Goal: Task Accomplishment & Management: Manage account settings

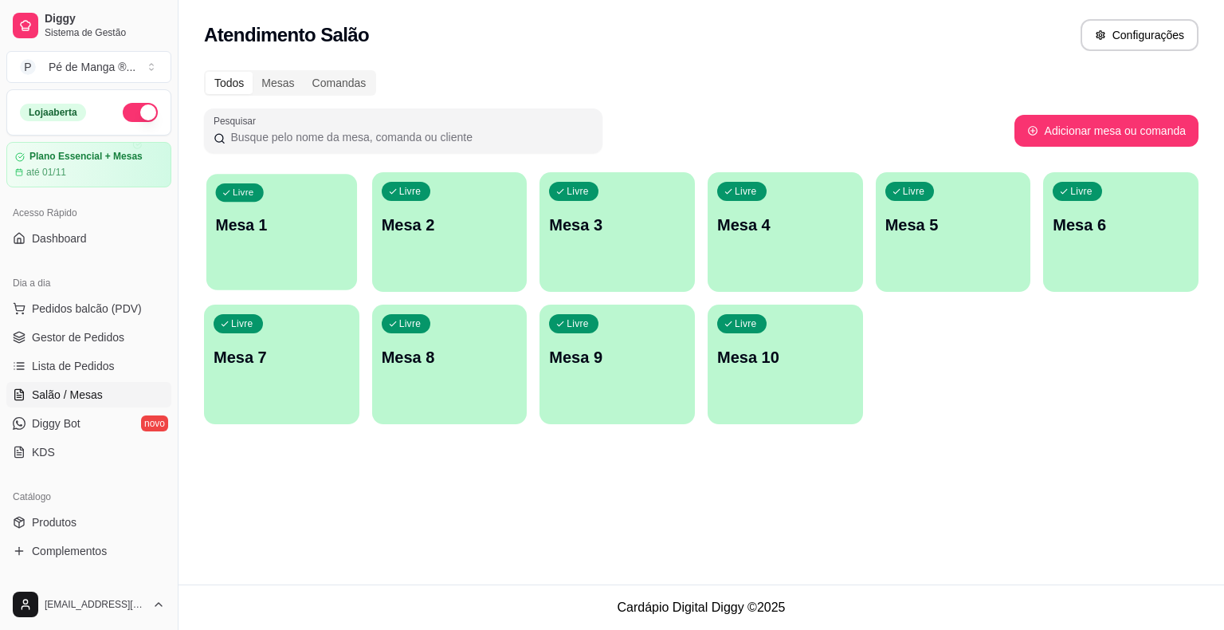
click at [343, 257] on div "Livre Mesa 1" at bounding box center [281, 222] width 151 height 97
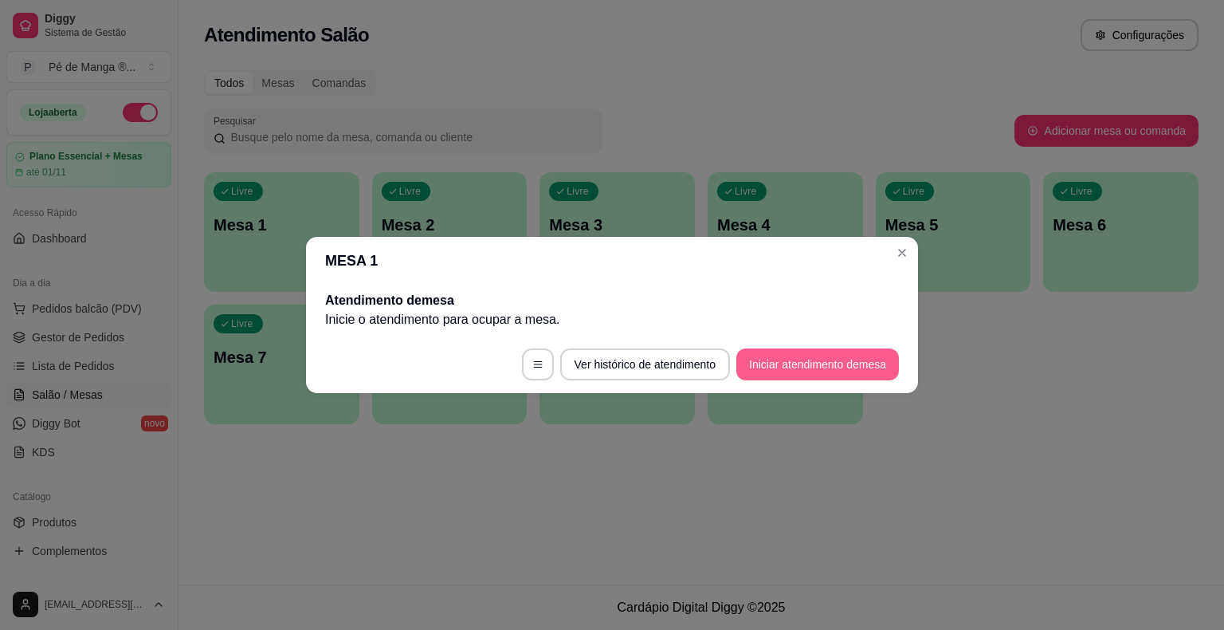
click at [790, 358] on button "Iniciar atendimento de mesa" at bounding box center [818, 364] width 163 height 32
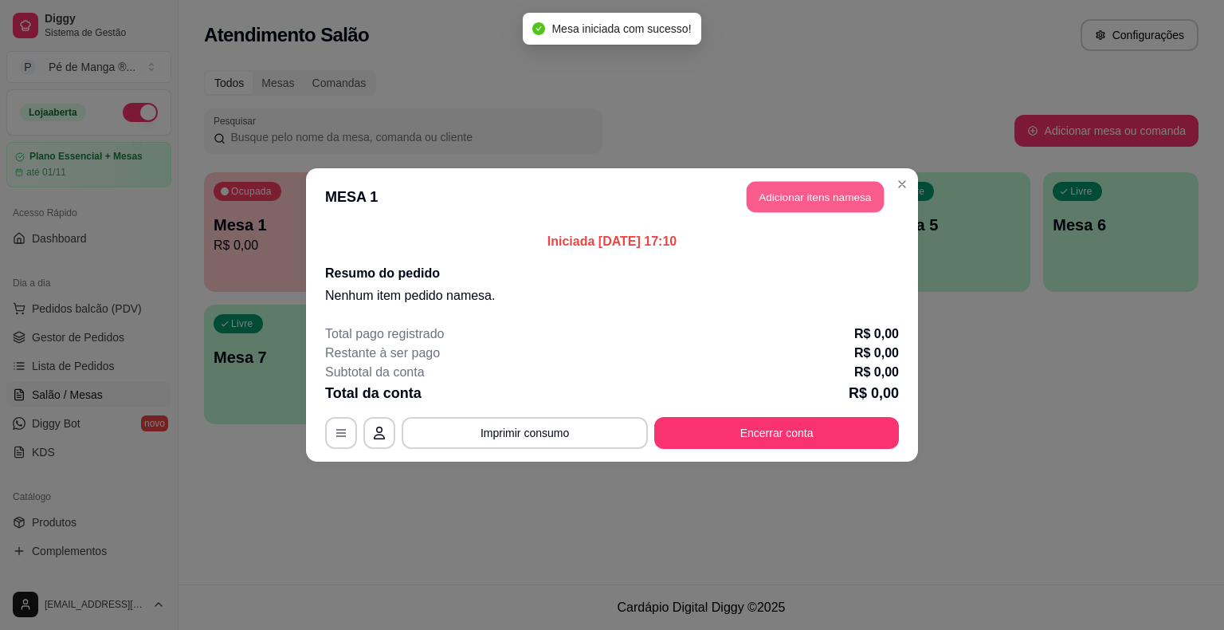
click at [797, 205] on button "Adicionar itens na mesa" at bounding box center [815, 197] width 137 height 31
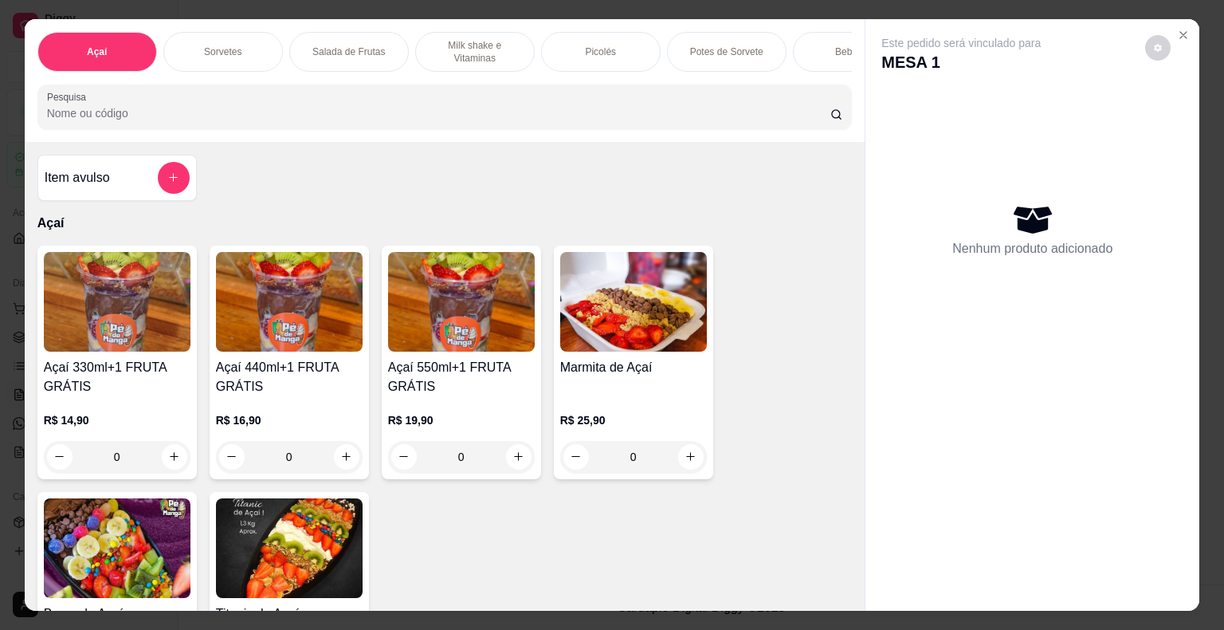
click at [611, 56] on div "Picolés" at bounding box center [601, 52] width 120 height 40
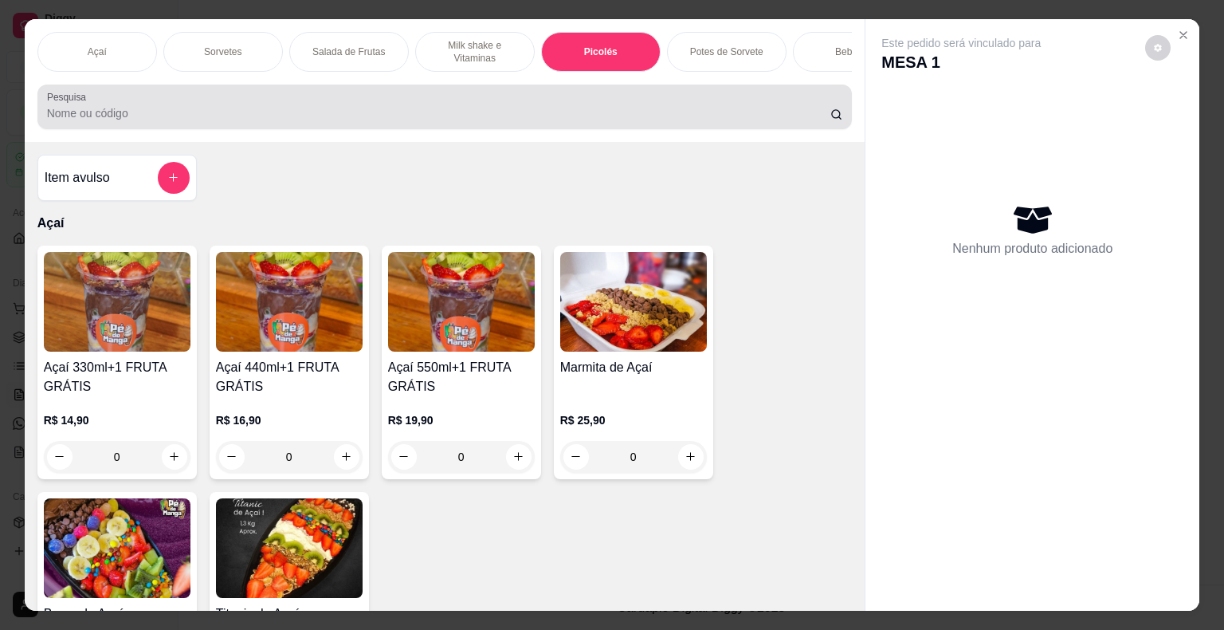
scroll to position [38, 0]
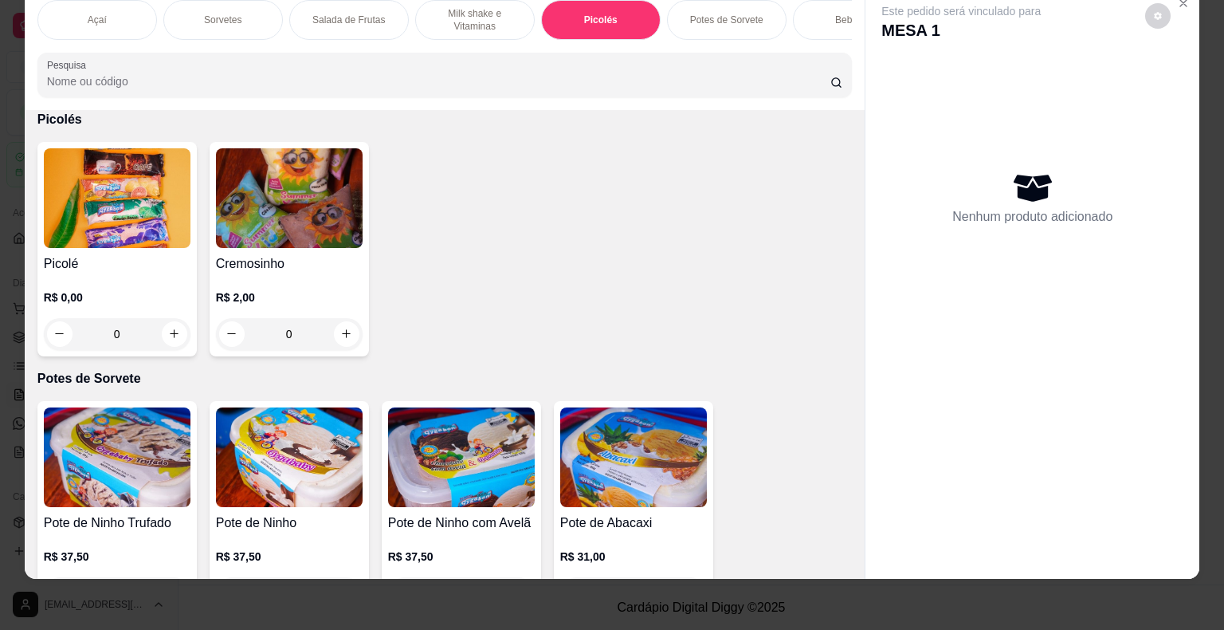
click at [118, 257] on h4 "Picolé" at bounding box center [117, 263] width 147 height 19
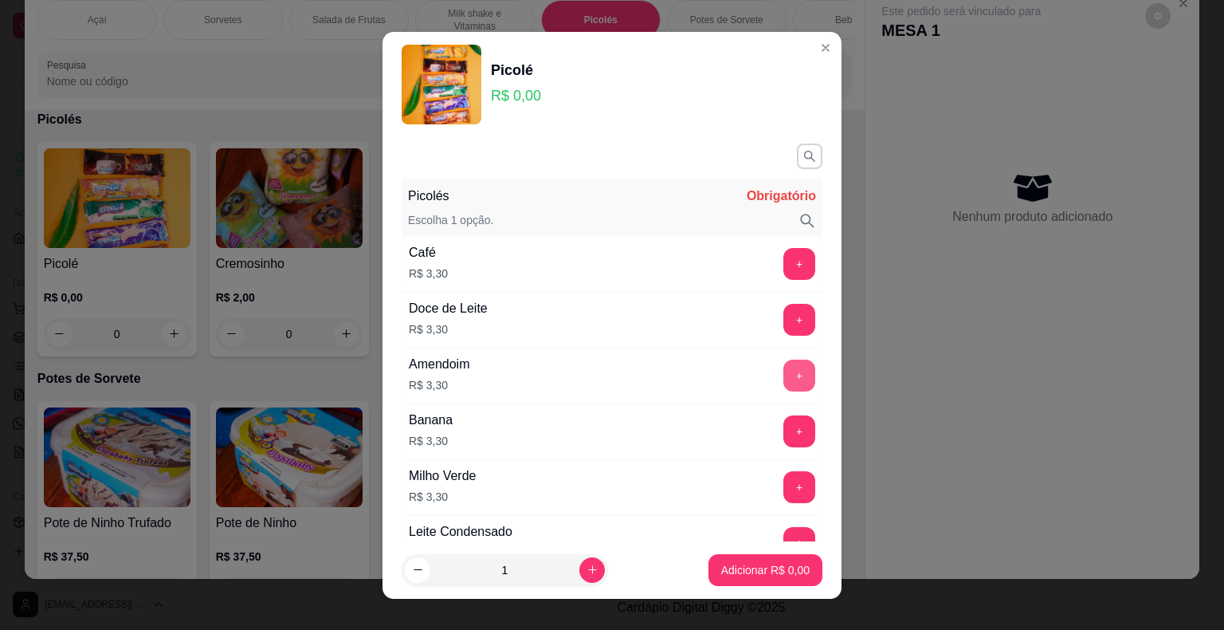
click at [777, 364] on div "+" at bounding box center [799, 376] width 45 height 32
drag, startPoint x: 802, startPoint y: 368, endPoint x: 764, endPoint y: 364, distance: 38.5
click at [788, 368] on div "Picolés Obrigatório Escolha 1 opção. Café R$ 3,30 + Doce de Leite R$ 3,30 + Ame…" at bounding box center [612, 339] width 459 height 404
click at [784, 363] on button "+" at bounding box center [800, 376] width 32 height 32
click at [784, 364] on button "+" at bounding box center [800, 376] width 32 height 32
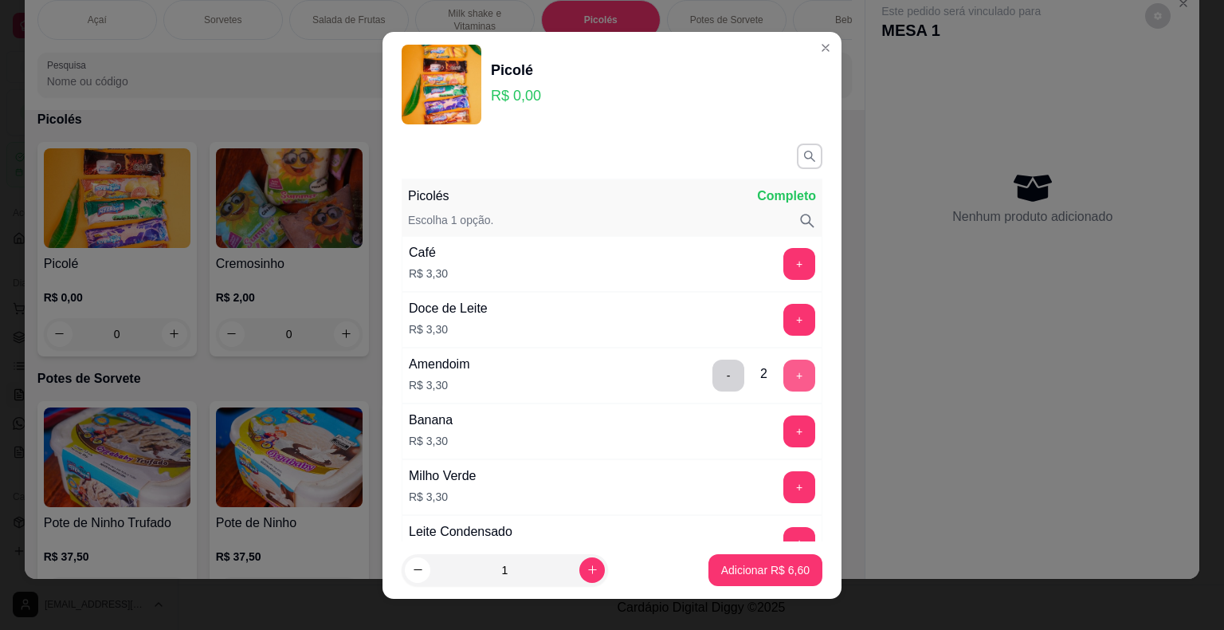
click at [784, 368] on button "+" at bounding box center [800, 376] width 32 height 32
click at [784, 368] on button "+" at bounding box center [799, 375] width 31 height 31
click at [784, 367] on button "+" at bounding box center [800, 376] width 32 height 32
click at [784, 364] on button "+" at bounding box center [800, 376] width 32 height 32
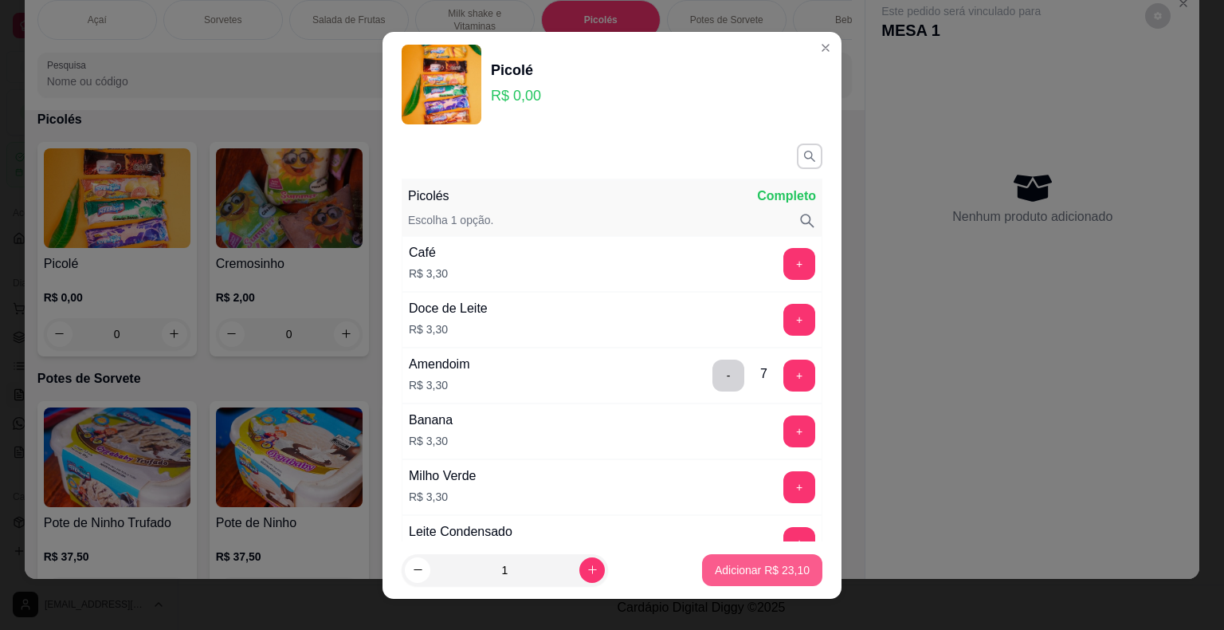
click at [749, 570] on p "Adicionar R$ 23,10" at bounding box center [762, 570] width 95 height 16
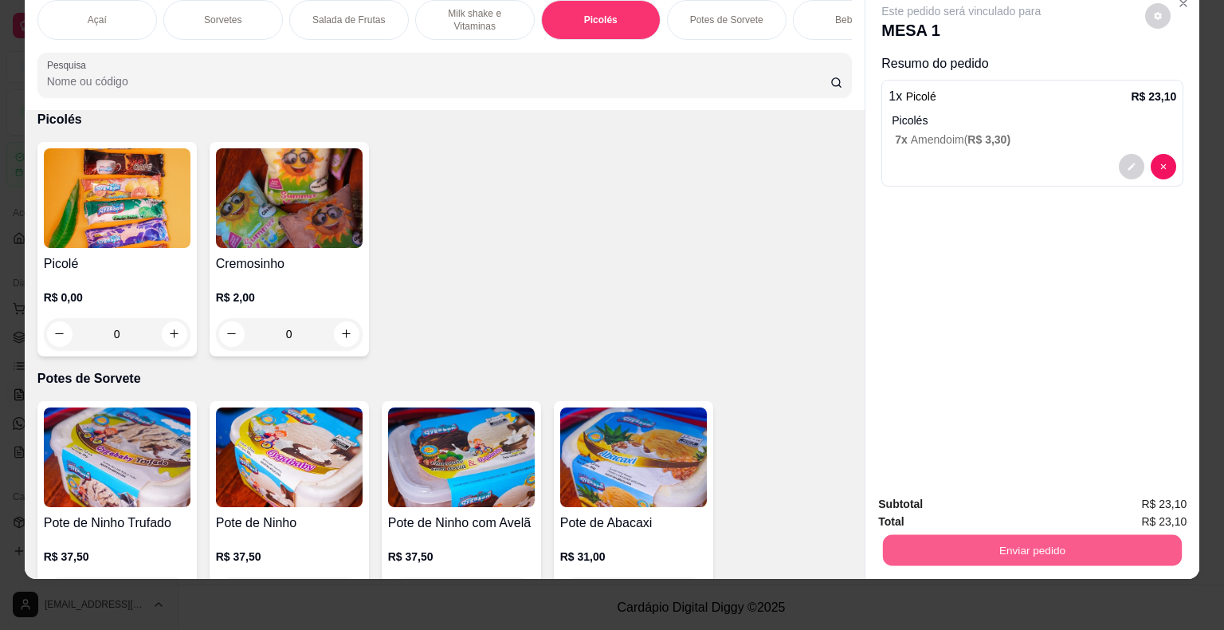
click at [982, 535] on button "Enviar pedido" at bounding box center [1032, 550] width 299 height 31
click at [1145, 495] on button "Enviar pedido" at bounding box center [1146, 498] width 88 height 29
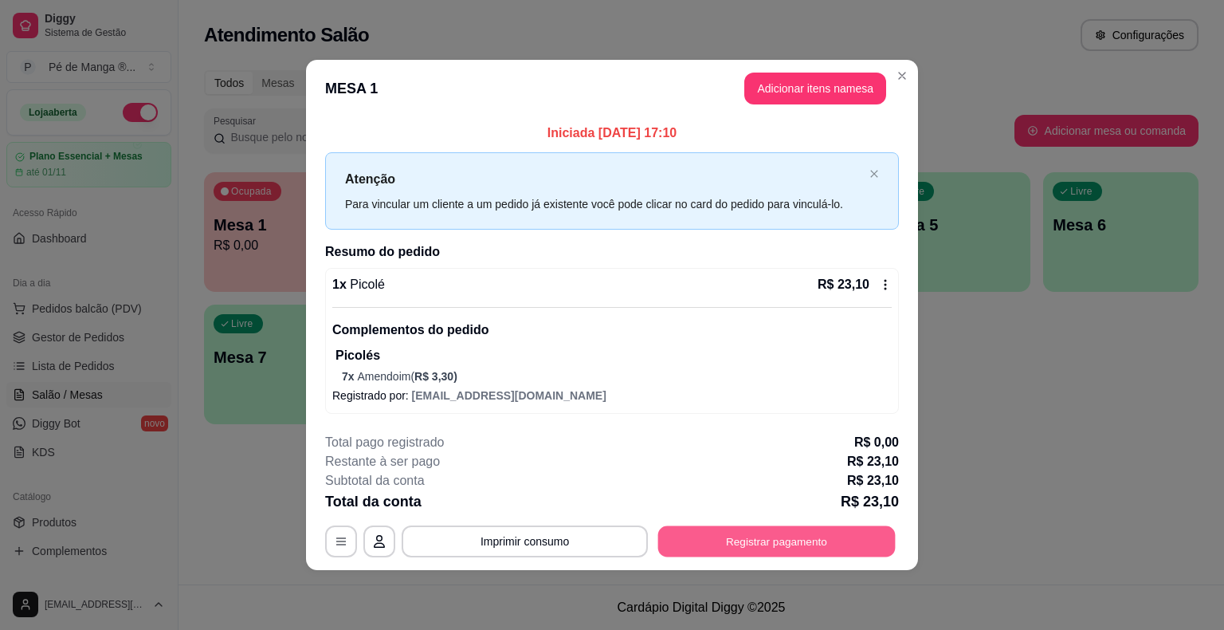
click at [791, 538] on button "Registrar pagamento" at bounding box center [777, 541] width 238 height 31
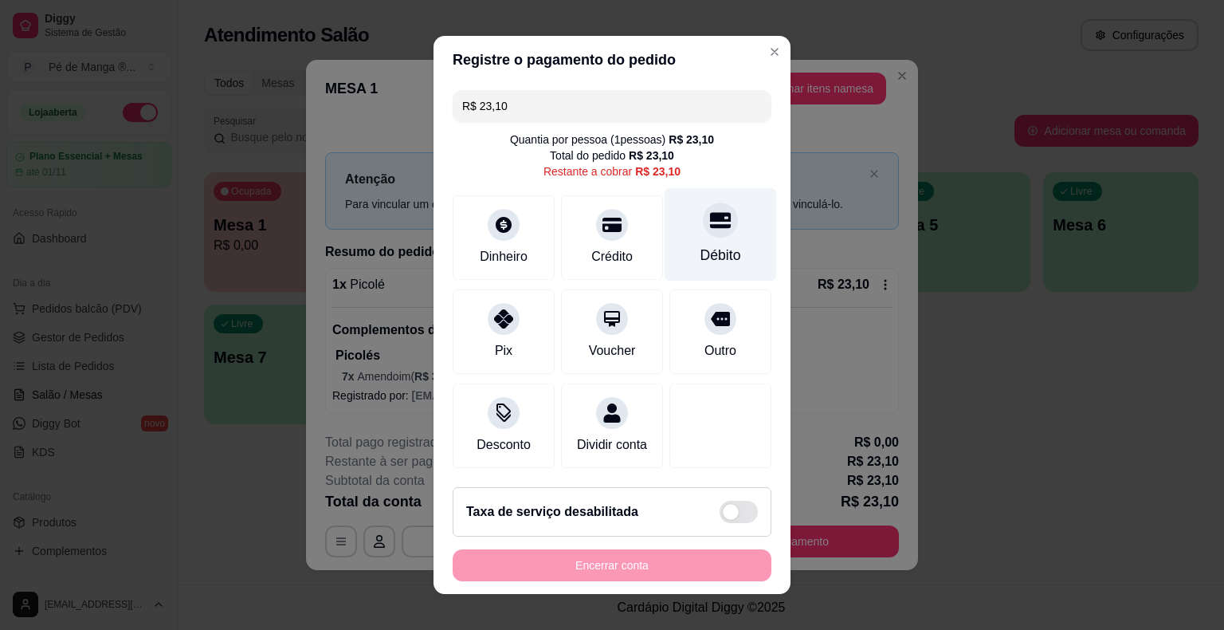
click at [707, 243] on div "Débito" at bounding box center [721, 234] width 112 height 93
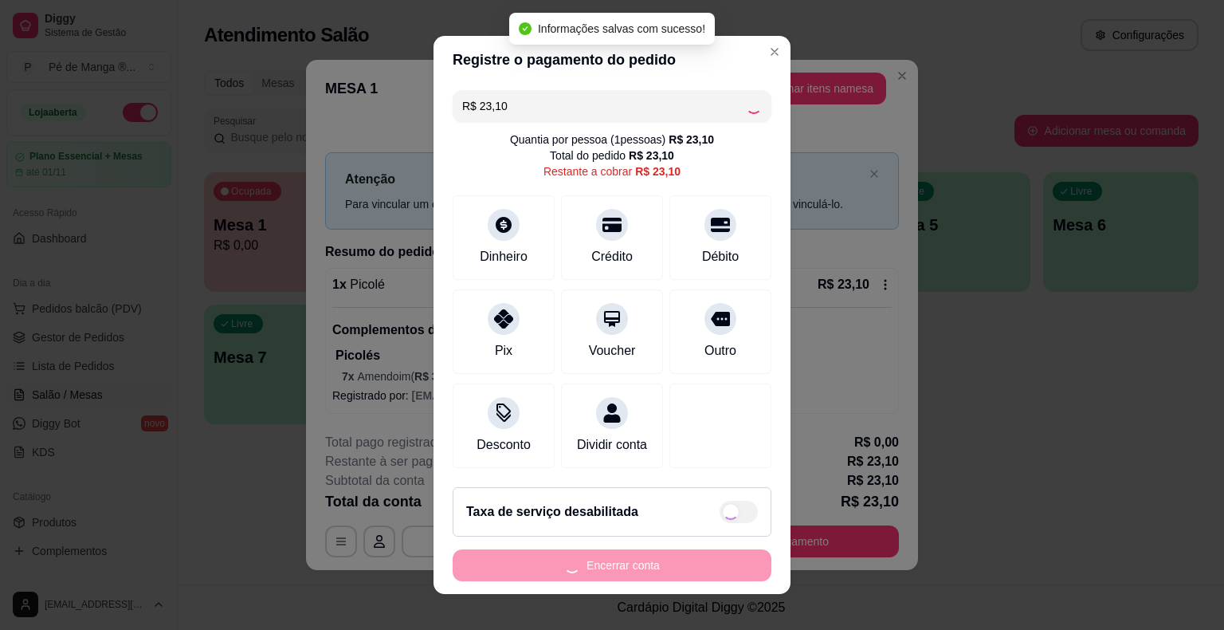
type input "R$ 0,00"
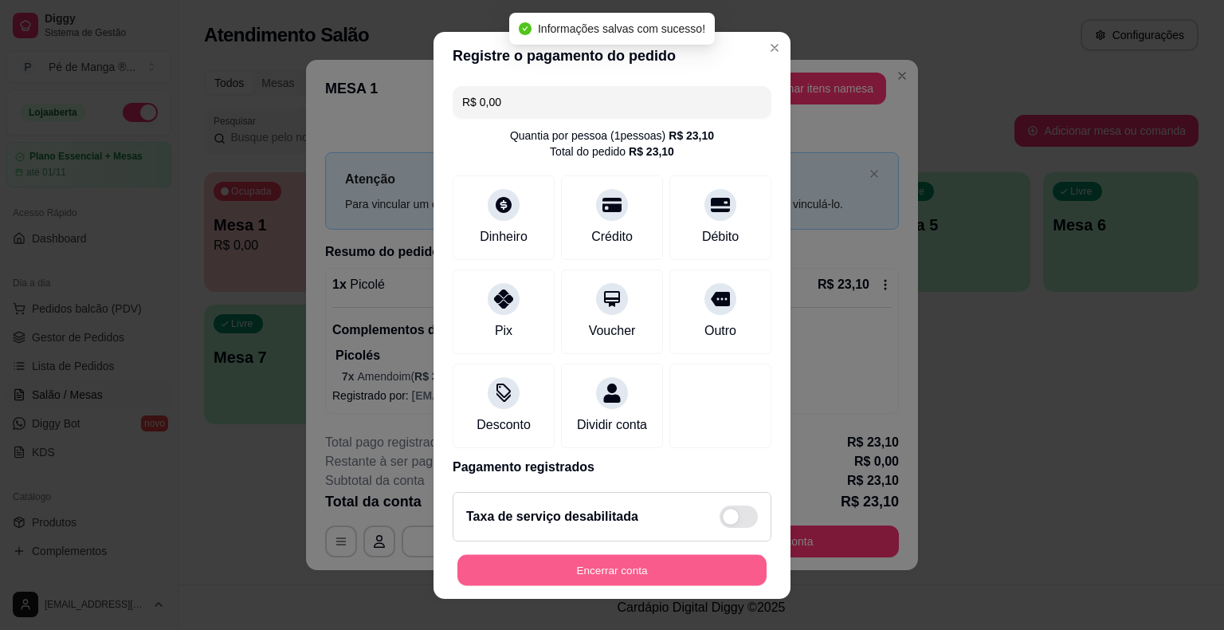
click at [647, 569] on button "Encerrar conta" at bounding box center [612, 569] width 309 height 31
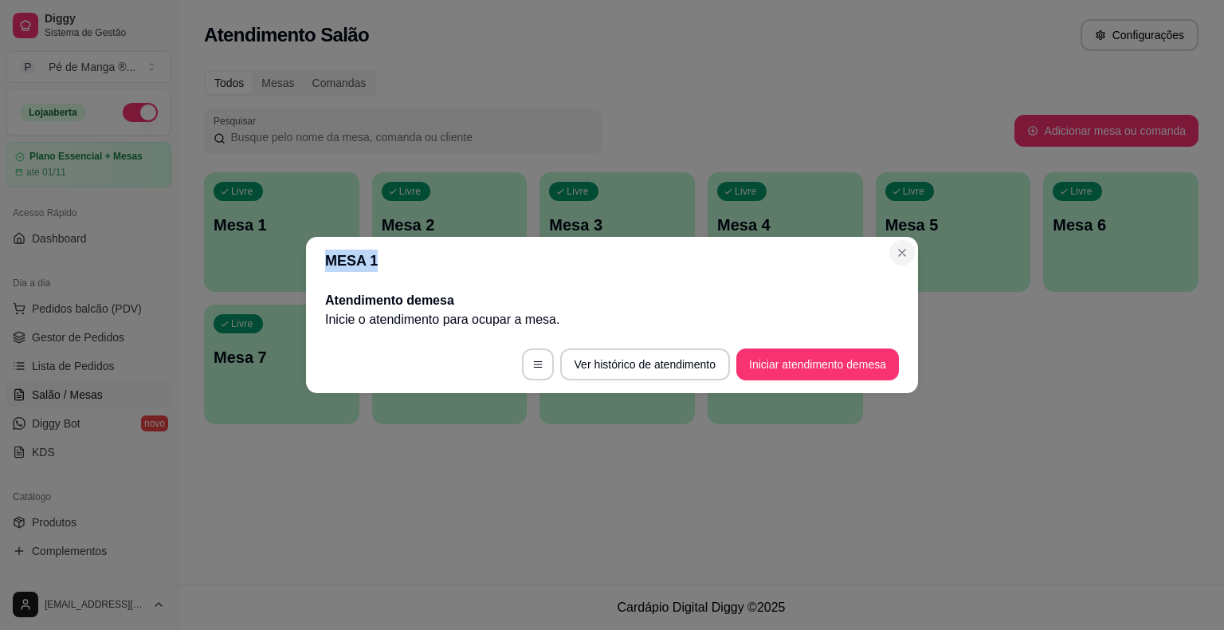
click at [912, 249] on section "MESA 1 Atendimento de mesa Inicie o atendimento para ocupar a mesa . Ver histór…" at bounding box center [612, 315] width 612 height 156
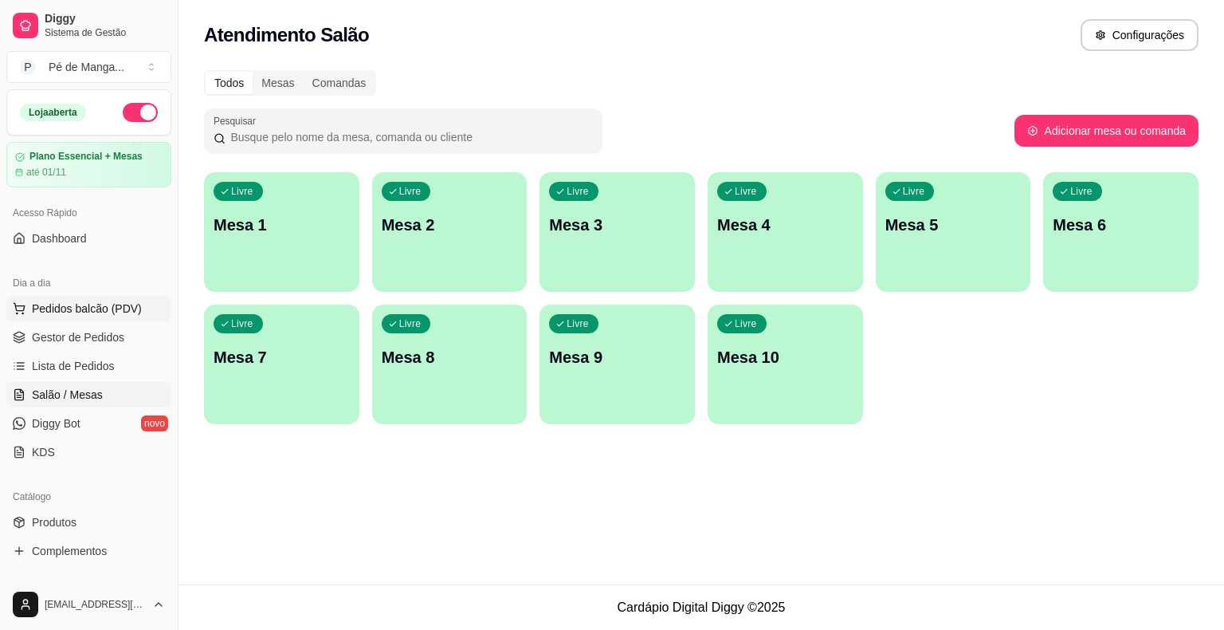
click at [65, 317] on button "Pedidos balcão (PDV)" at bounding box center [88, 309] width 165 height 26
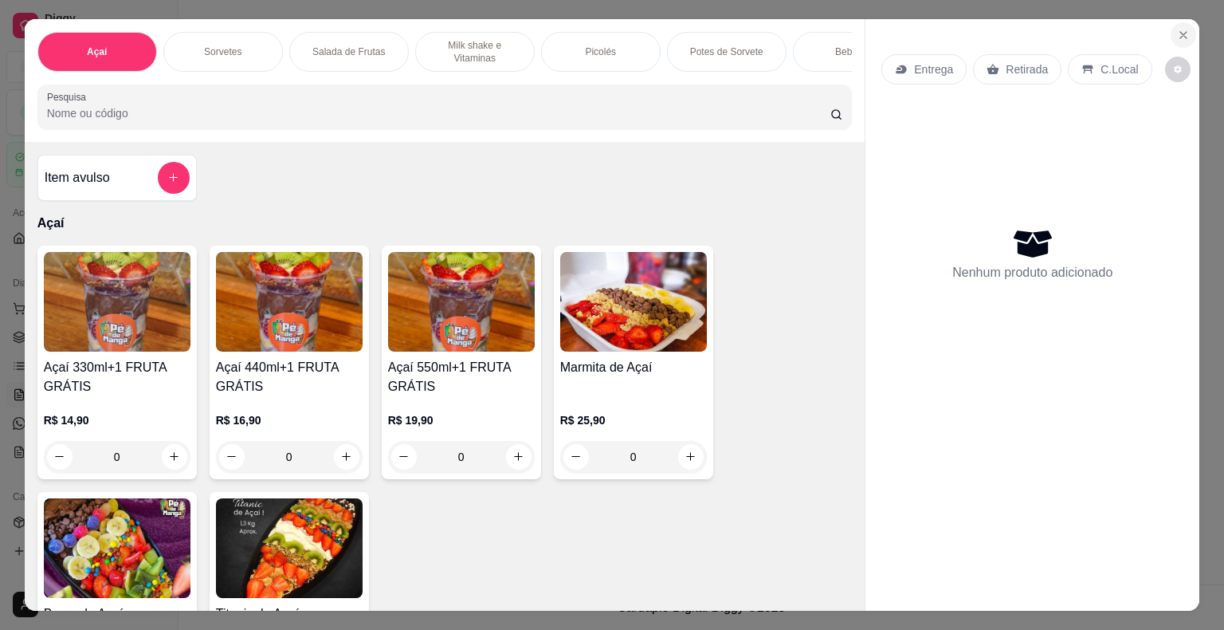
click at [1180, 32] on icon "Close" at bounding box center [1183, 35] width 13 height 13
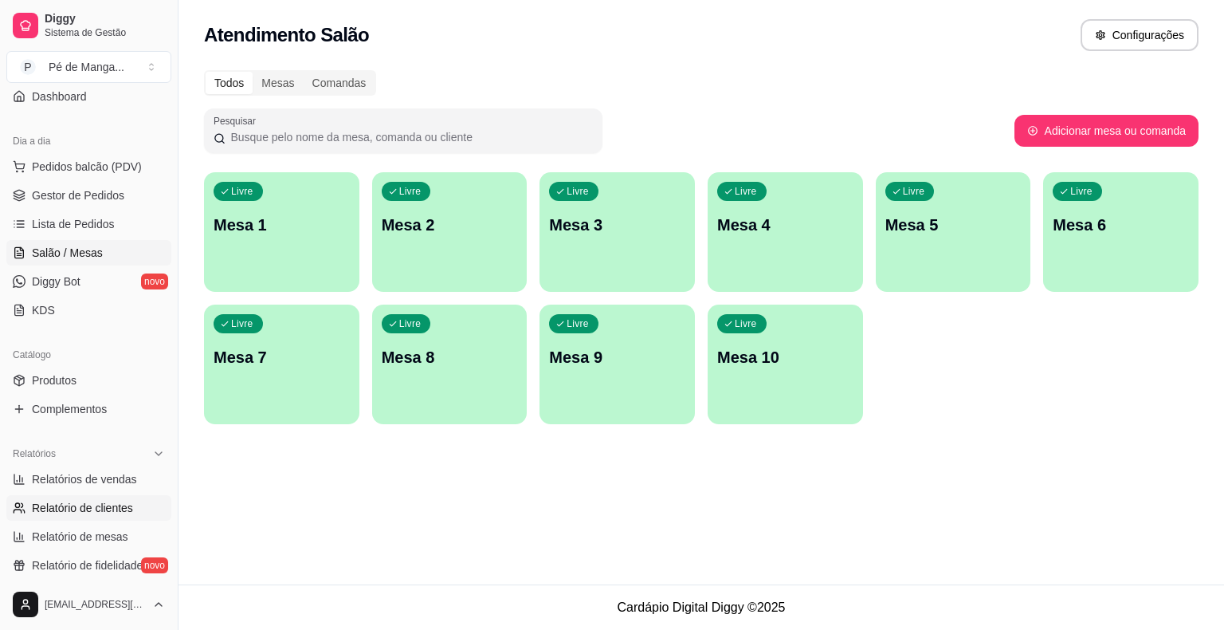
scroll to position [159, 0]
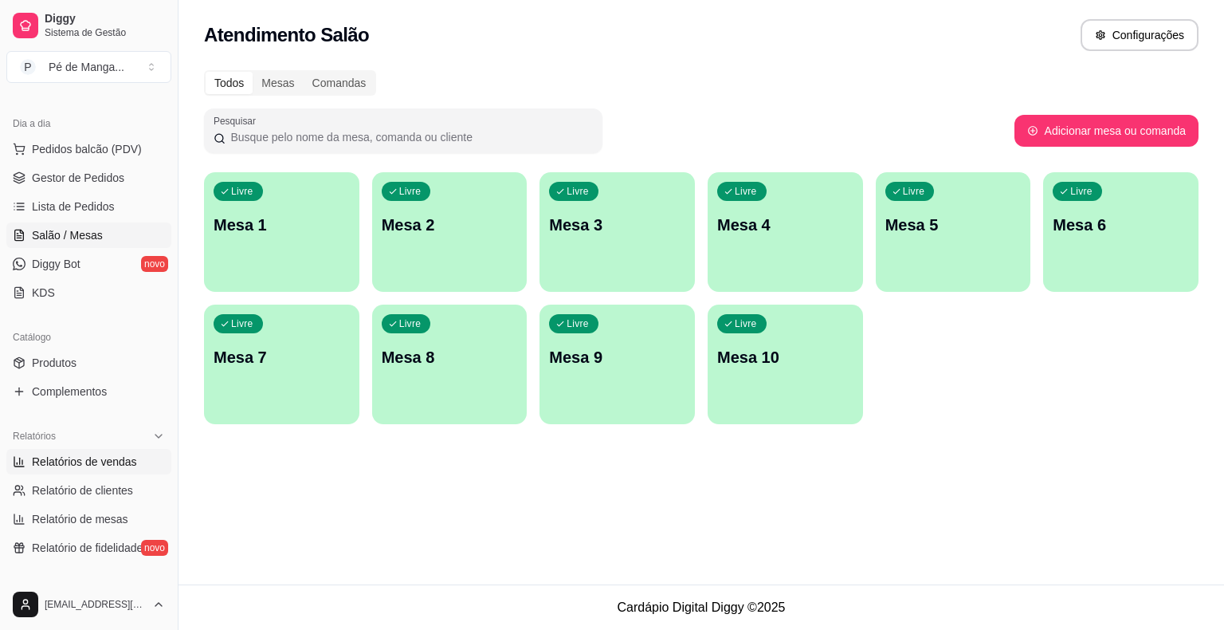
click at [108, 467] on span "Relatórios de vendas" at bounding box center [84, 462] width 105 height 16
select select "ALL"
select select "0"
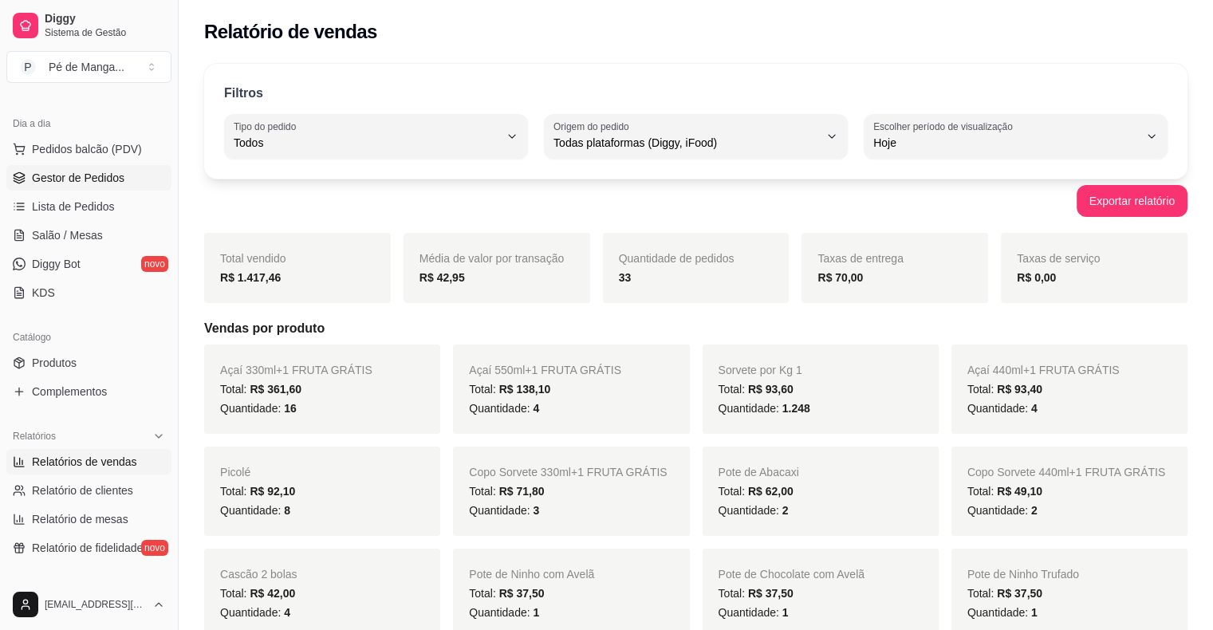
click at [92, 181] on span "Gestor de Pedidos" at bounding box center [78, 178] width 92 height 16
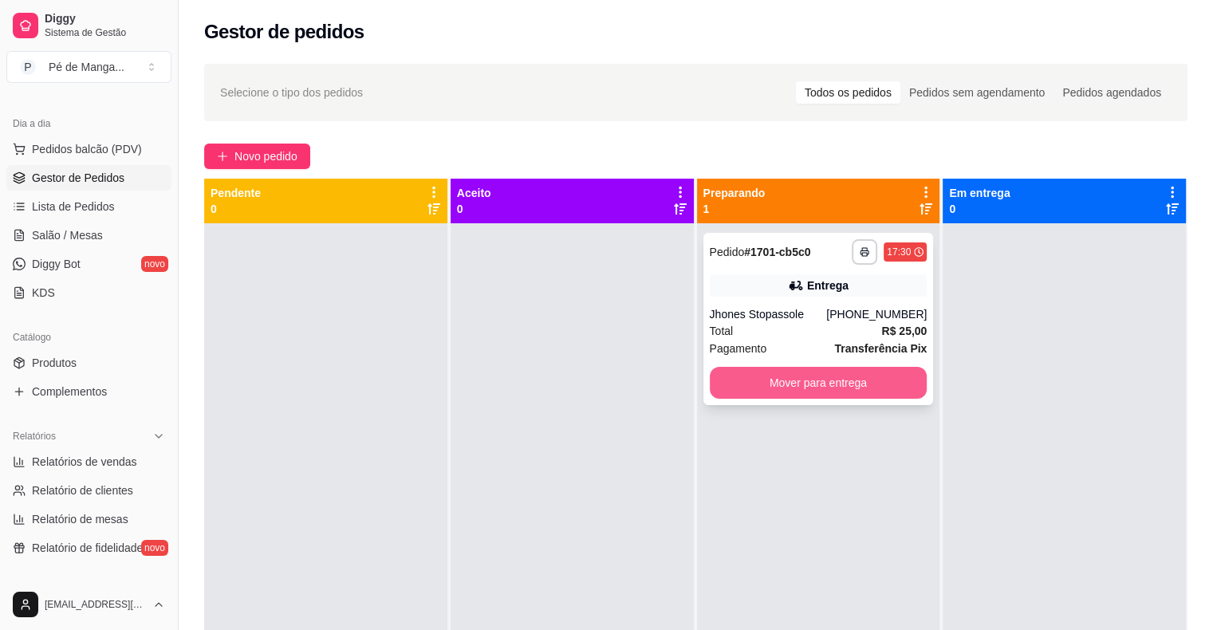
click at [753, 389] on button "Mover para entrega" at bounding box center [818, 383] width 218 height 32
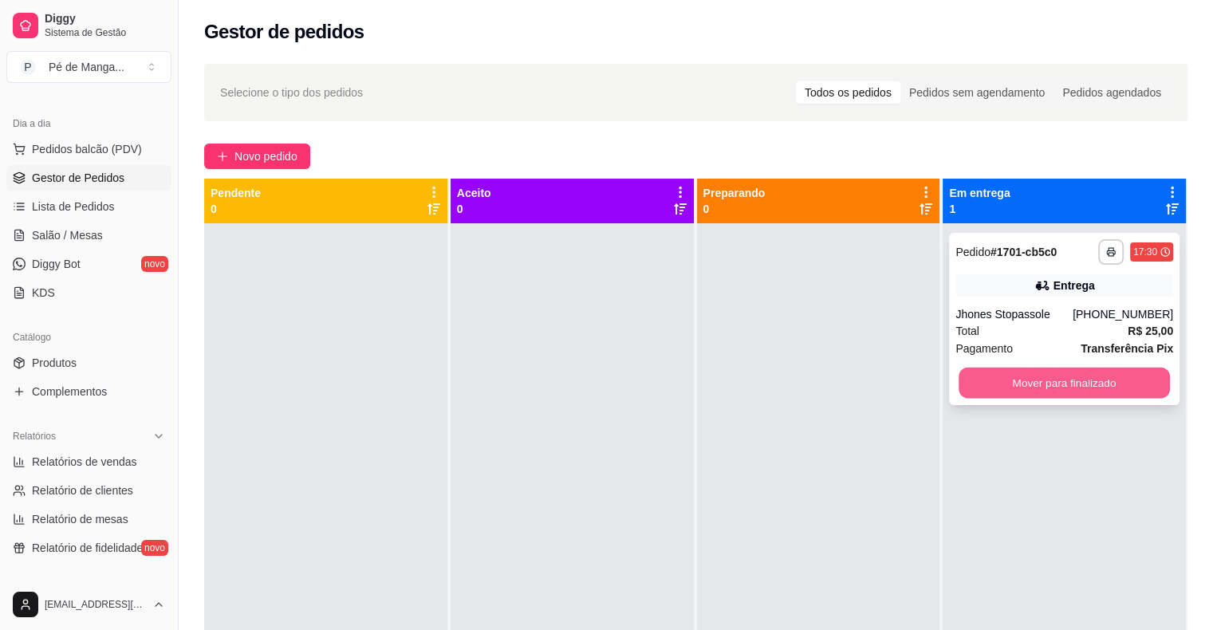
click at [989, 384] on button "Mover para finalizado" at bounding box center [1063, 383] width 211 height 31
click at [1002, 388] on button "Mover para finalizado" at bounding box center [1063, 383] width 211 height 31
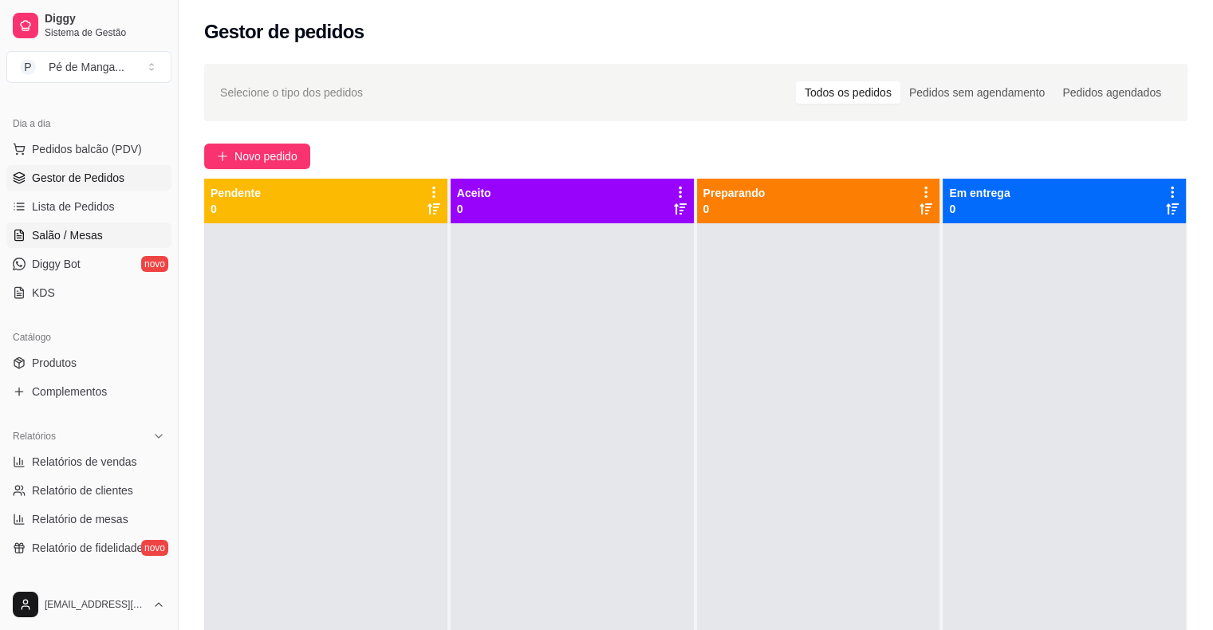
click at [59, 231] on span "Salão / Mesas" at bounding box center [67, 235] width 71 height 16
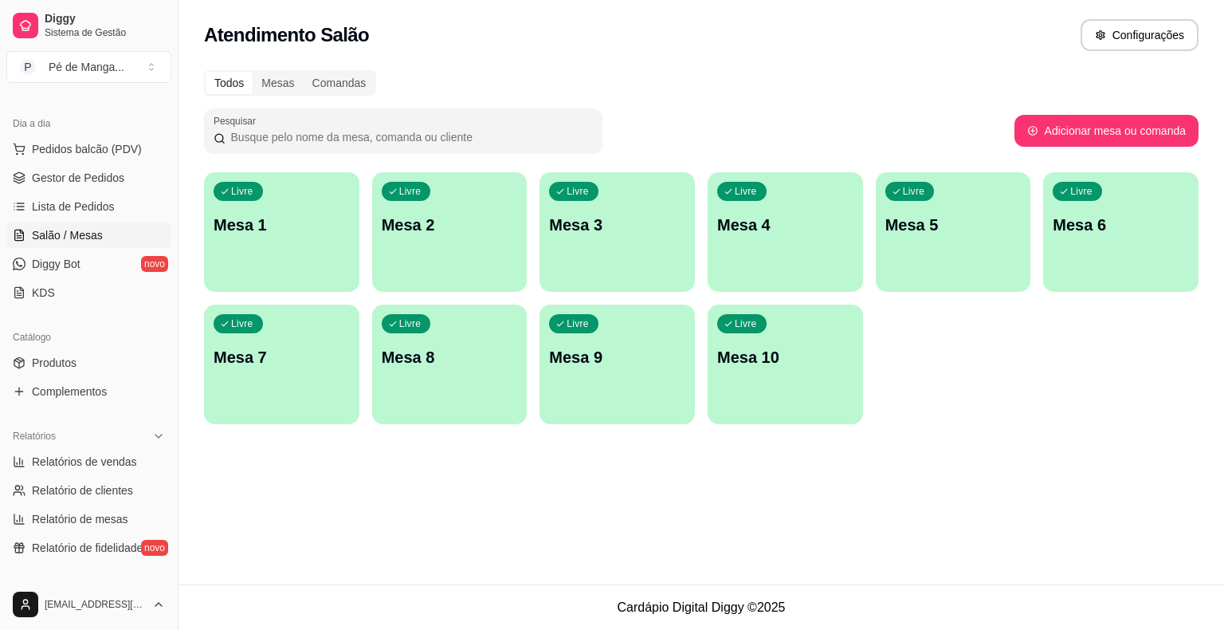
click at [303, 276] on div "button" at bounding box center [281, 282] width 155 height 19
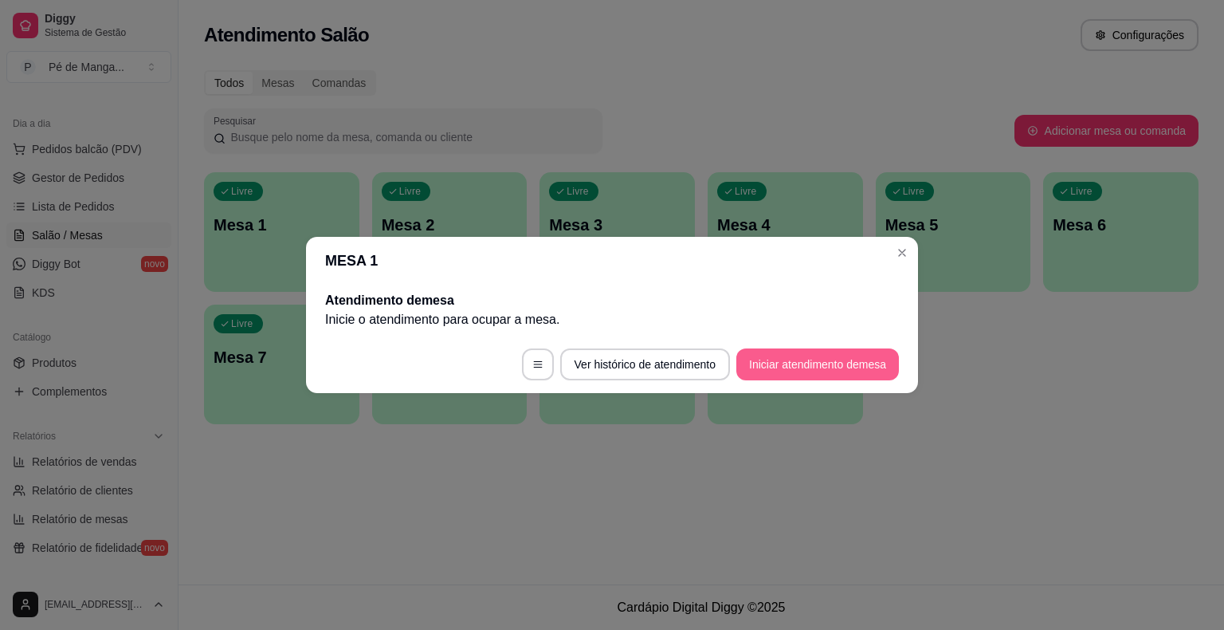
click at [796, 357] on button "Iniciar atendimento de mesa" at bounding box center [818, 364] width 163 height 32
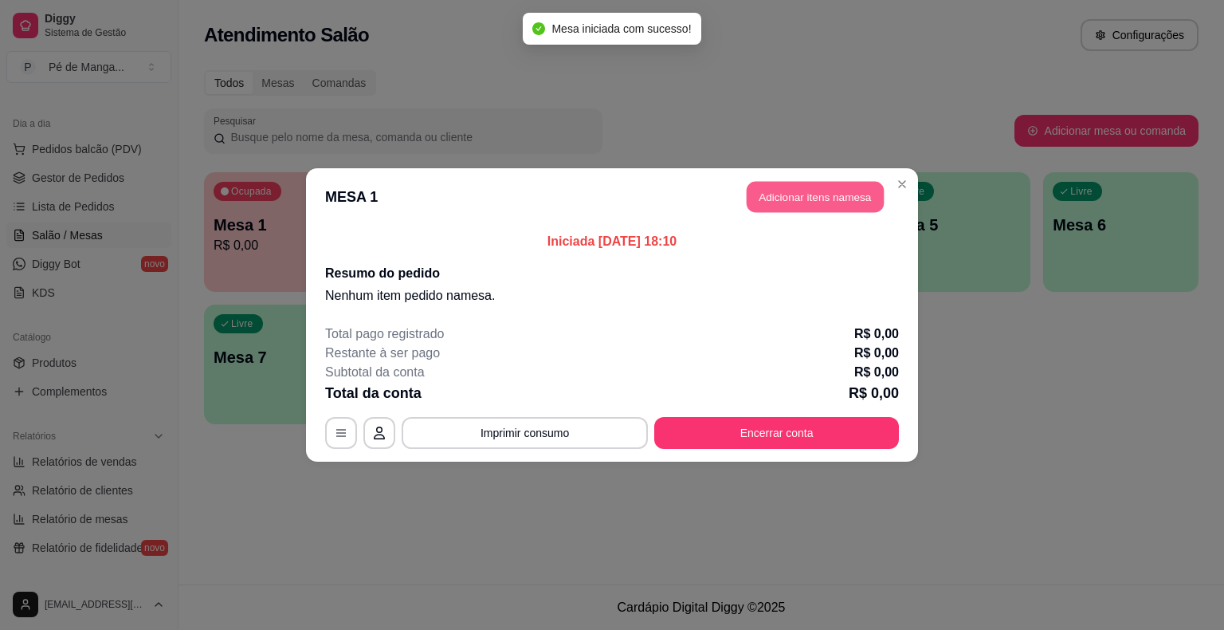
click at [827, 212] on button "Adicionar itens na mesa" at bounding box center [815, 197] width 137 height 31
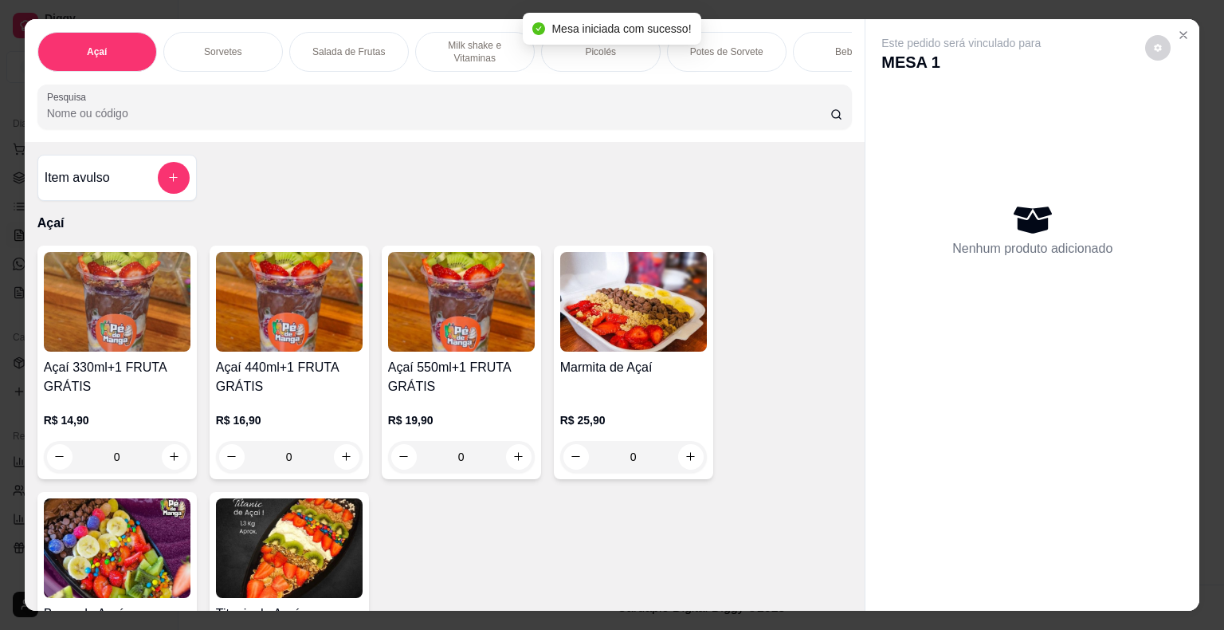
drag, startPoint x: 752, startPoint y: 49, endPoint x: 741, endPoint y: 51, distance: 10.5
click at [750, 50] on p "Potes de Sorvete" at bounding box center [726, 51] width 73 height 13
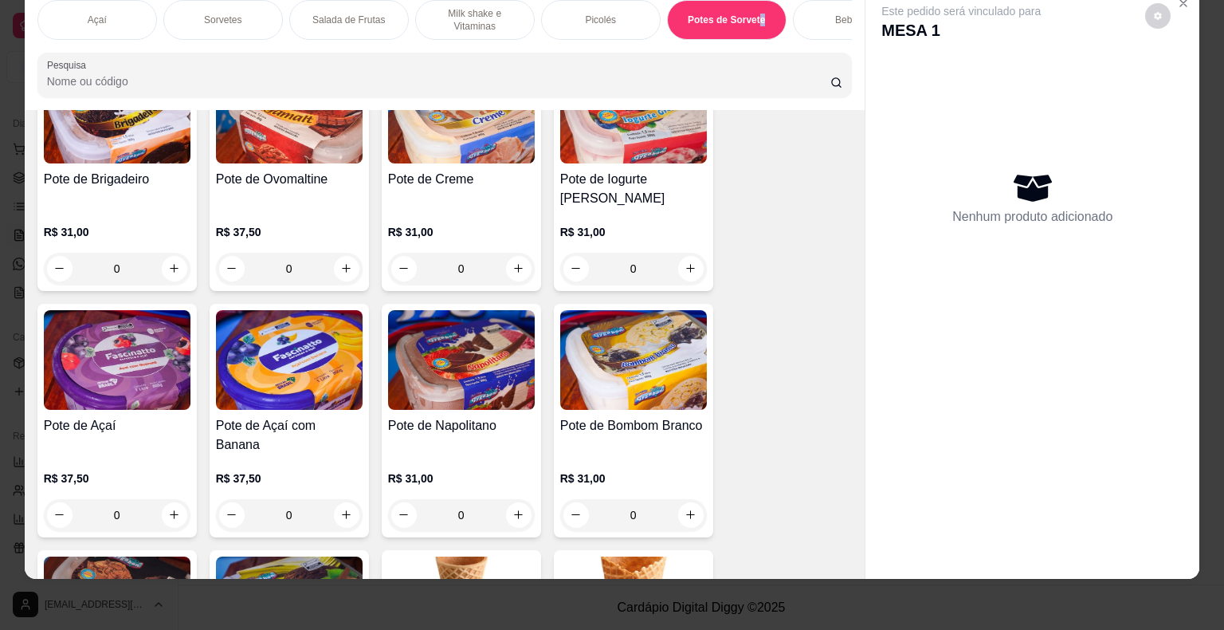
scroll to position [3122, 0]
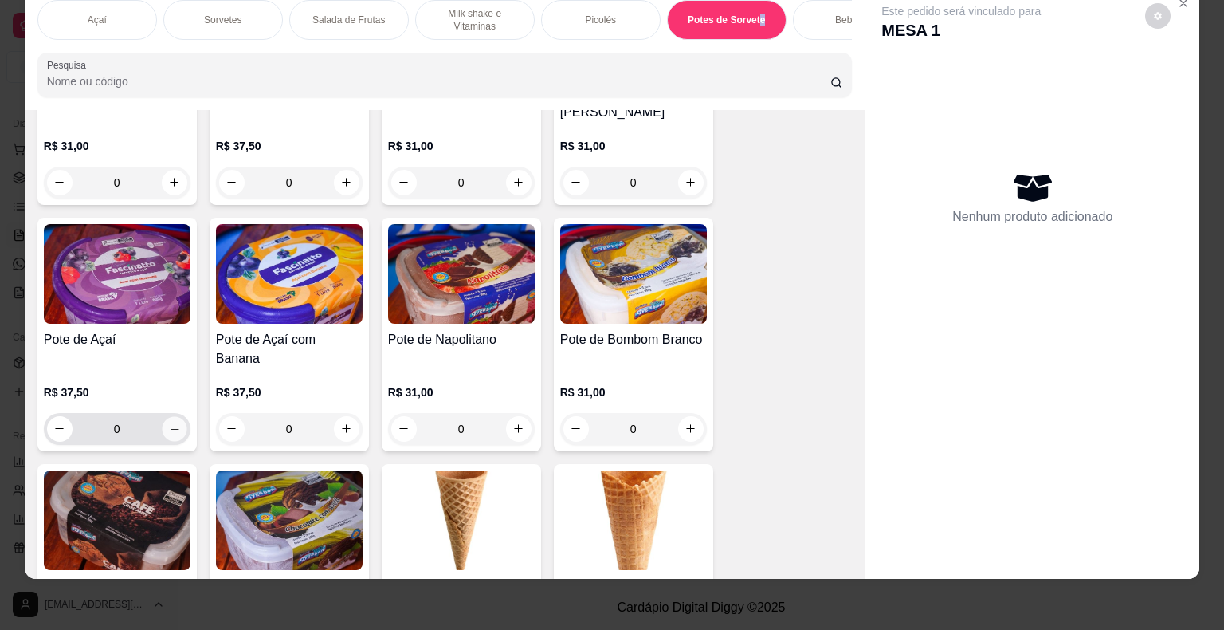
click at [168, 423] on icon "increase-product-quantity" at bounding box center [174, 429] width 12 height 12
type input "1"
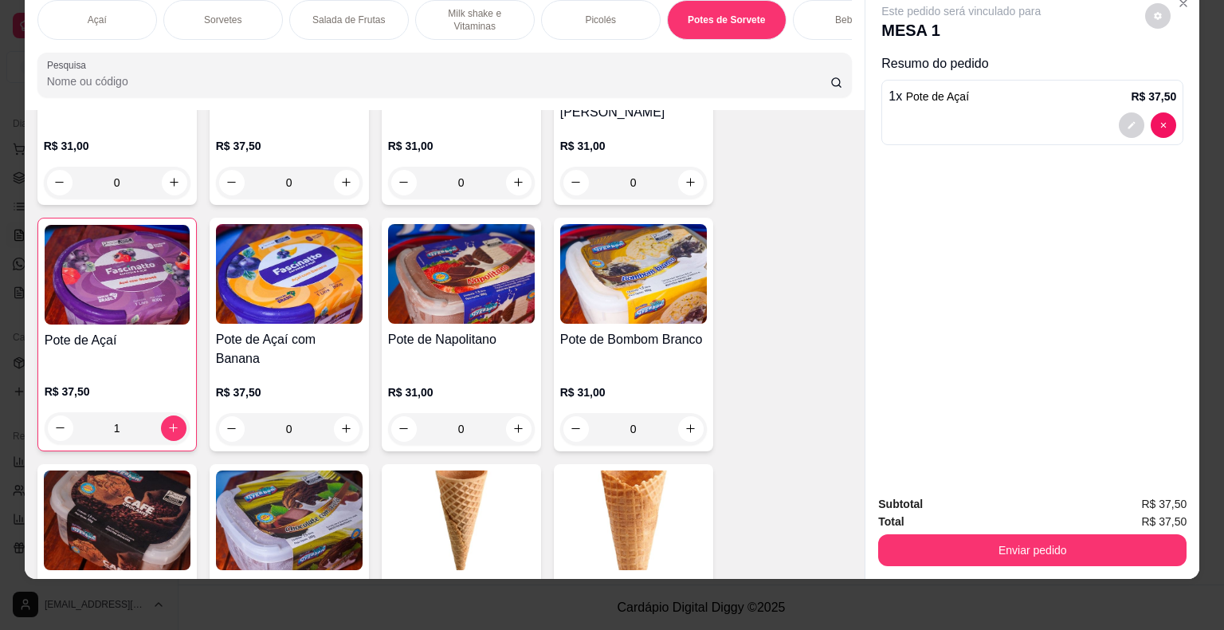
click at [564, 5] on div "Picolés" at bounding box center [601, 20] width 120 height 40
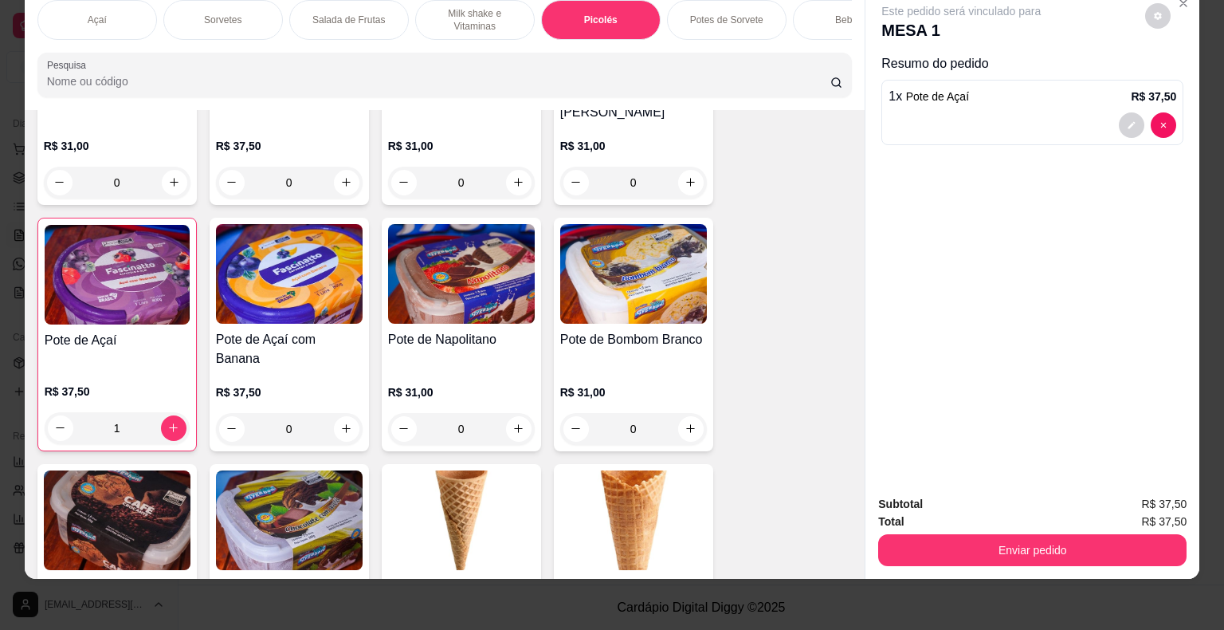
scroll to position [2465, 0]
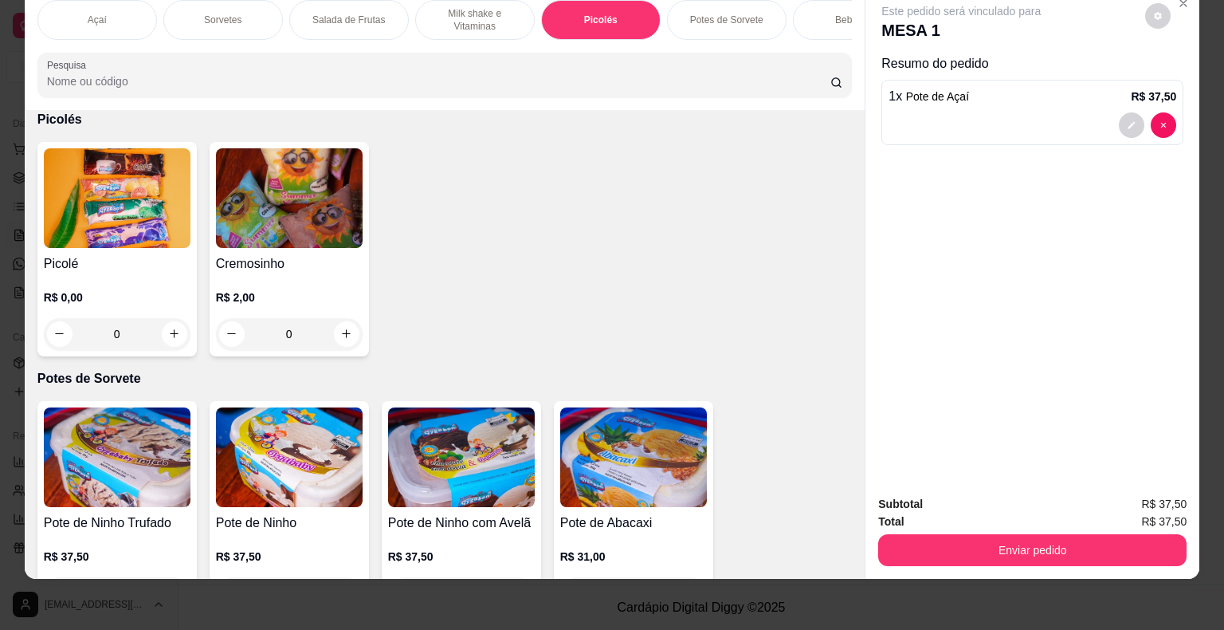
click at [170, 333] on div "0" at bounding box center [117, 334] width 147 height 32
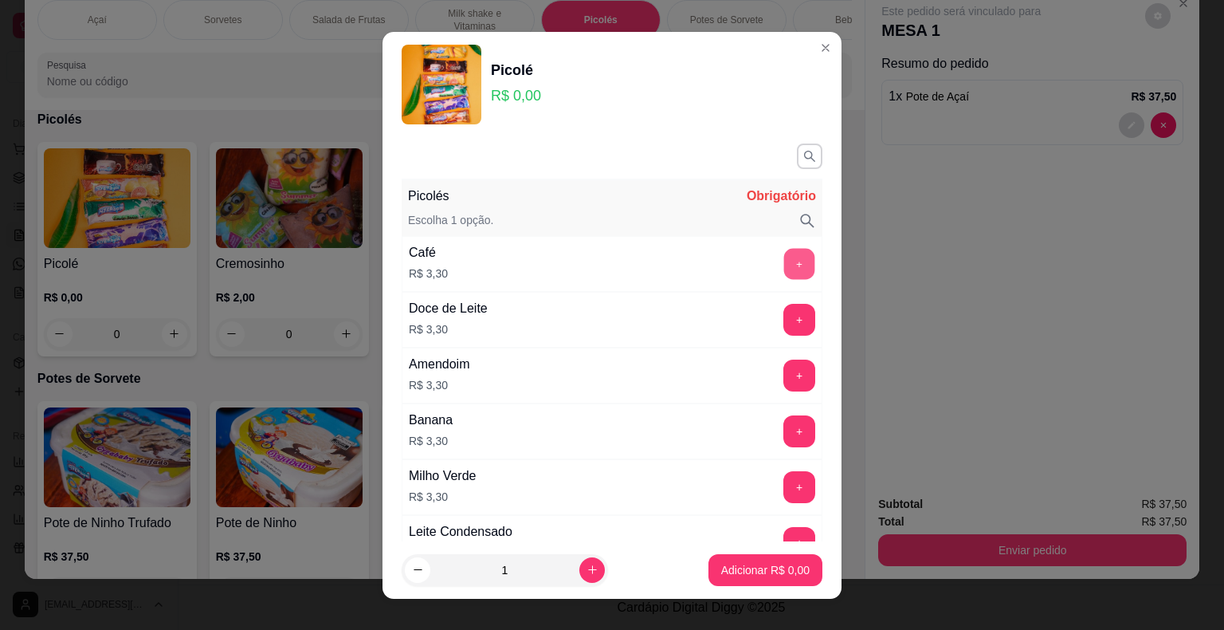
click at [784, 267] on button "+" at bounding box center [799, 263] width 31 height 31
click at [784, 569] on p "Adicionar R$ 3,30" at bounding box center [765, 569] width 86 height 15
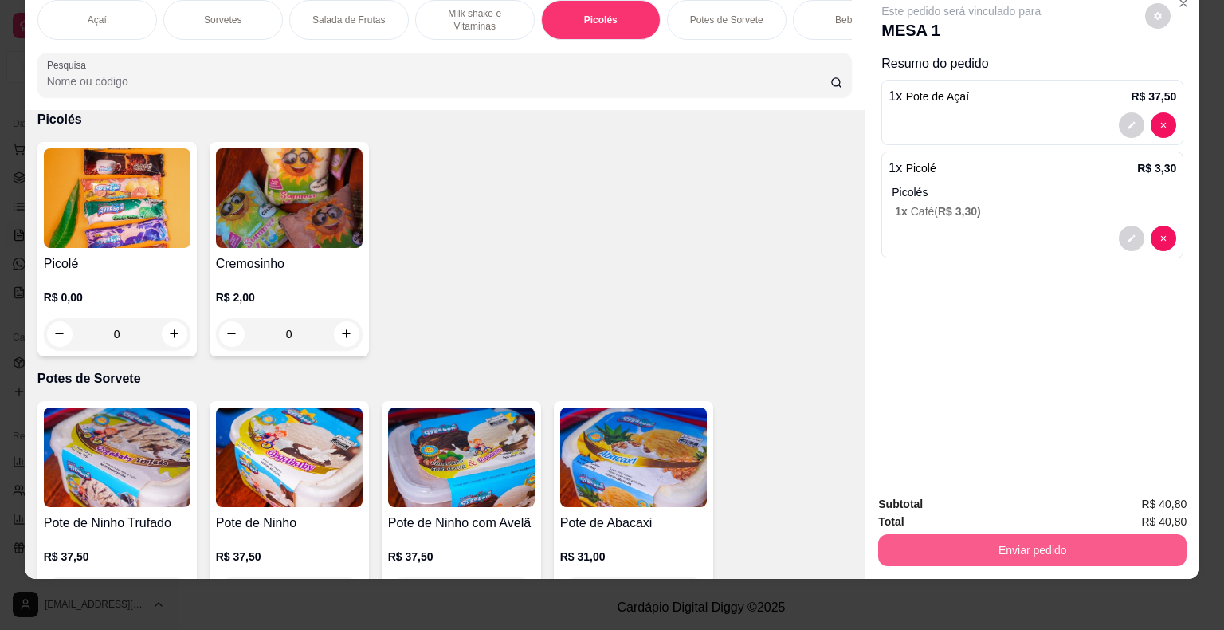
click at [1002, 534] on button "Enviar pedido" at bounding box center [1033, 550] width 309 height 32
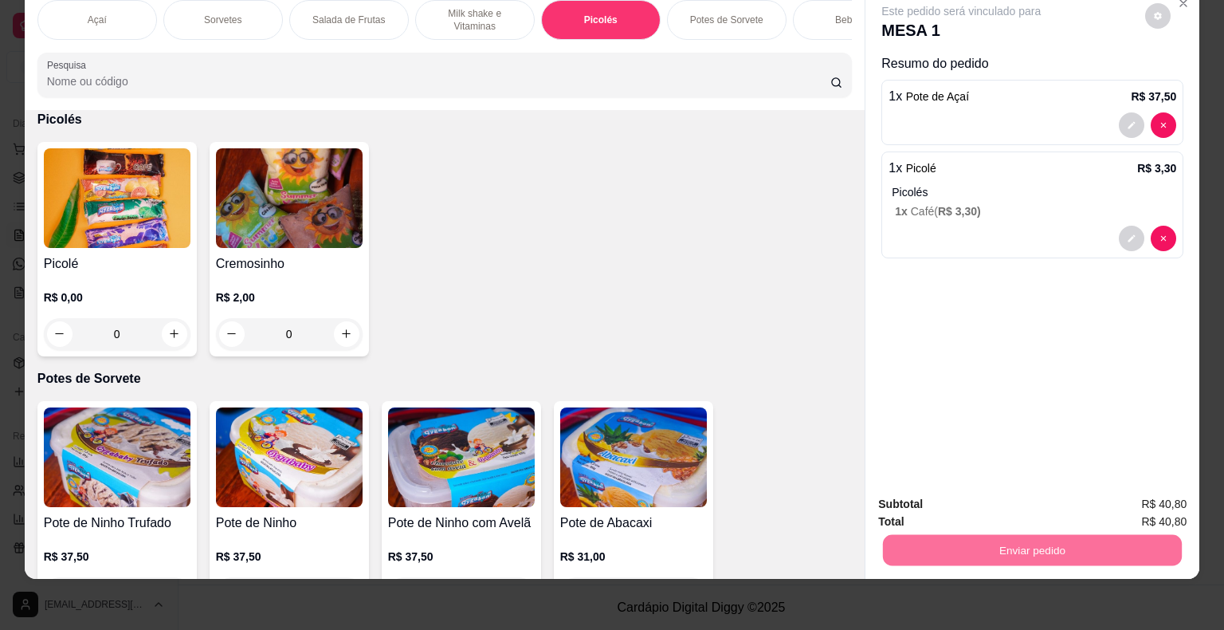
click at [1160, 501] on button "Enviar pedido" at bounding box center [1146, 498] width 88 height 29
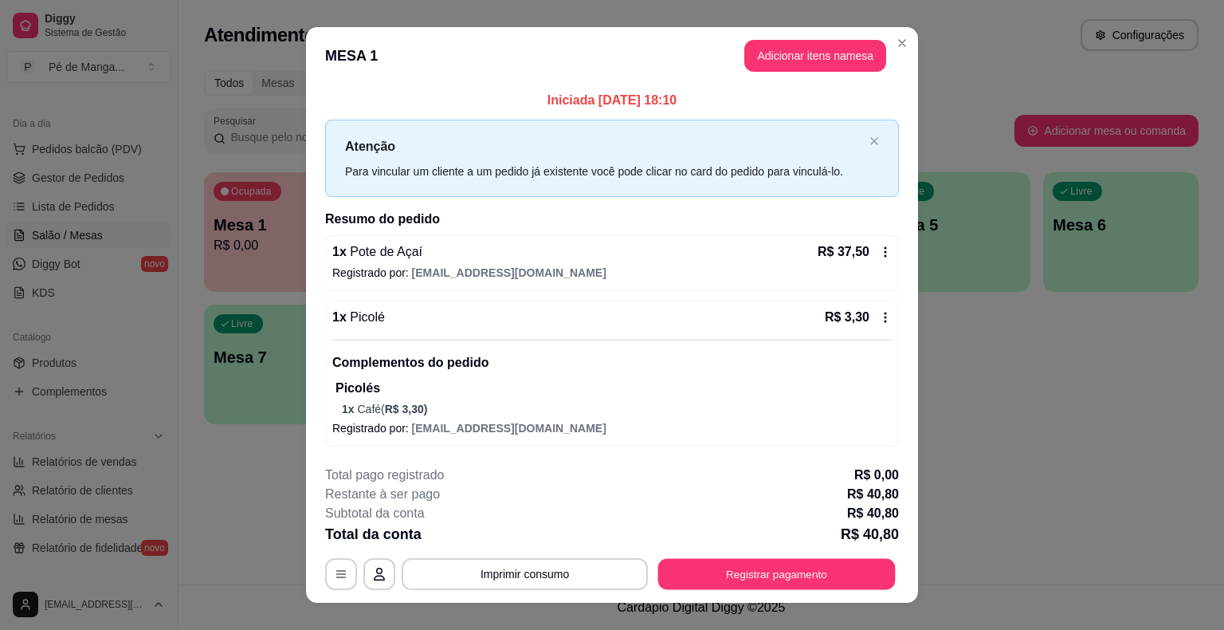
click at [748, 570] on button "Registrar pagamento" at bounding box center [777, 574] width 238 height 31
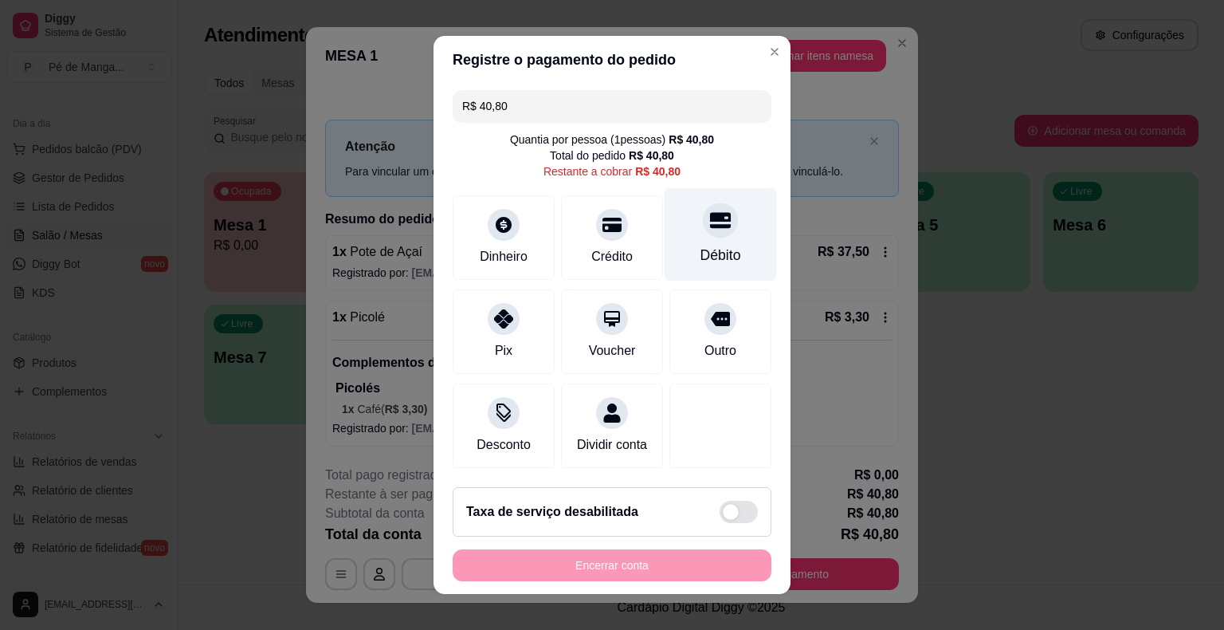
click at [713, 234] on div at bounding box center [720, 219] width 35 height 35
type input "R$ 0,00"
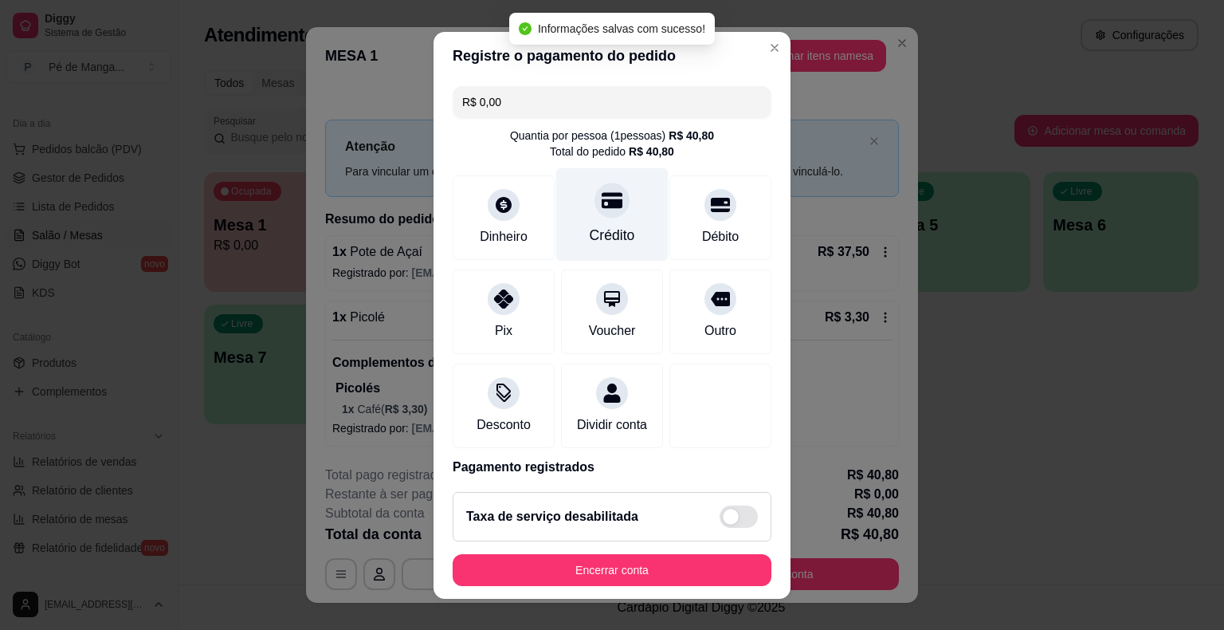
click at [622, 199] on div "Crédito" at bounding box center [612, 213] width 112 height 93
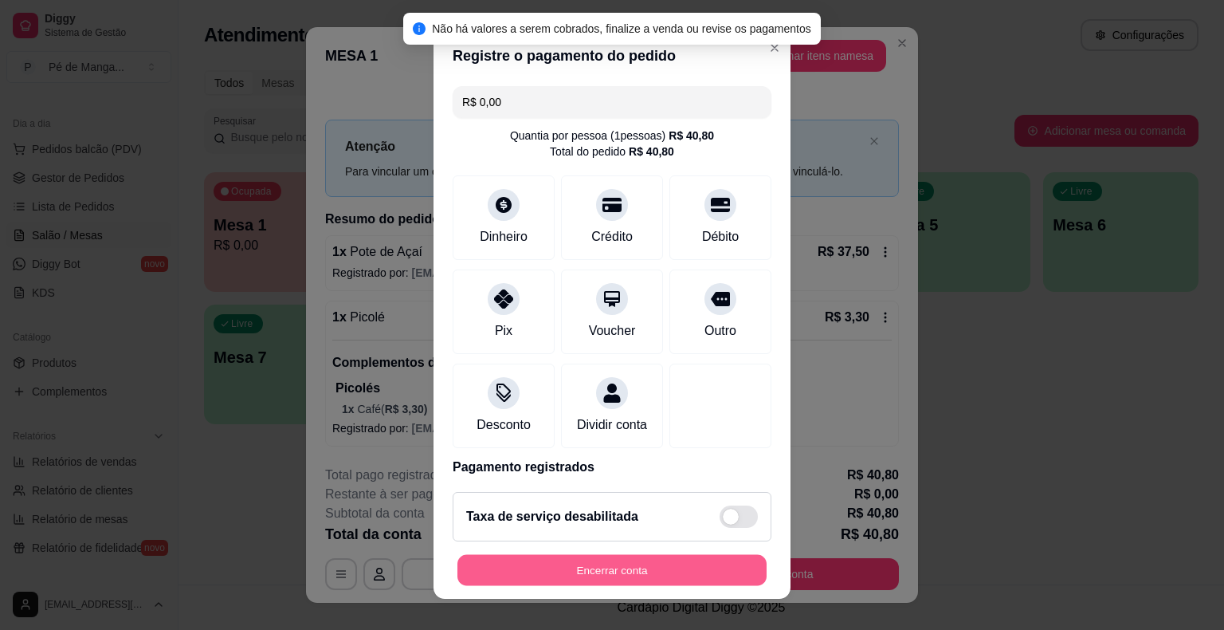
click at [607, 572] on button "Encerrar conta" at bounding box center [612, 569] width 309 height 31
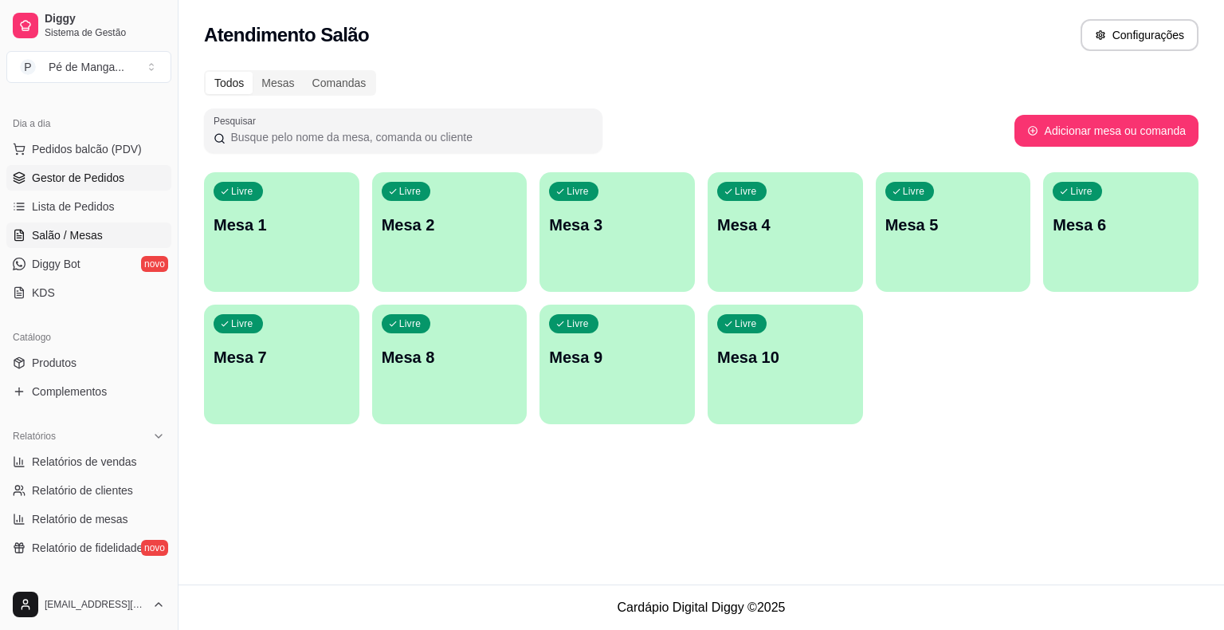
click at [99, 171] on span "Gestor de Pedidos" at bounding box center [78, 178] width 92 height 16
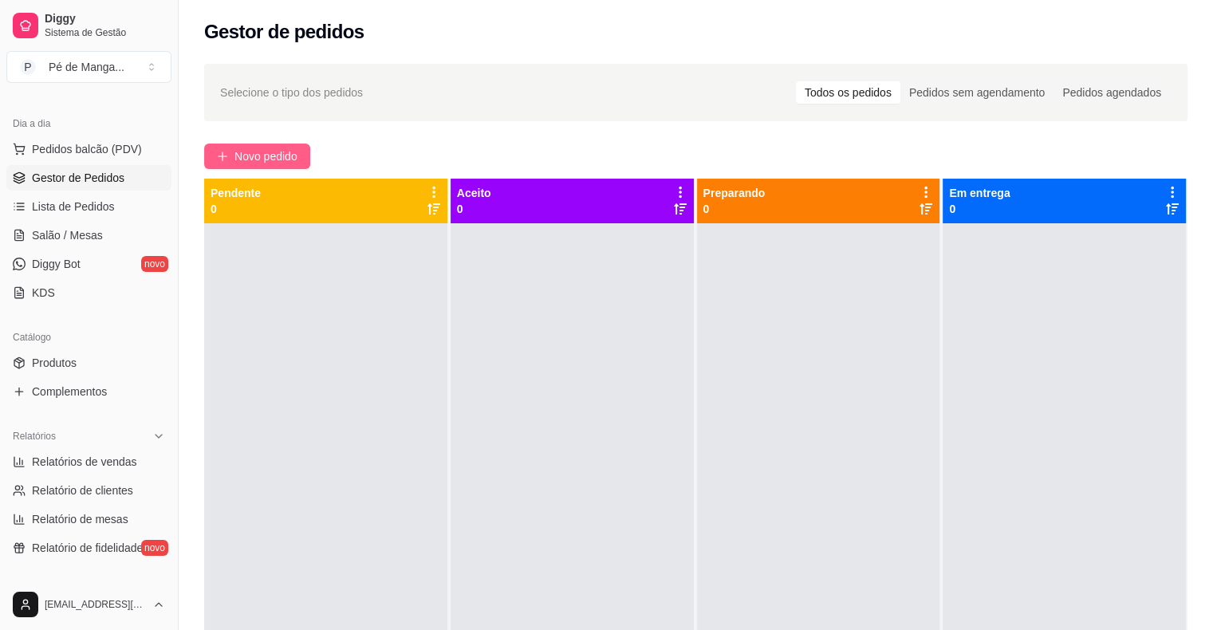
click at [281, 157] on span "Novo pedido" at bounding box center [265, 156] width 63 height 18
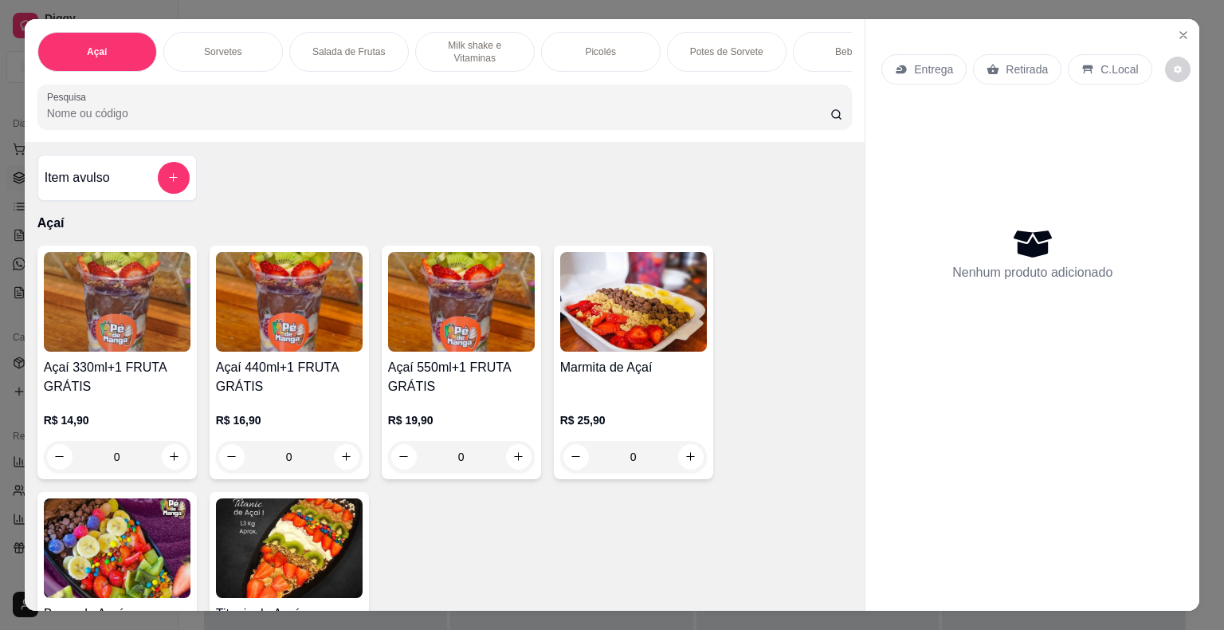
click at [166, 458] on div "0" at bounding box center [117, 457] width 147 height 32
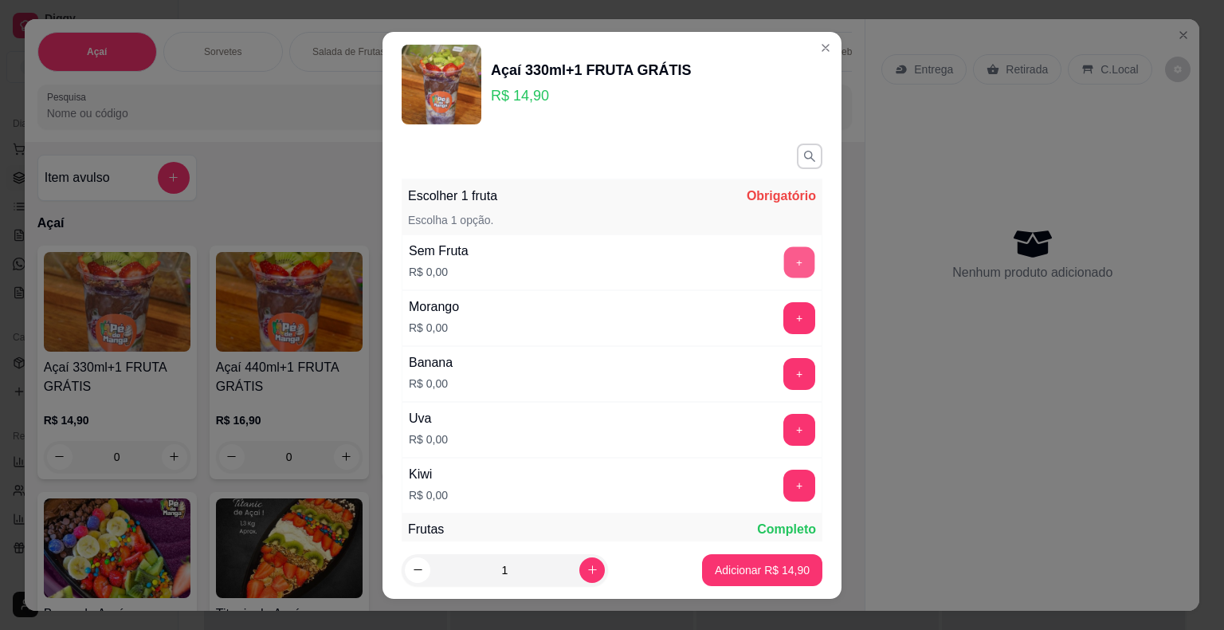
click at [784, 257] on button "+" at bounding box center [799, 261] width 31 height 31
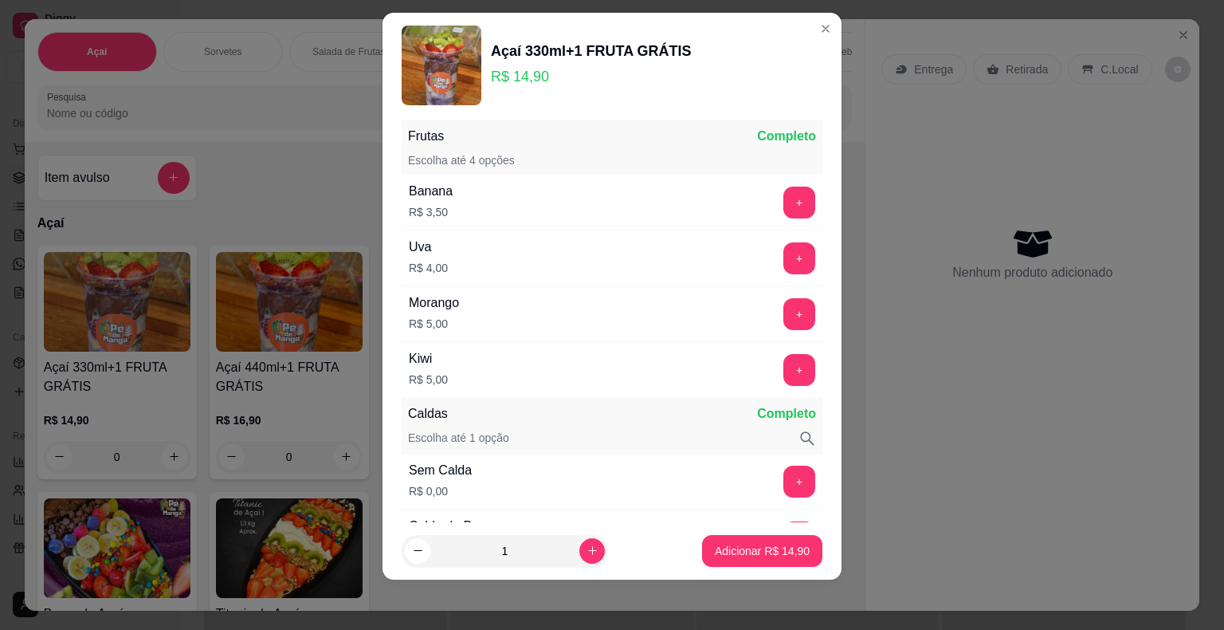
scroll to position [454, 0]
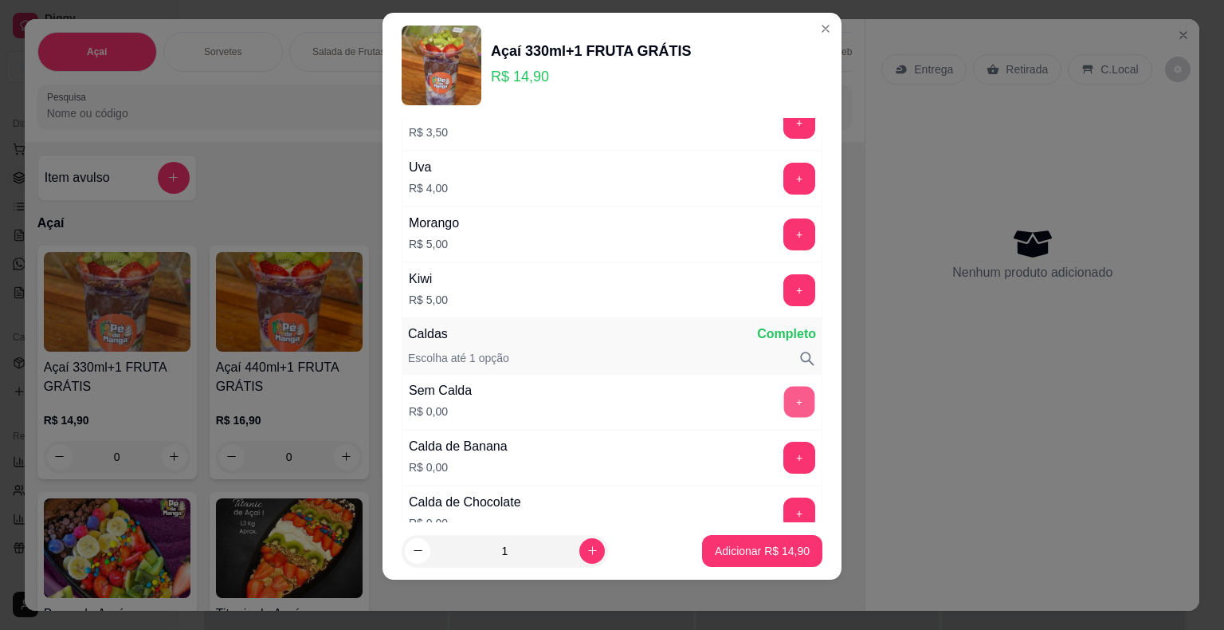
click at [784, 390] on button "+" at bounding box center [799, 401] width 31 height 31
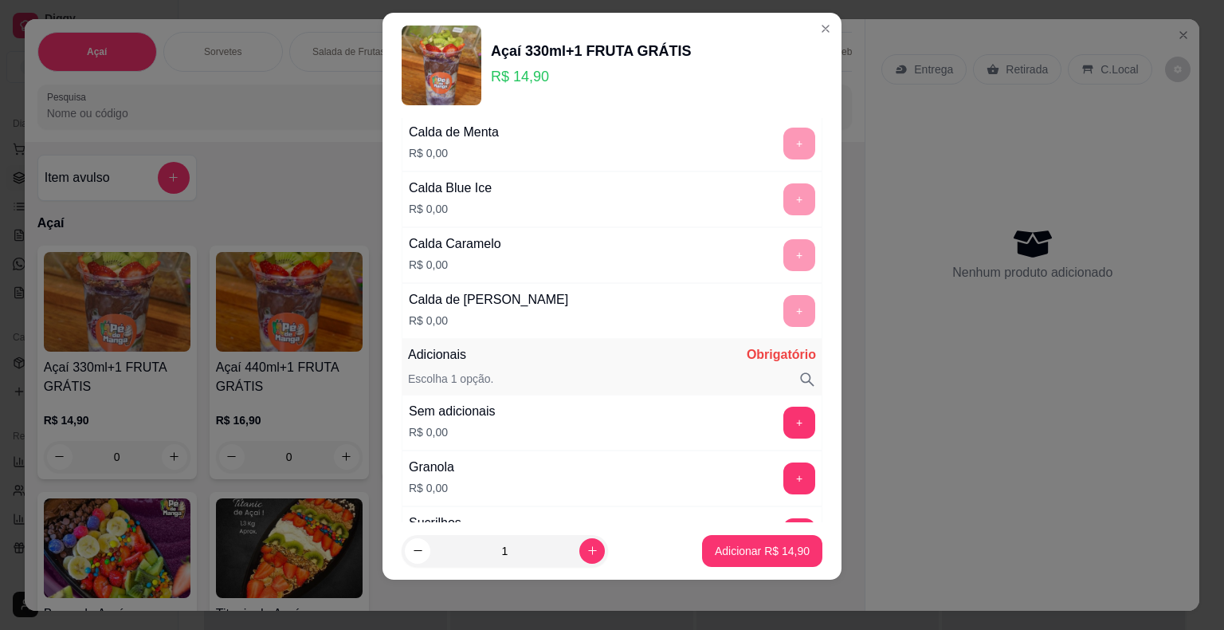
scroll to position [1171, 0]
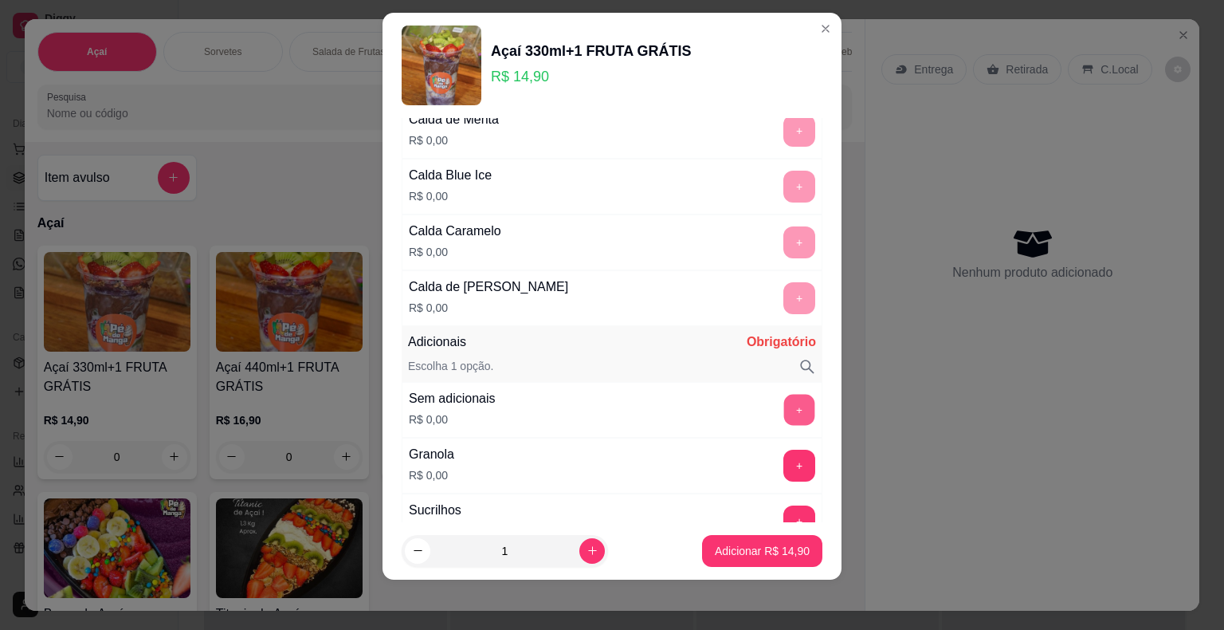
click at [784, 394] on button "+" at bounding box center [799, 409] width 31 height 31
click at [781, 548] on p "Adicionar R$ 14,90" at bounding box center [763, 550] width 92 height 15
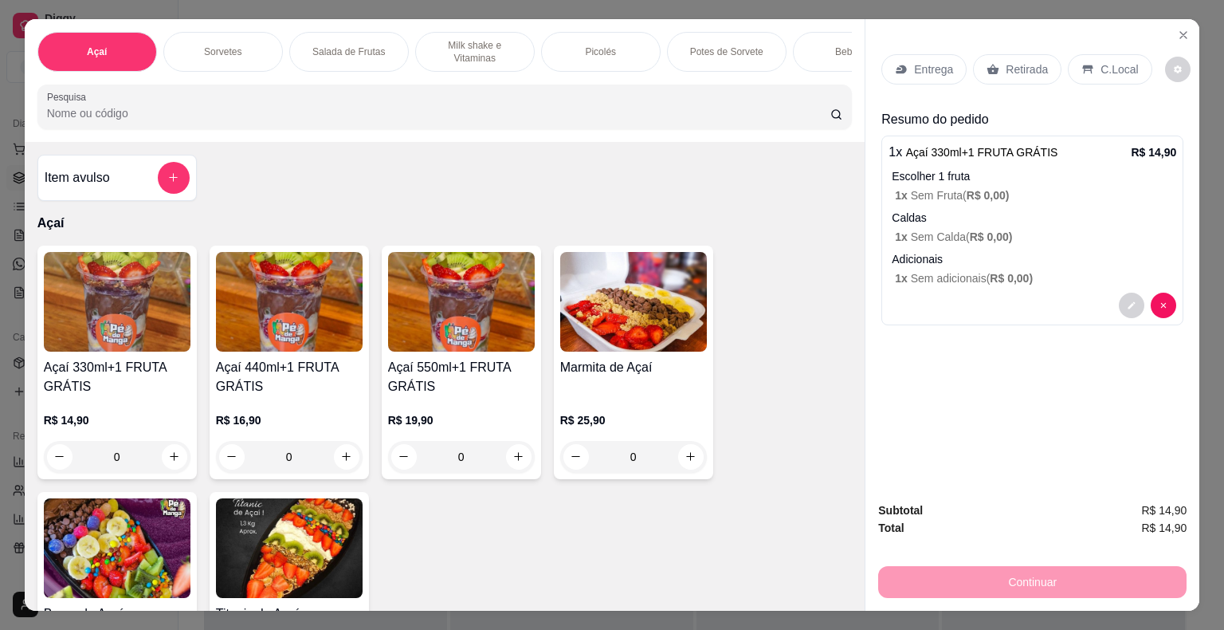
click at [932, 61] on p "Entrega" at bounding box center [933, 69] width 39 height 16
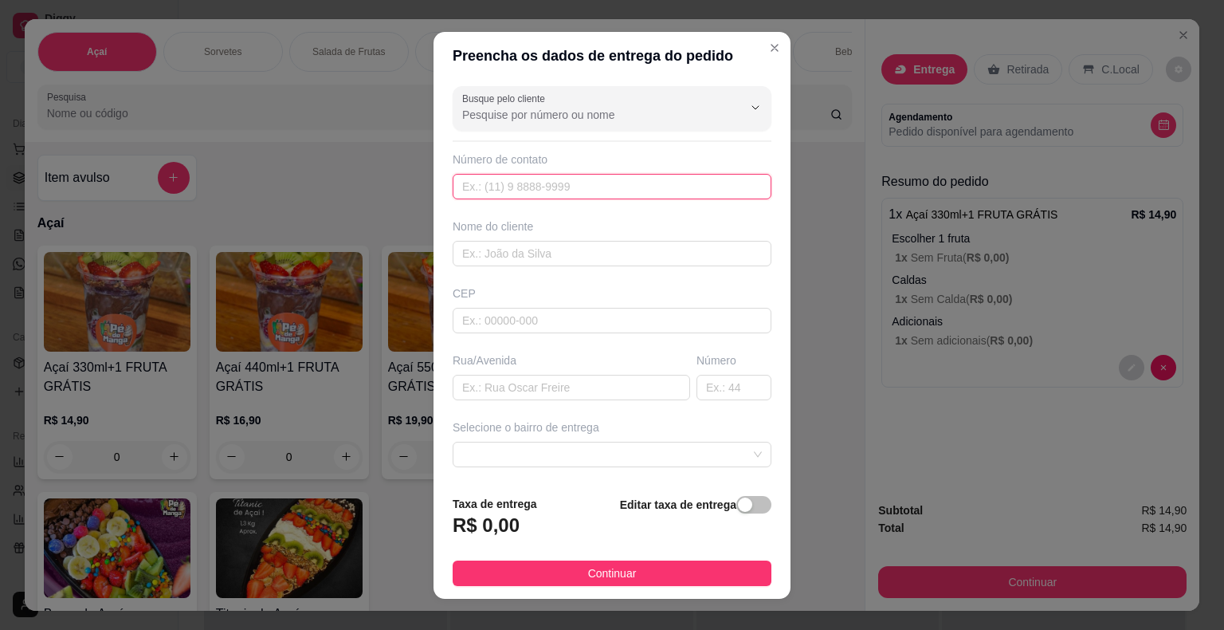
click at [571, 180] on input "text" at bounding box center [612, 187] width 319 height 26
paste input "[PHONE_NUMBER]"
type input "[PHONE_NUMBER]"
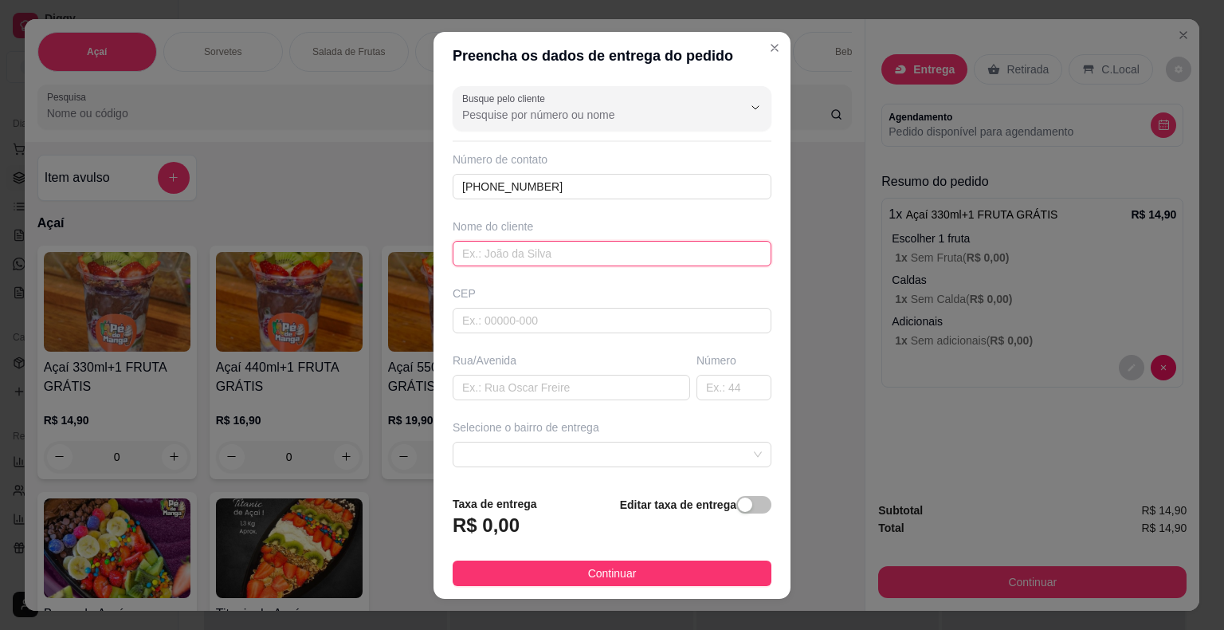
click at [489, 251] on input "text" at bounding box center [612, 254] width 319 height 26
type input "[PERSON_NAME]"
click at [521, 379] on input "text" at bounding box center [572, 388] width 238 height 26
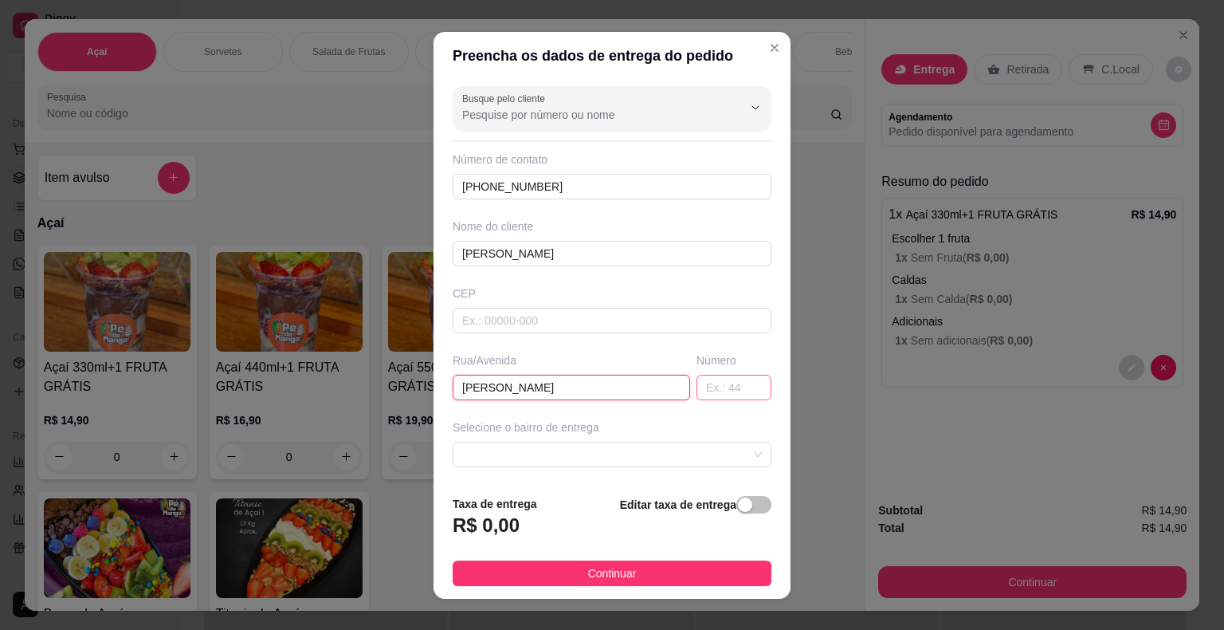
type input "[PERSON_NAME]"
click at [697, 384] on input "text" at bounding box center [734, 388] width 75 height 26
type input "71"
click at [618, 442] on div at bounding box center [612, 455] width 319 height 26
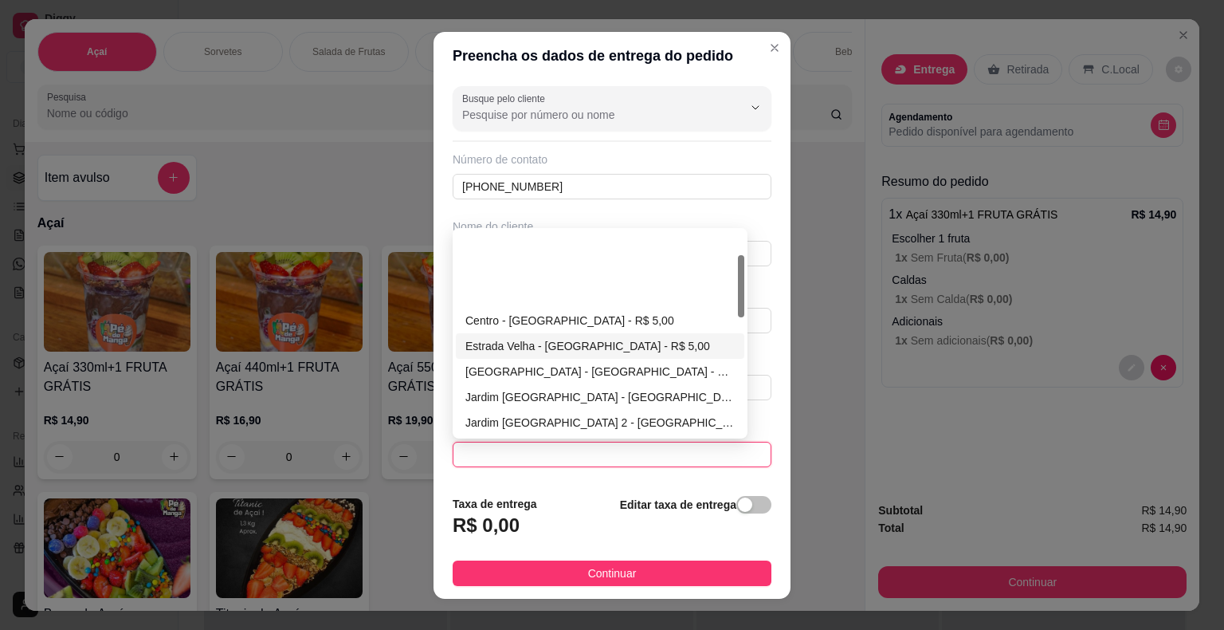
scroll to position [159, 0]
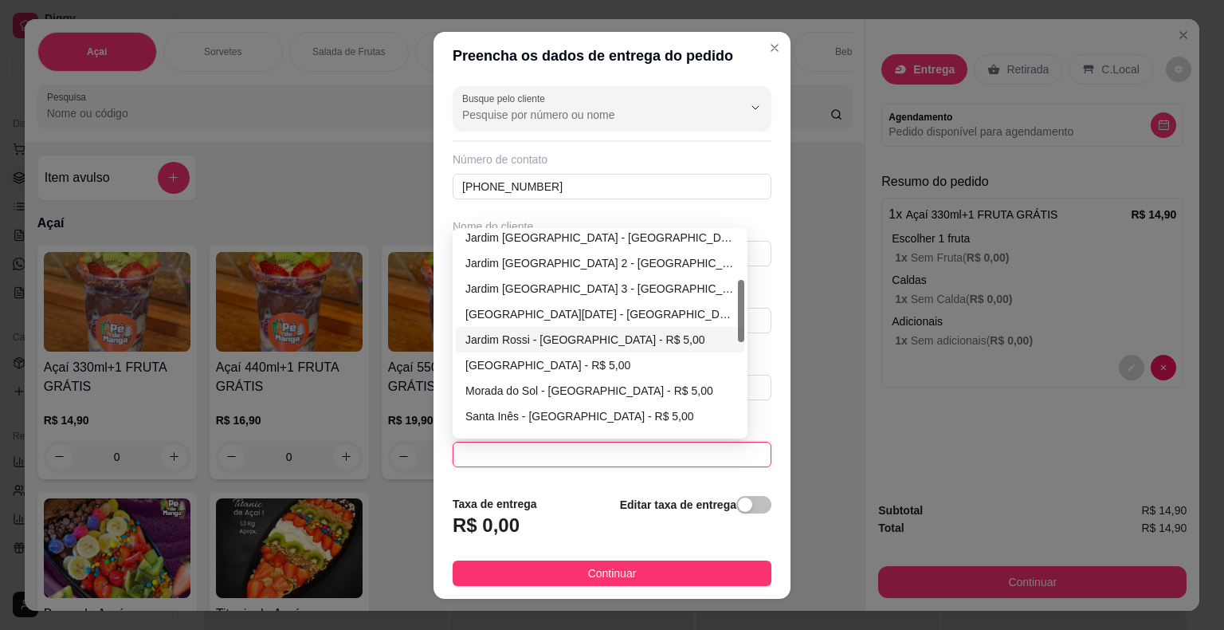
click at [554, 333] on div "Jardim Rossi - [GEOGRAPHIC_DATA] - R$ 5,00" at bounding box center [600, 340] width 269 height 18
type input "Itaberá"
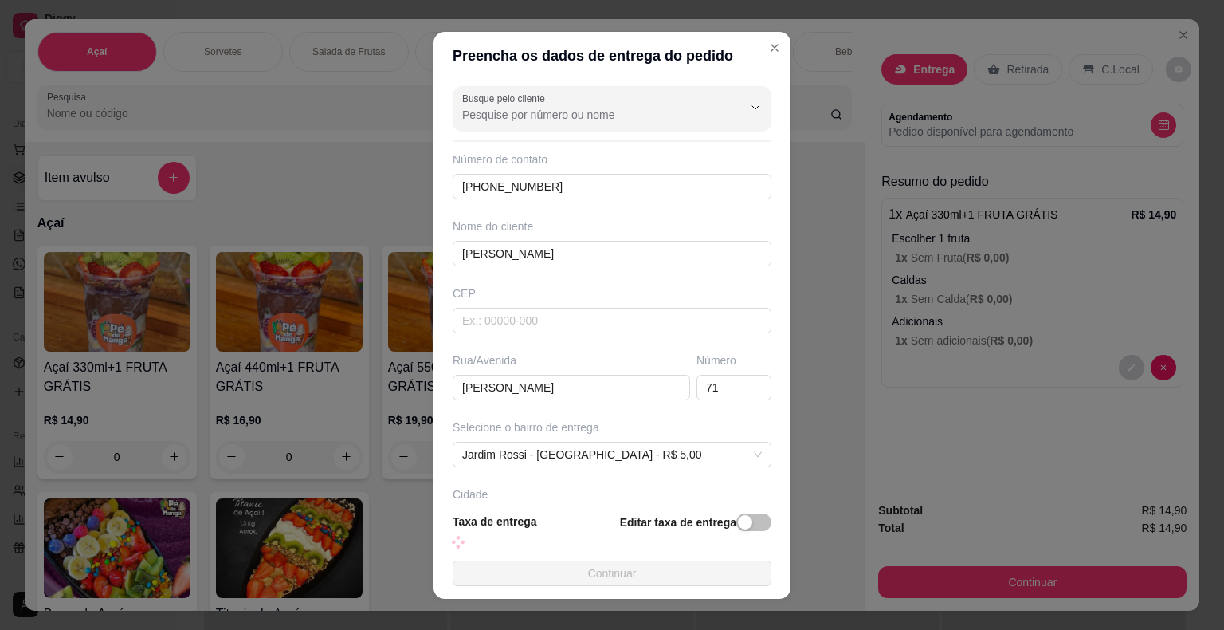
click at [600, 569] on button "Continuar" at bounding box center [612, 573] width 319 height 26
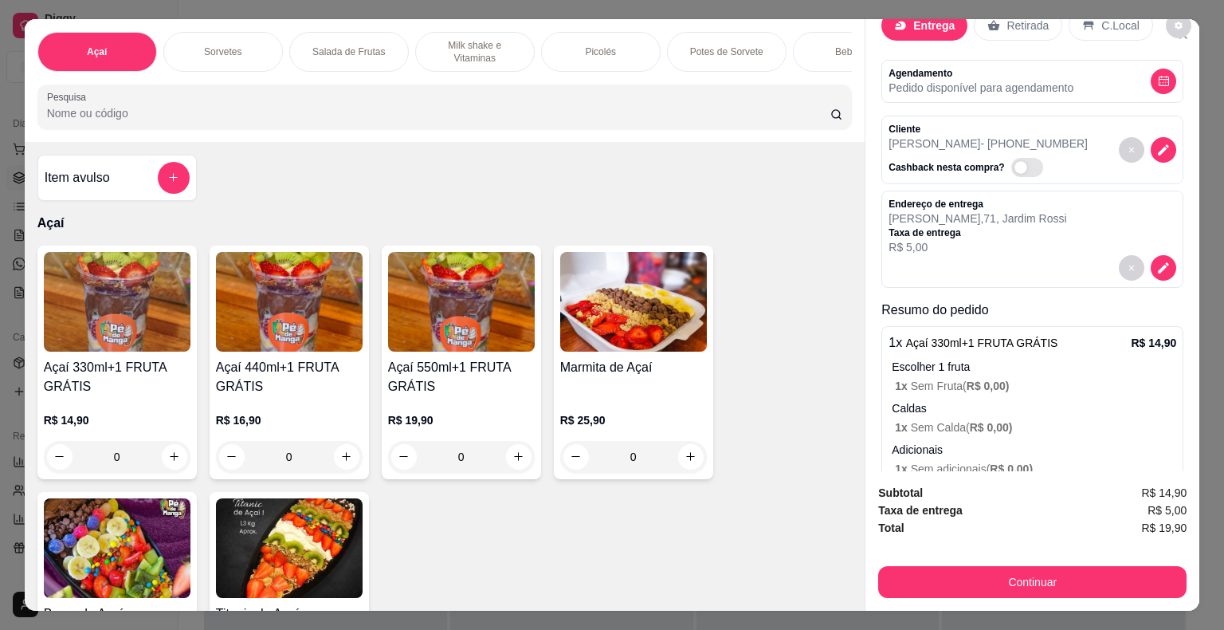
scroll to position [0, 0]
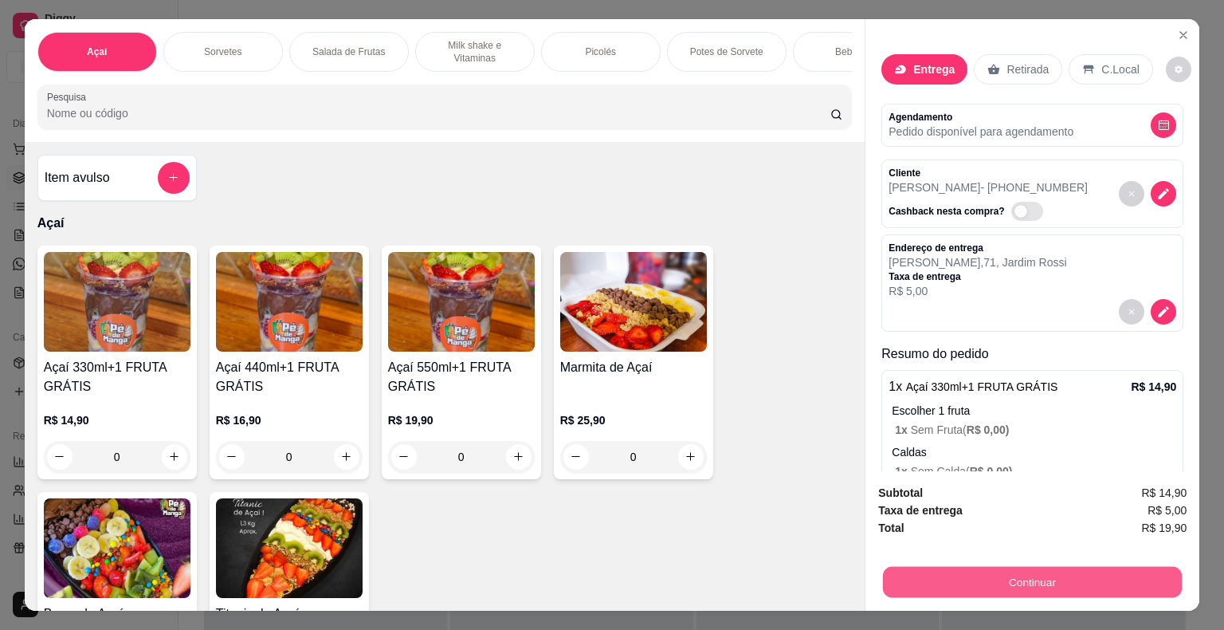
click at [1137, 568] on button "Continuar" at bounding box center [1032, 582] width 299 height 31
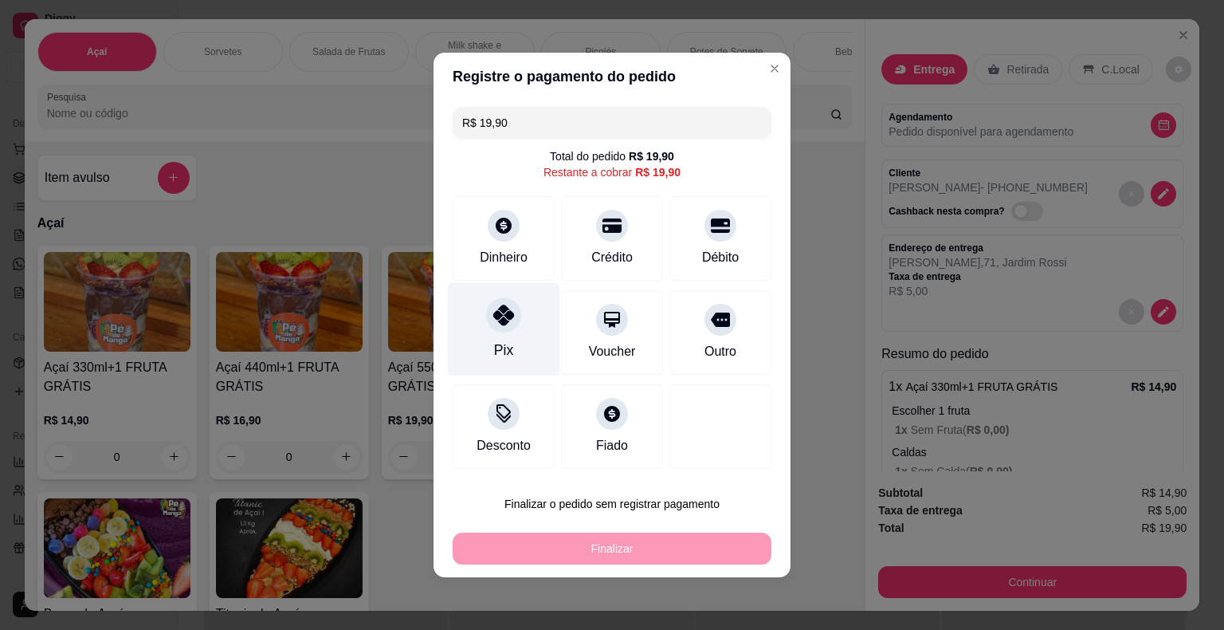
click at [477, 376] on div "R$ 19,90 Total do pedido R$ 19,90 Restante a cobrar R$ 19,90 Dinheiro Crédito D…" at bounding box center [612, 287] width 357 height 375
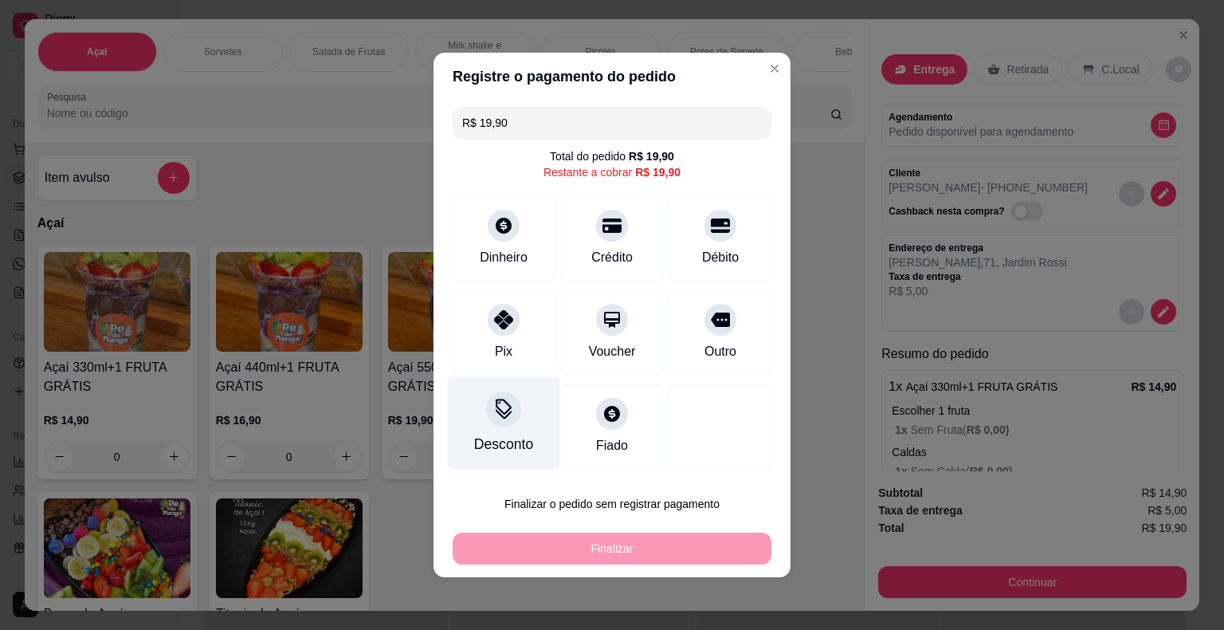
drag, startPoint x: 499, startPoint y: 329, endPoint x: 523, endPoint y: 354, distance: 34.4
click at [501, 329] on div at bounding box center [504, 320] width 32 height 32
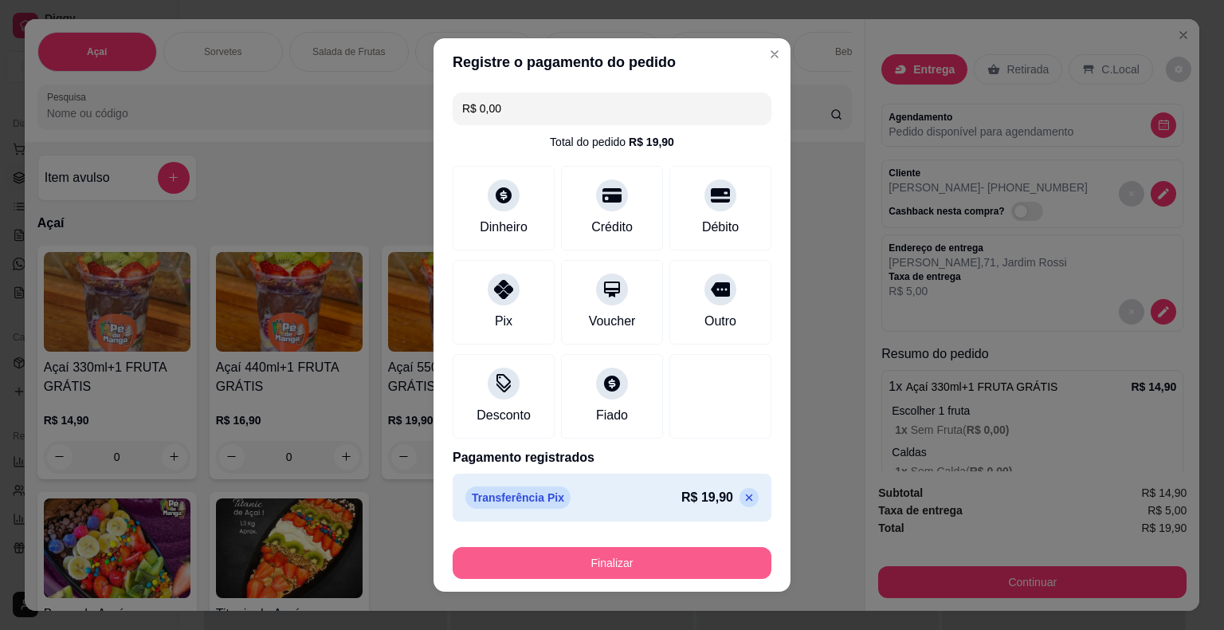
click at [588, 557] on button "Finalizar" at bounding box center [612, 563] width 319 height 32
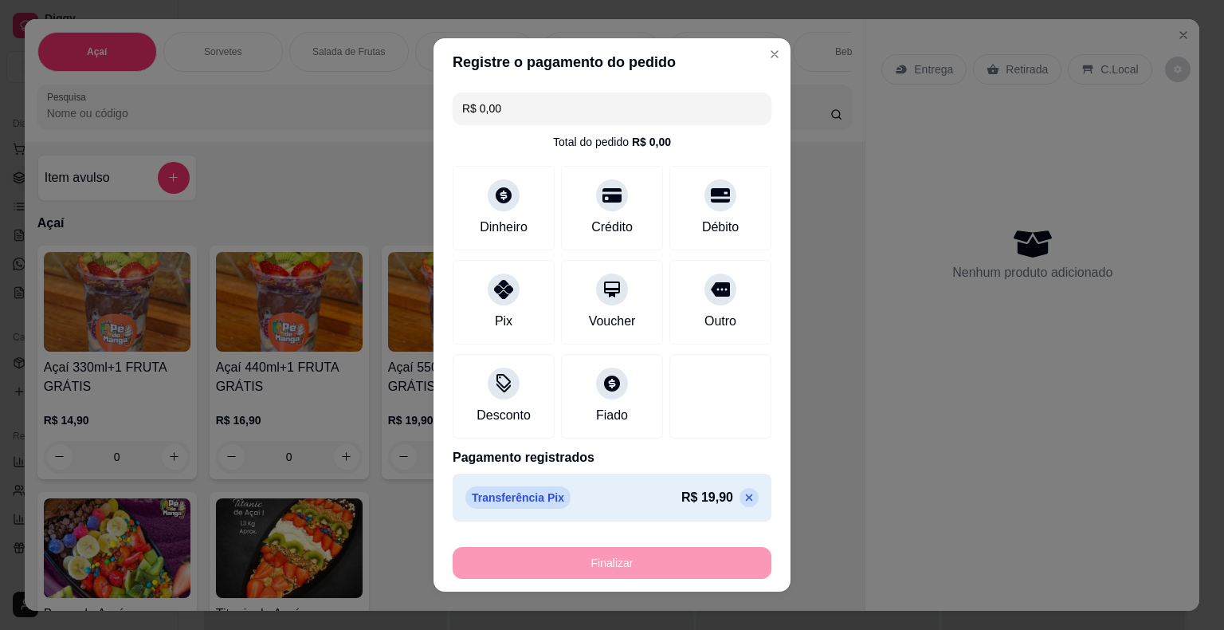
type input "-R$ 19,90"
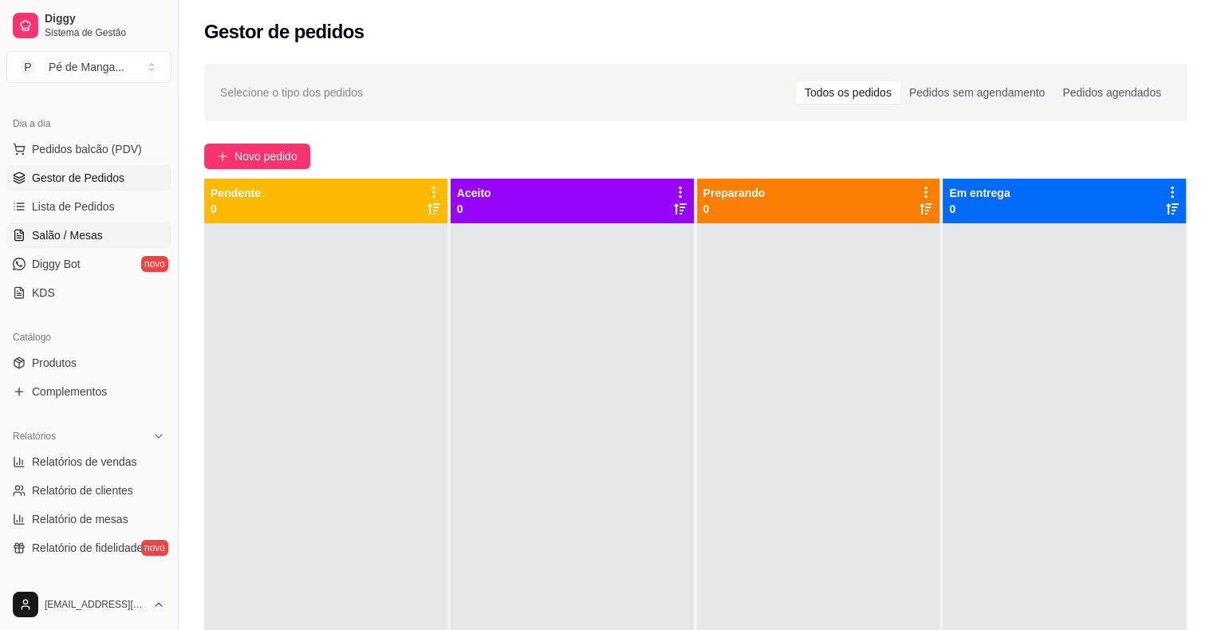
click at [107, 234] on link "Salão / Mesas" at bounding box center [88, 235] width 165 height 26
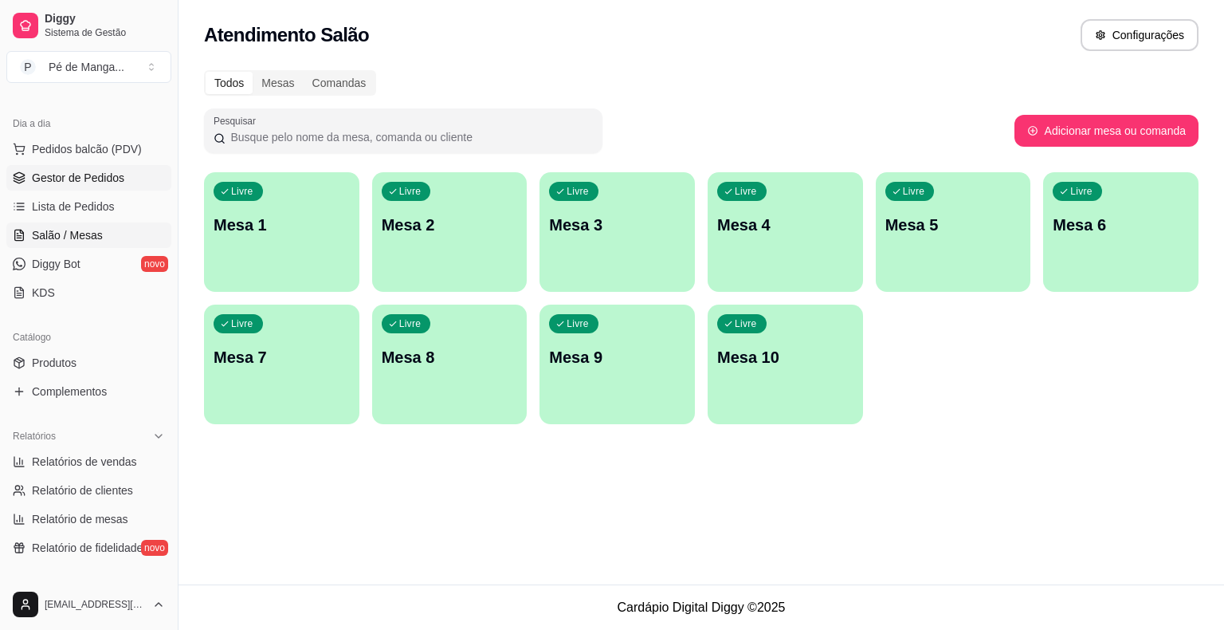
click at [122, 182] on link "Gestor de Pedidos" at bounding box center [88, 178] width 165 height 26
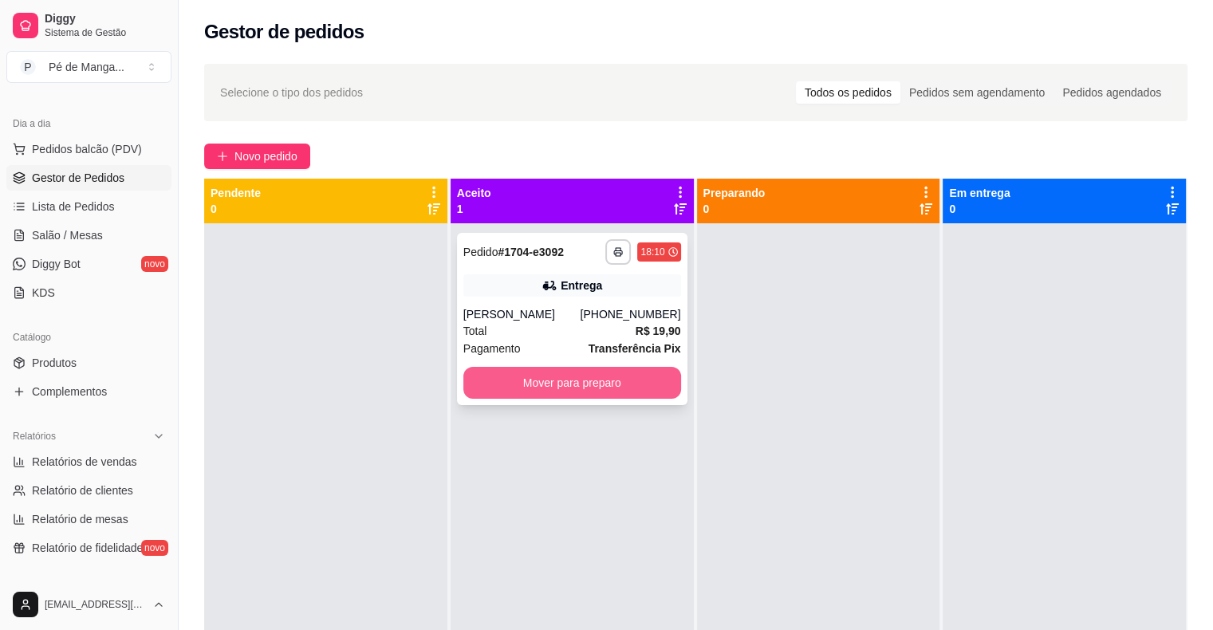
click at [539, 379] on button "Mover para preparo" at bounding box center [572, 383] width 218 height 32
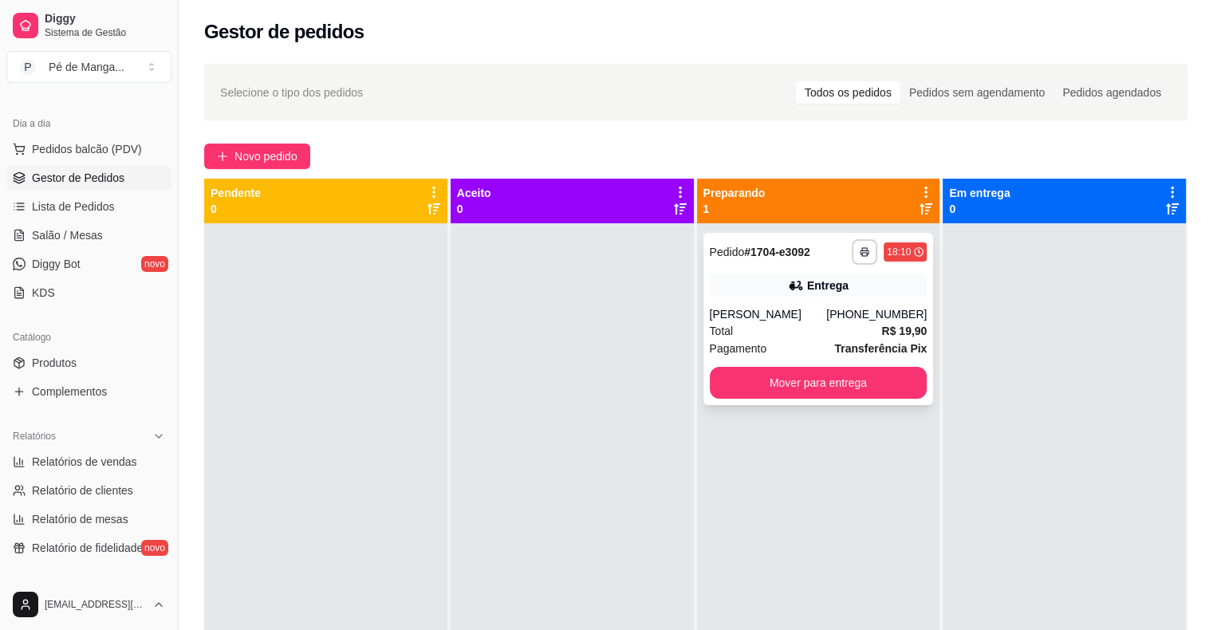
click at [896, 314] on div "[PHONE_NUMBER]" at bounding box center [876, 314] width 100 height 16
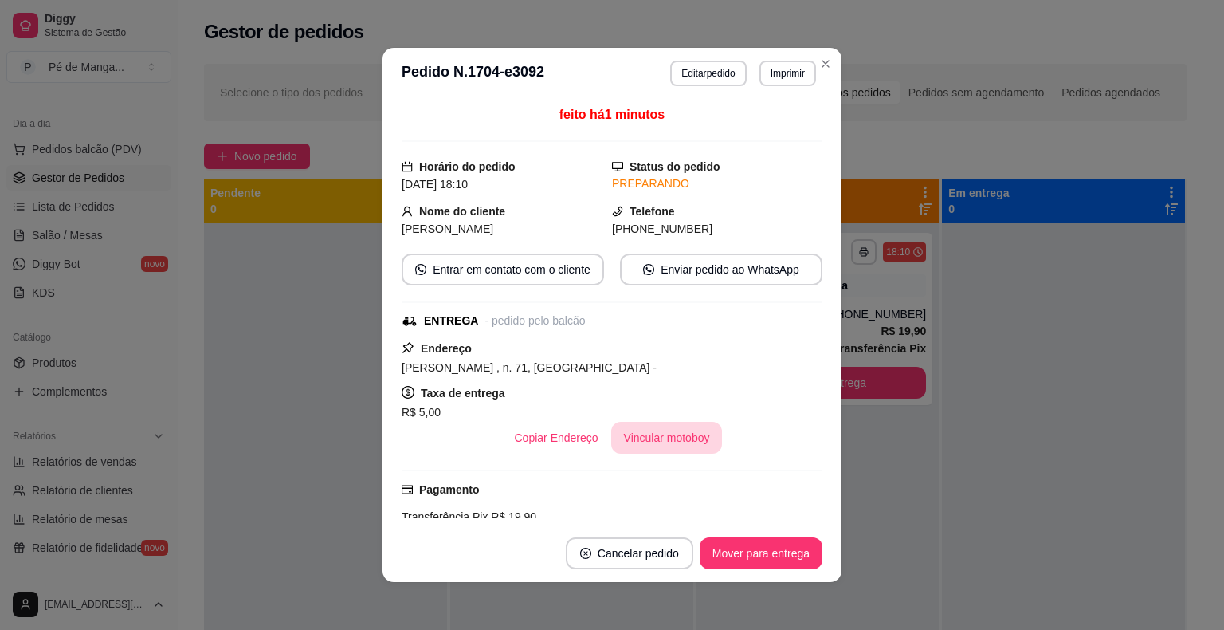
click at [693, 438] on button "Vincular motoboy" at bounding box center [667, 438] width 112 height 32
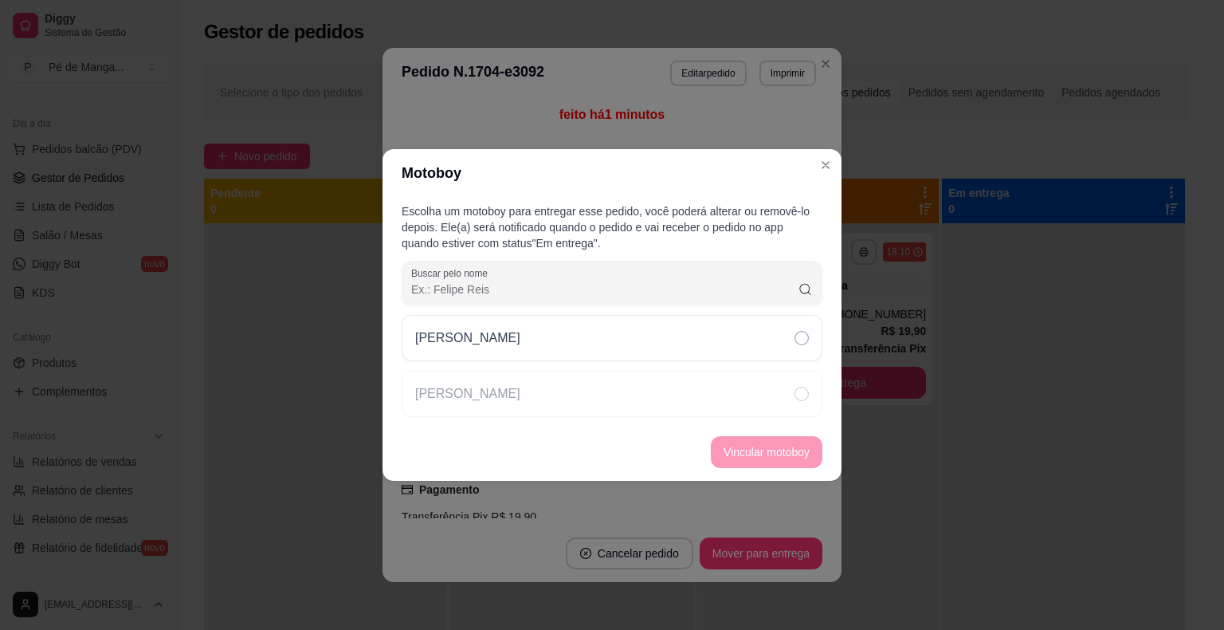
click at [686, 343] on div "[PERSON_NAME]" at bounding box center [612, 338] width 421 height 46
click at [749, 448] on button "Vincular motoboy" at bounding box center [767, 452] width 108 height 31
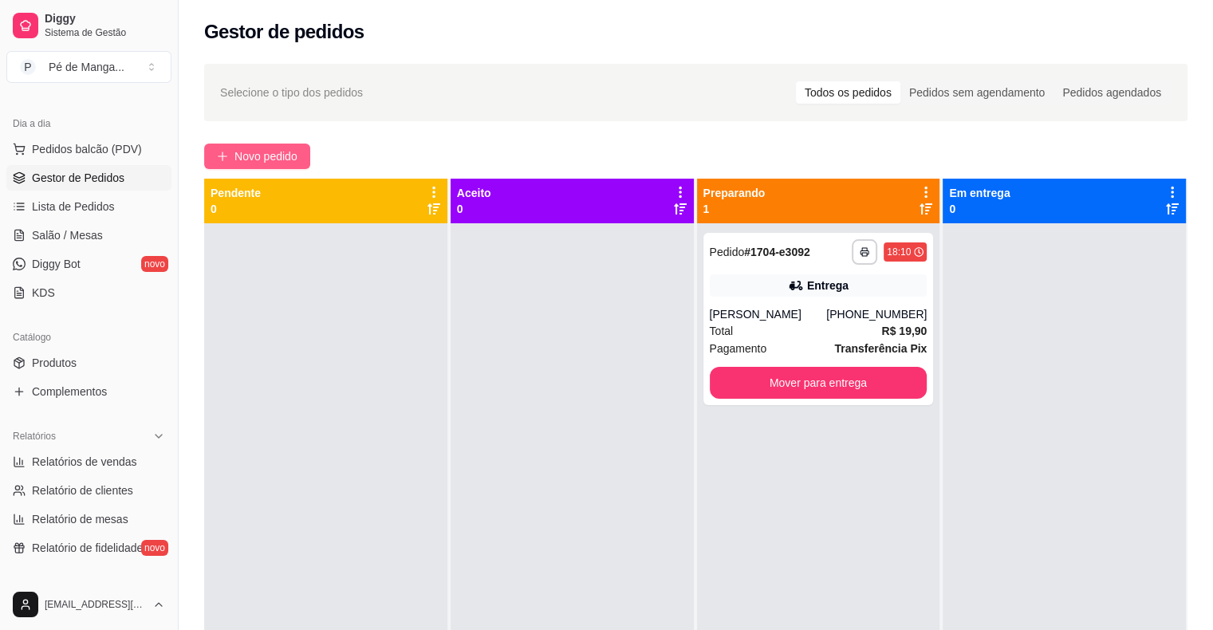
click at [300, 149] on button "Novo pedido" at bounding box center [257, 156] width 106 height 26
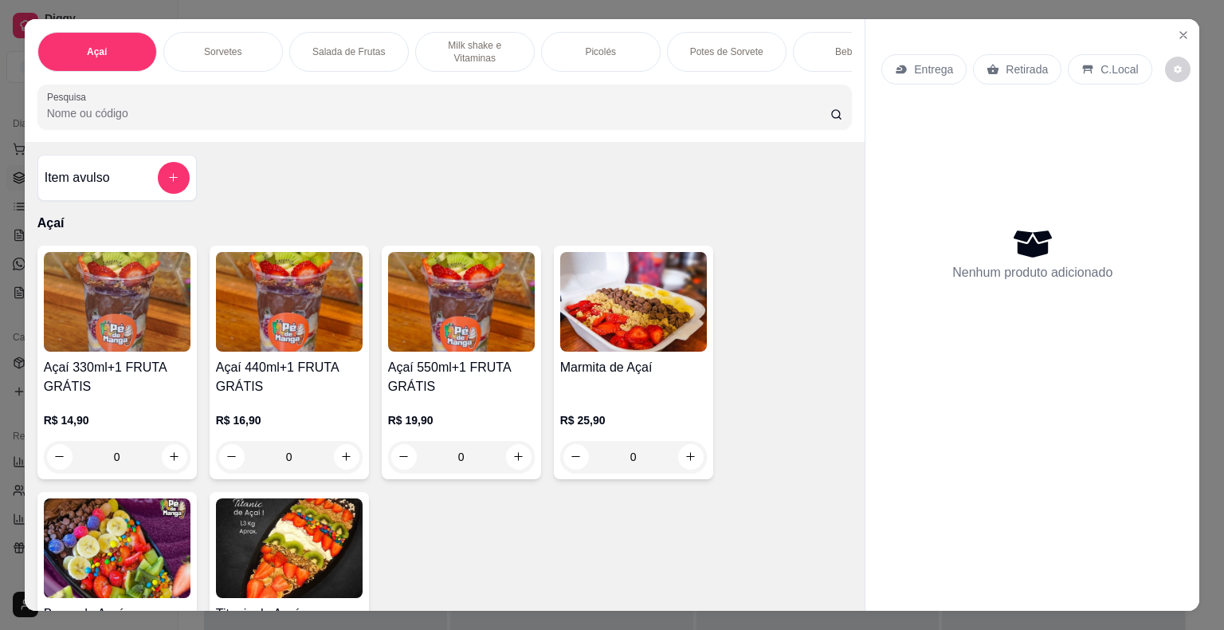
click at [568, 34] on div "Picolés" at bounding box center [601, 52] width 120 height 40
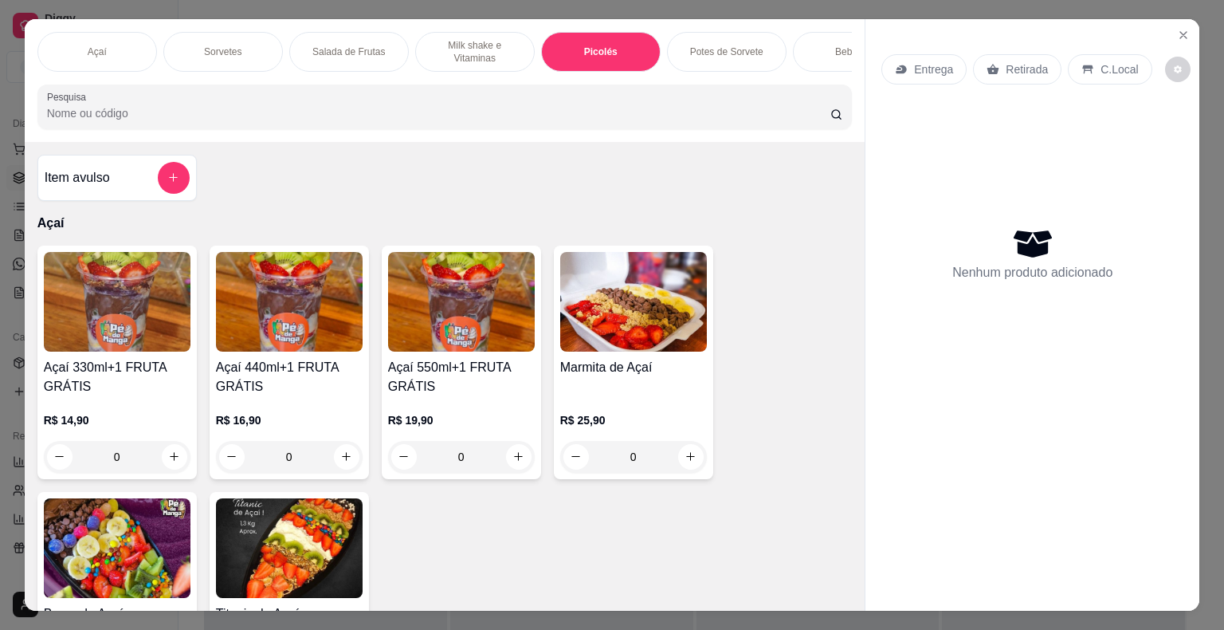
scroll to position [38, 0]
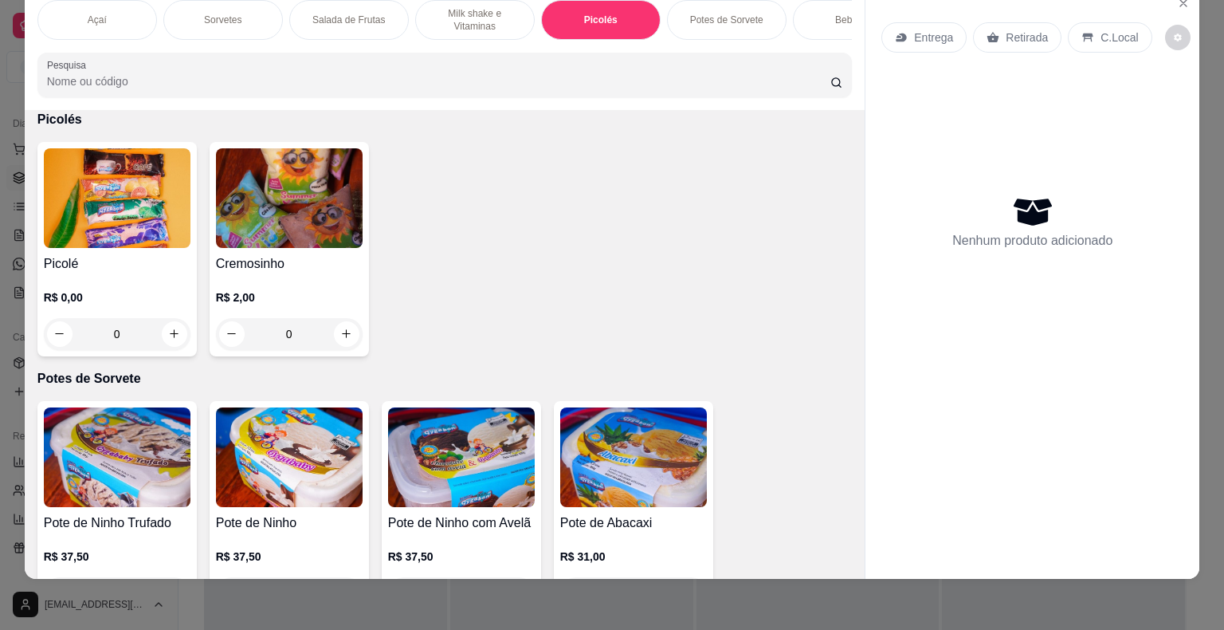
click at [165, 333] on div "0" at bounding box center [117, 334] width 147 height 32
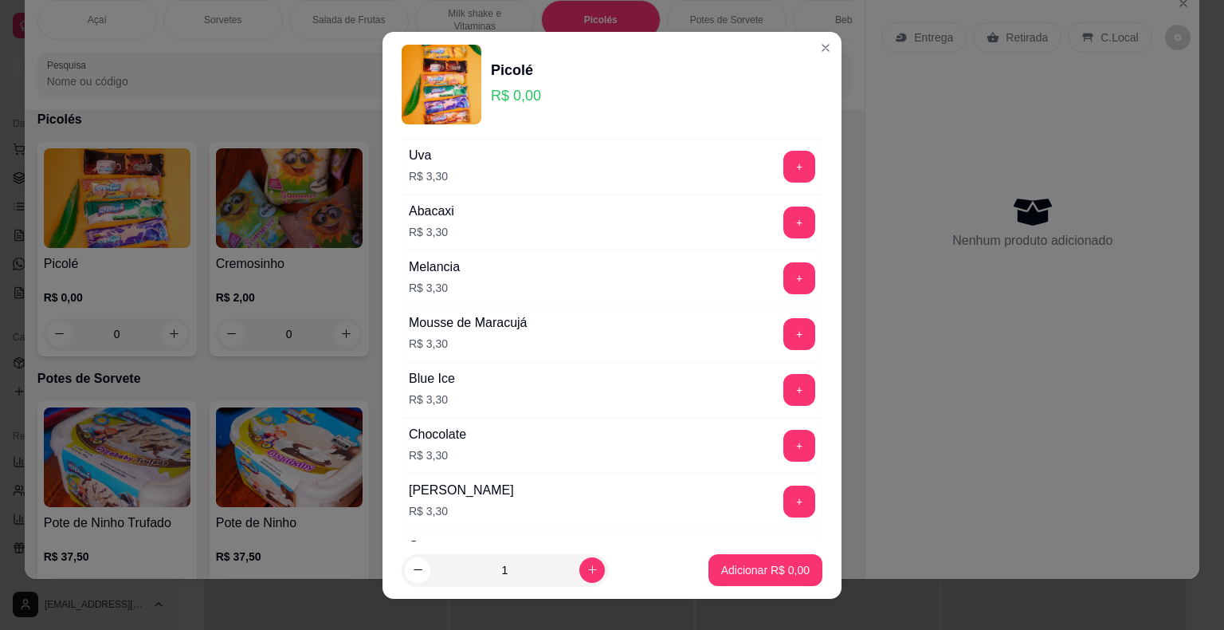
scroll to position [638, 0]
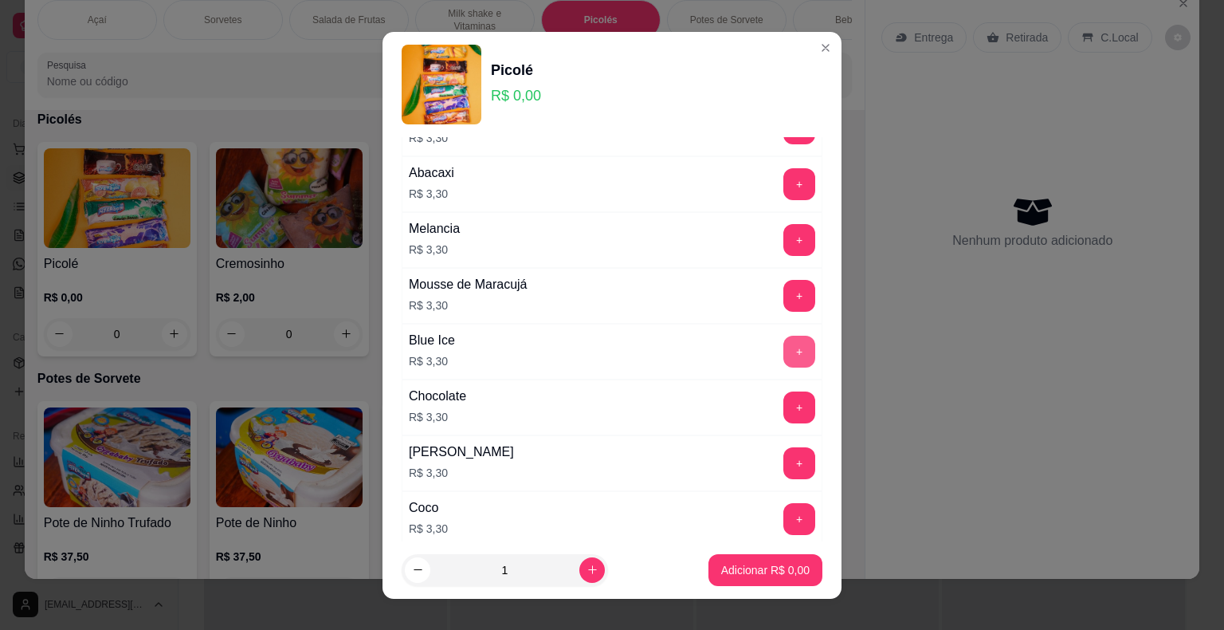
click at [784, 345] on button "+" at bounding box center [800, 352] width 32 height 32
click at [742, 569] on p "Adicionar R$ 6,60" at bounding box center [765, 569] width 86 height 15
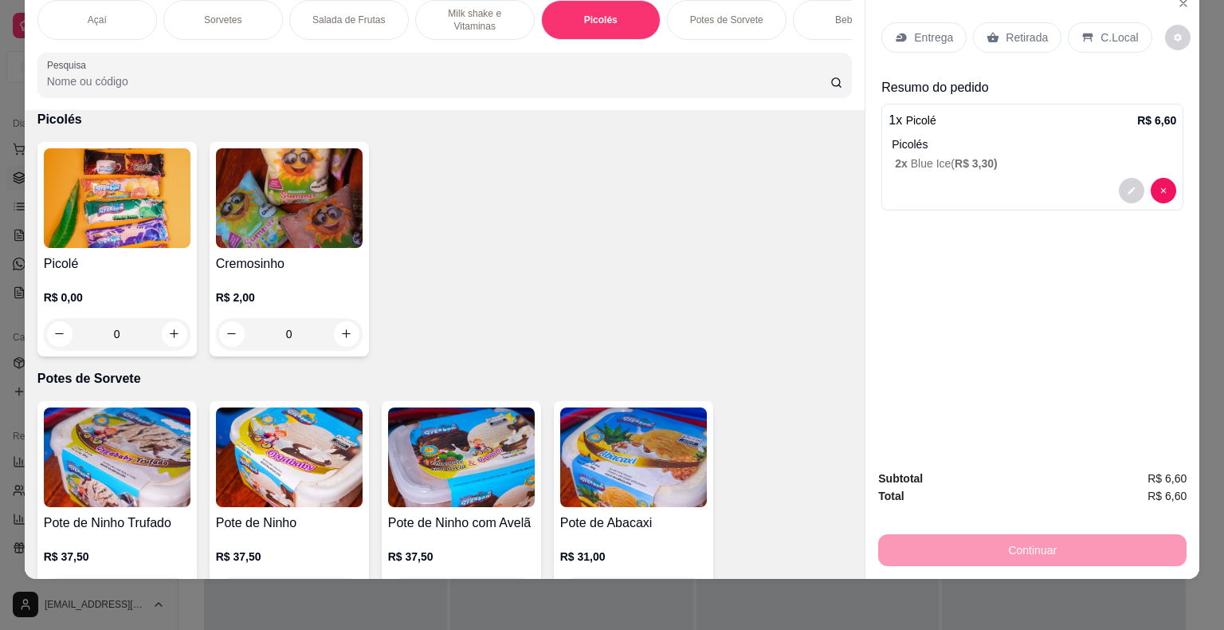
click at [922, 29] on p "Entrega" at bounding box center [933, 37] width 39 height 16
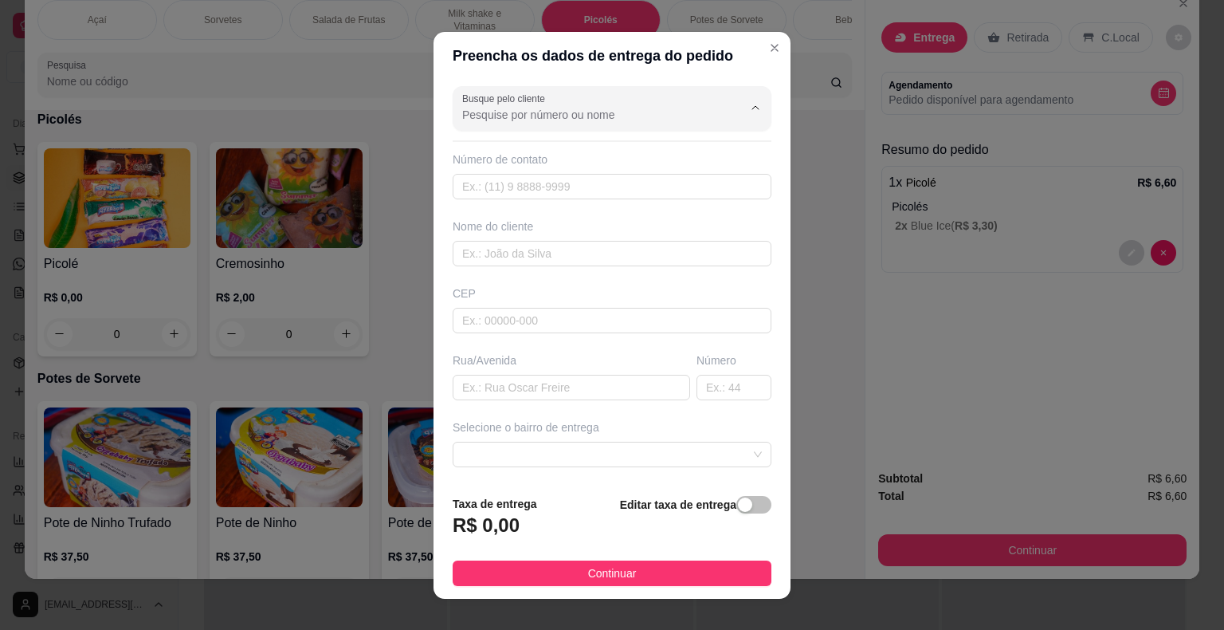
click at [548, 116] on input "Busque pelo cliente" at bounding box center [589, 115] width 255 height 16
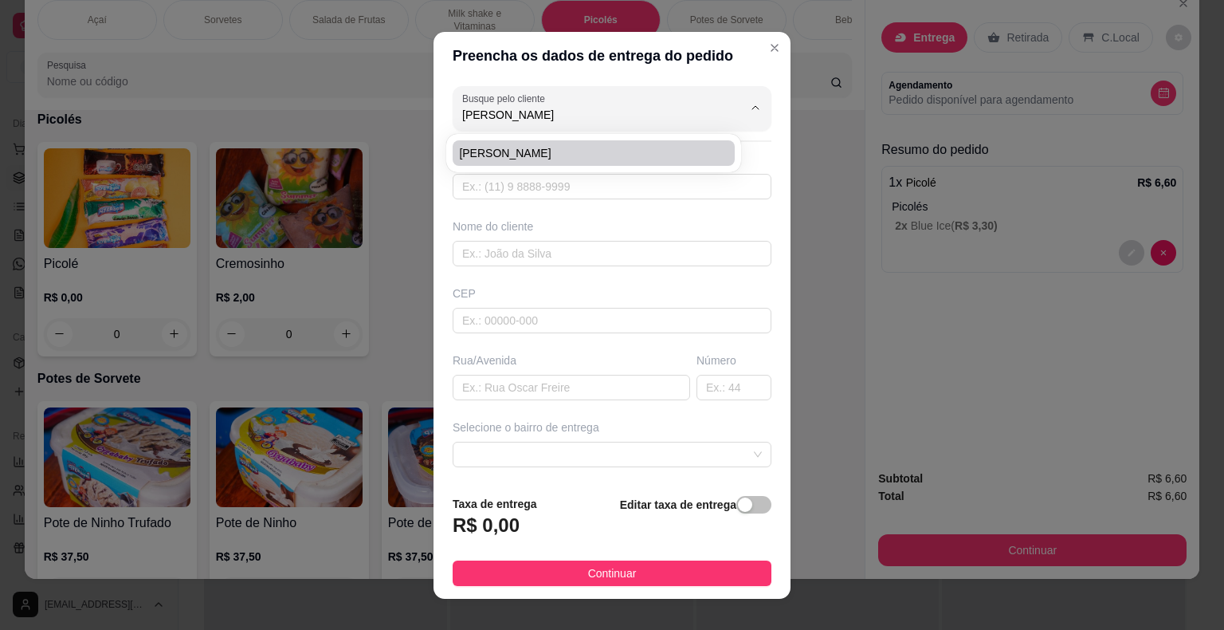
click at [529, 157] on span "[PERSON_NAME]" at bounding box center [586, 153] width 254 height 16
type input "[PERSON_NAME]"
type input "15997434952"
type input "[PERSON_NAME]"
type input "1844000"
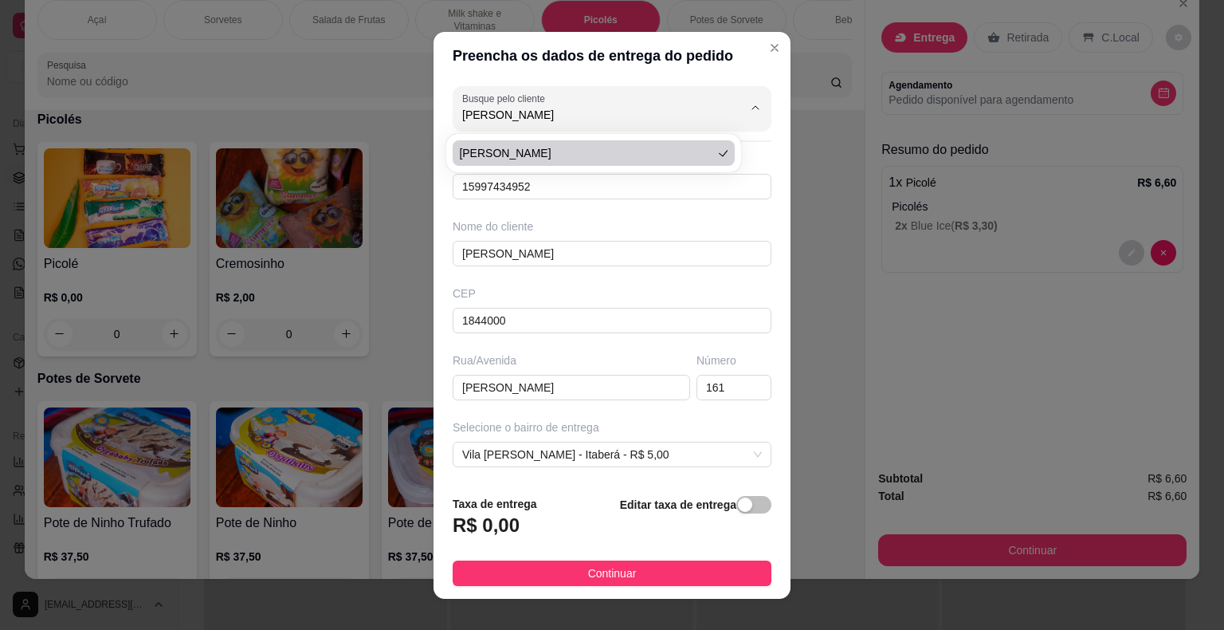
type input "[PERSON_NAME]"
type input "161"
type input "Itaberá"
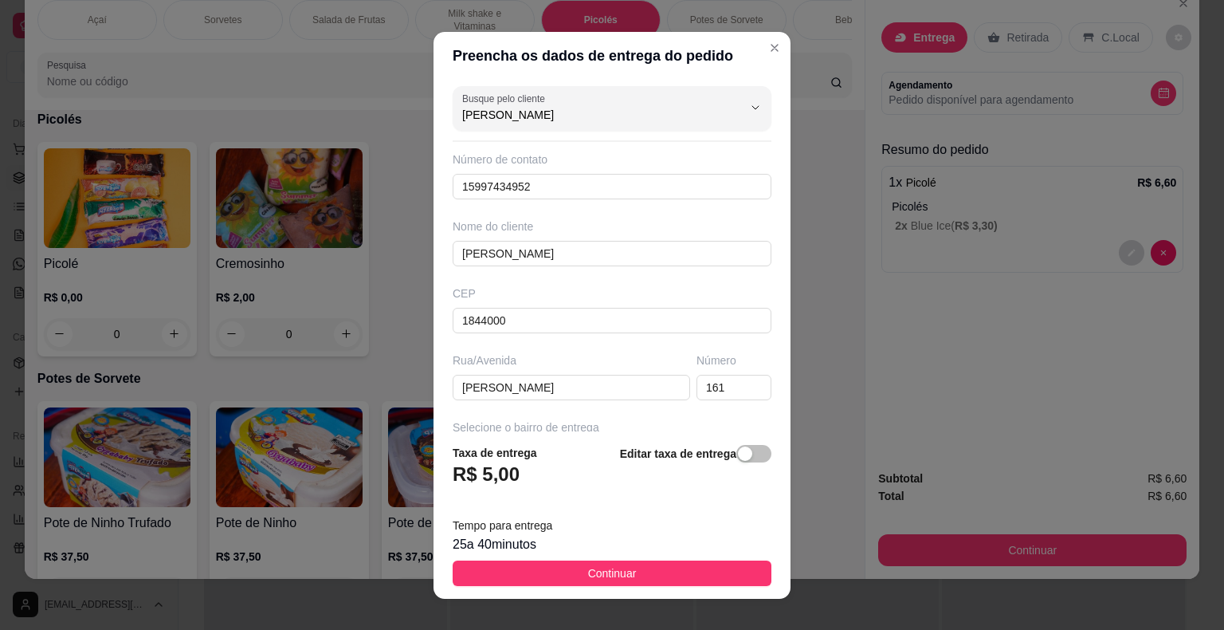
type input "[PERSON_NAME]"
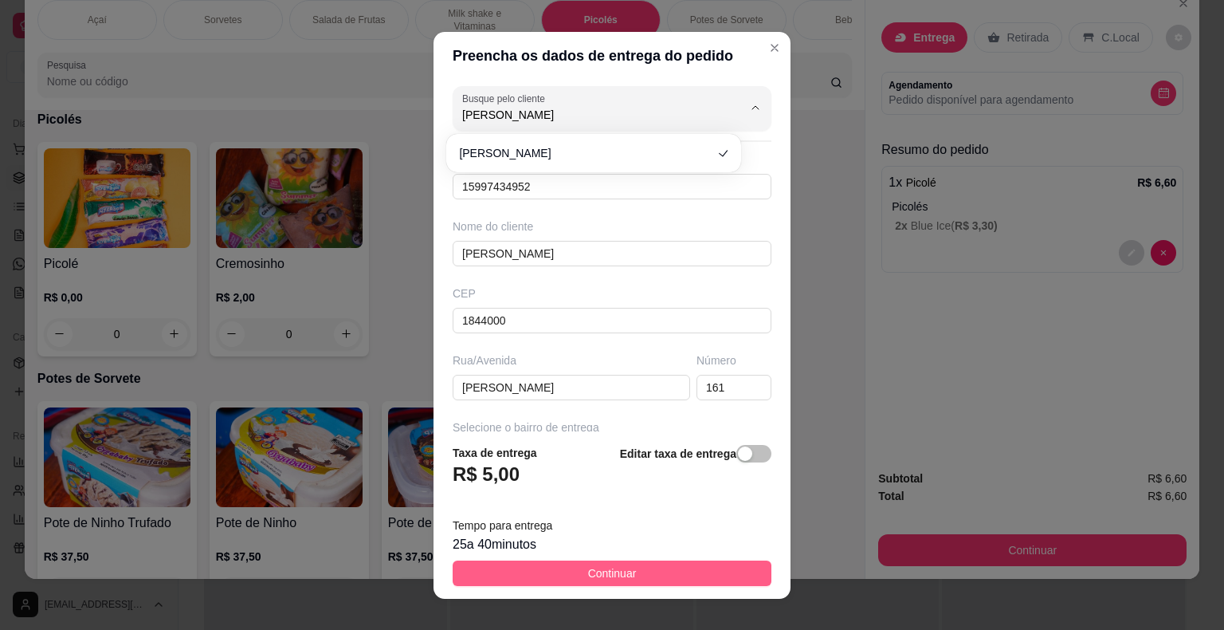
click at [598, 572] on span "Continuar" at bounding box center [612, 573] width 49 height 18
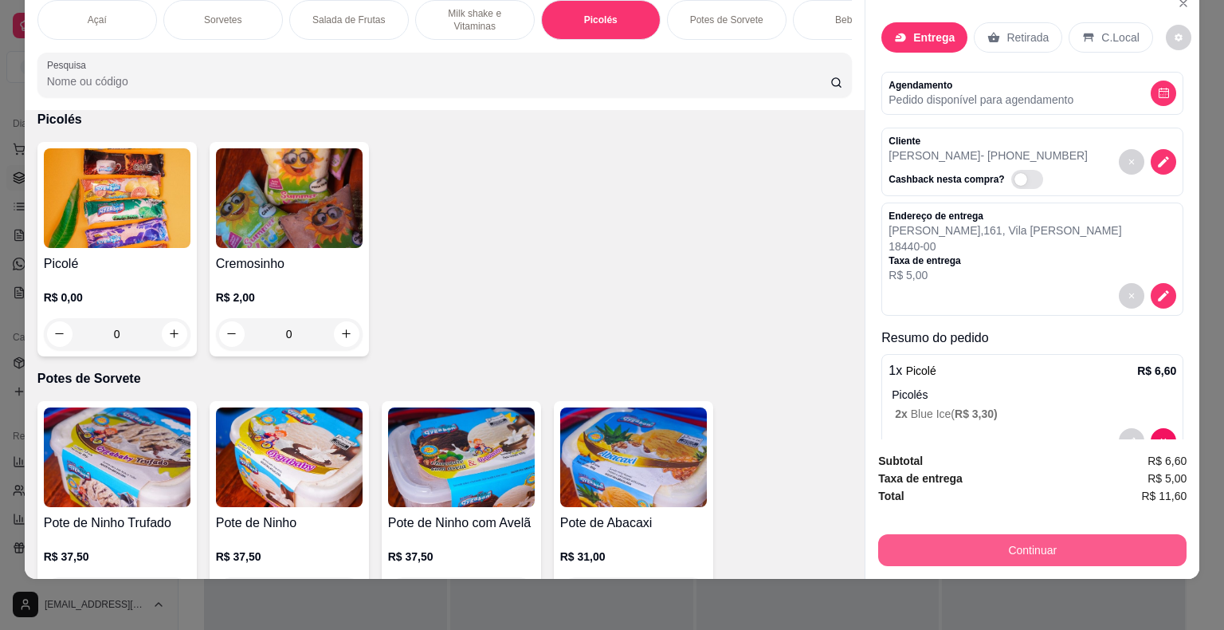
click at [1052, 547] on button "Continuar" at bounding box center [1033, 550] width 309 height 32
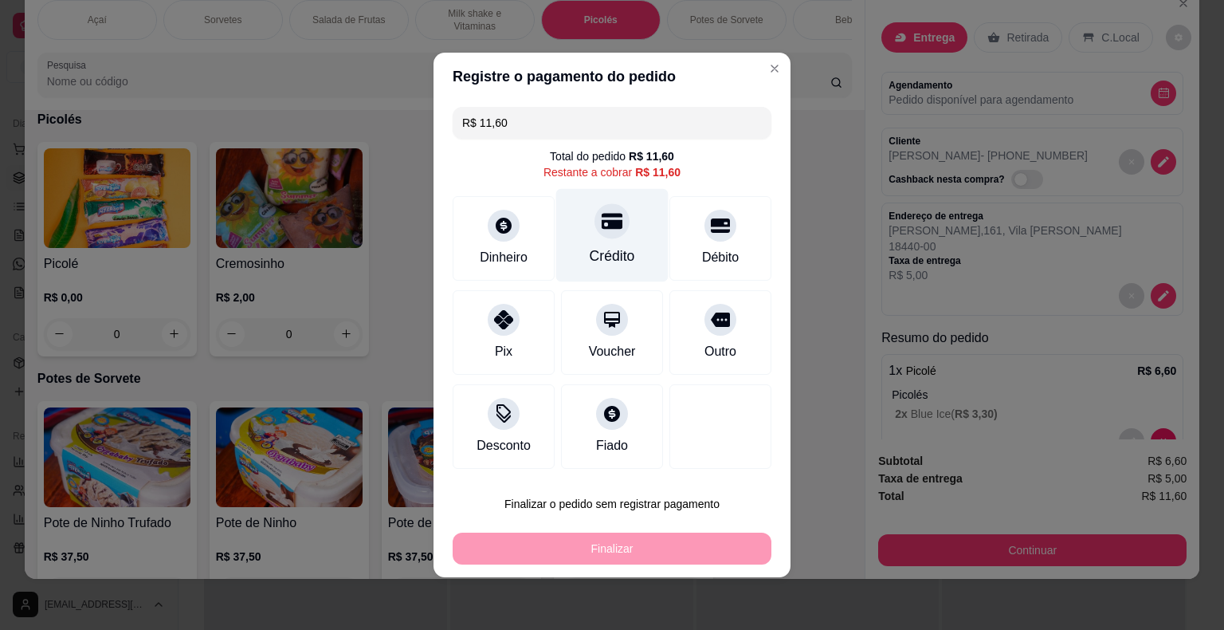
click at [592, 233] on div "Crédito" at bounding box center [612, 235] width 112 height 93
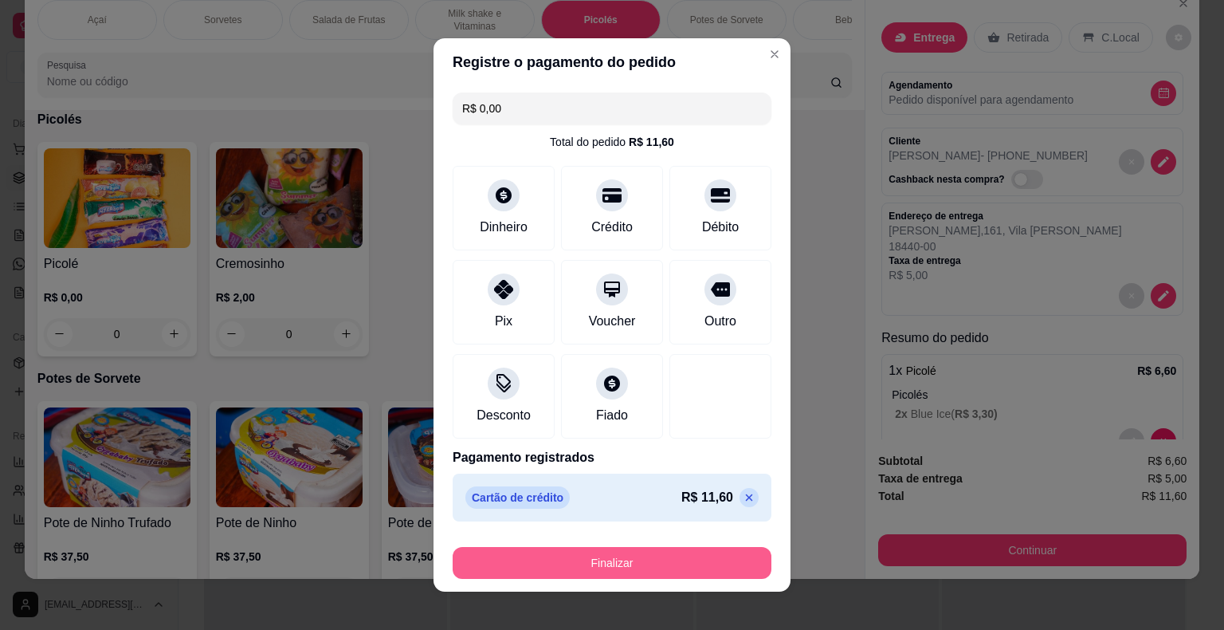
click at [634, 570] on button "Finalizar" at bounding box center [612, 563] width 319 height 32
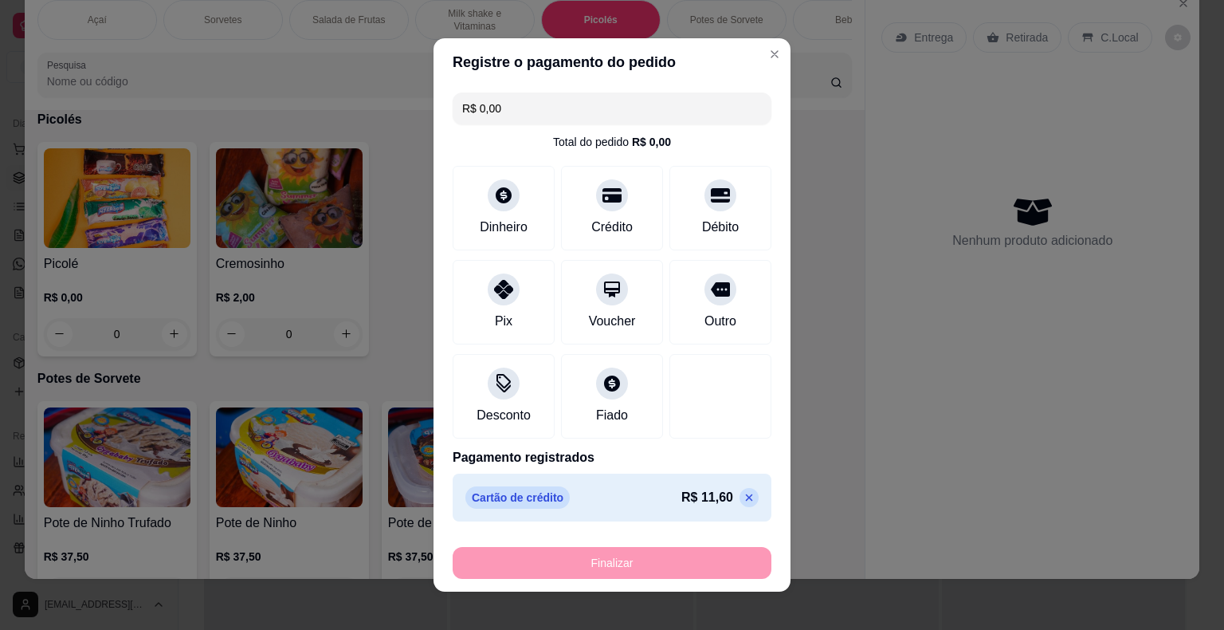
type input "-R$ 11,60"
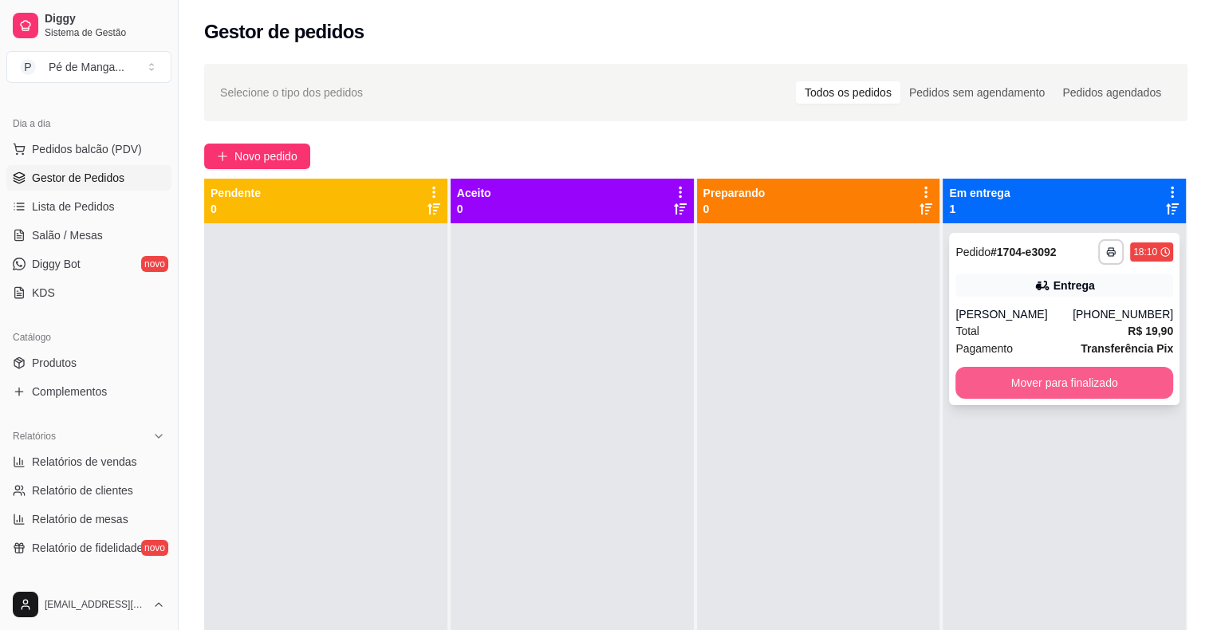
click at [1039, 381] on button "Mover para finalizado" at bounding box center [1064, 383] width 218 height 32
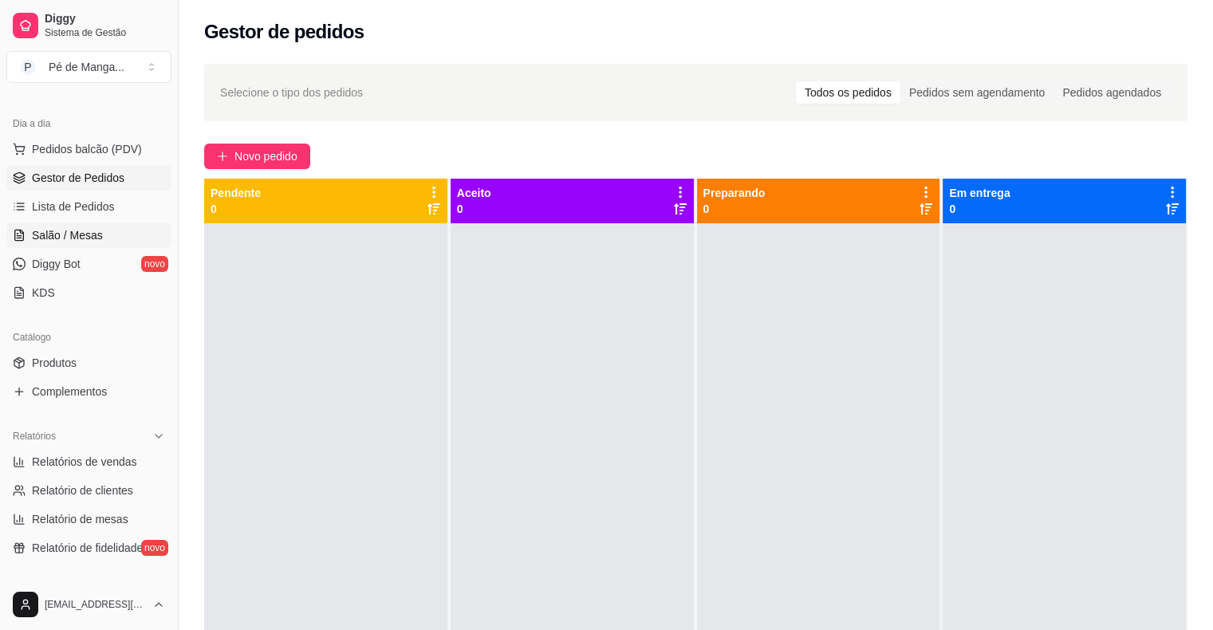
drag, startPoint x: 45, startPoint y: 240, endPoint x: 66, endPoint y: 225, distance: 25.7
click at [47, 240] on span "Salão / Mesas" at bounding box center [67, 235] width 71 height 16
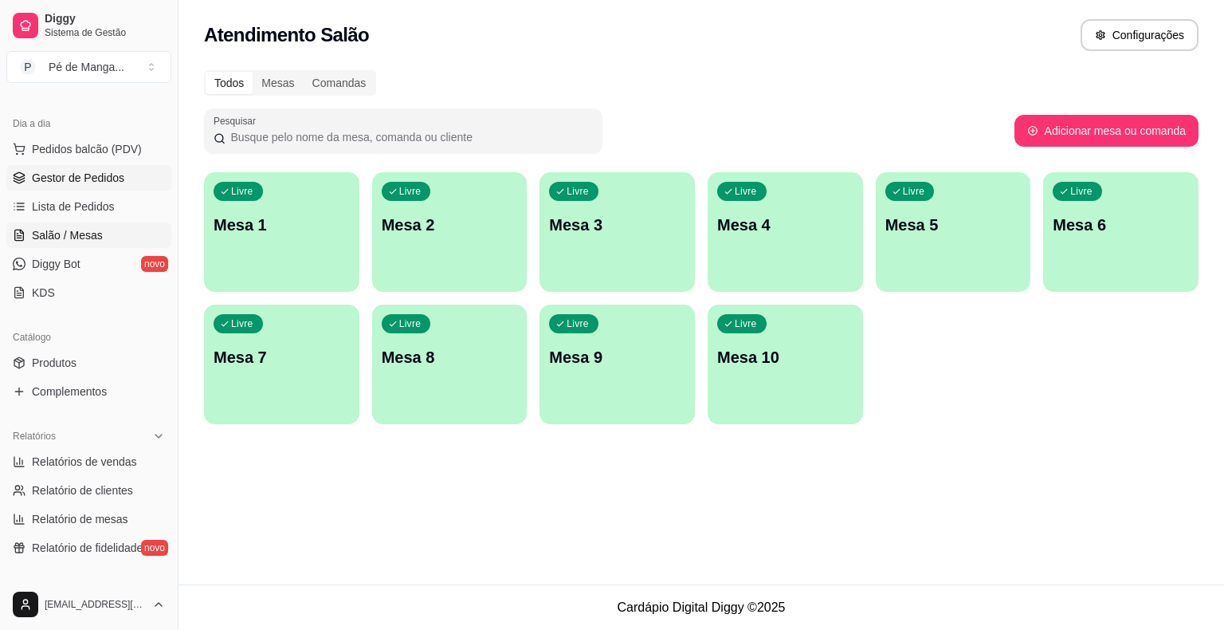
click at [108, 179] on span "Gestor de Pedidos" at bounding box center [78, 178] width 92 height 16
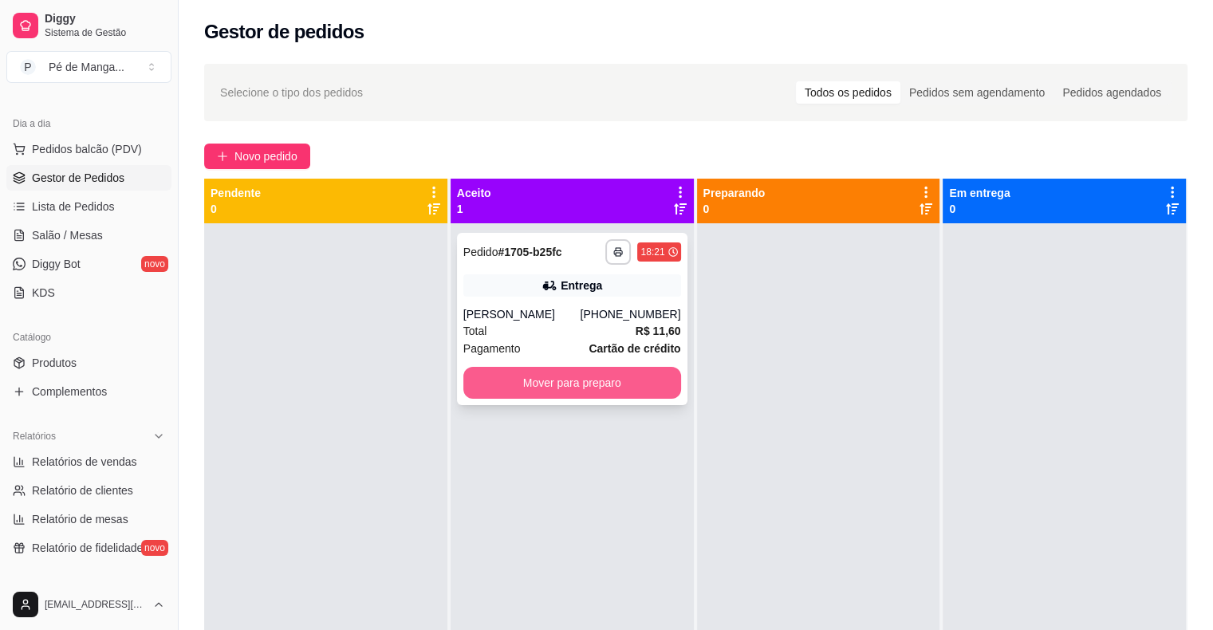
click at [556, 383] on button "Mover para preparo" at bounding box center [572, 383] width 218 height 32
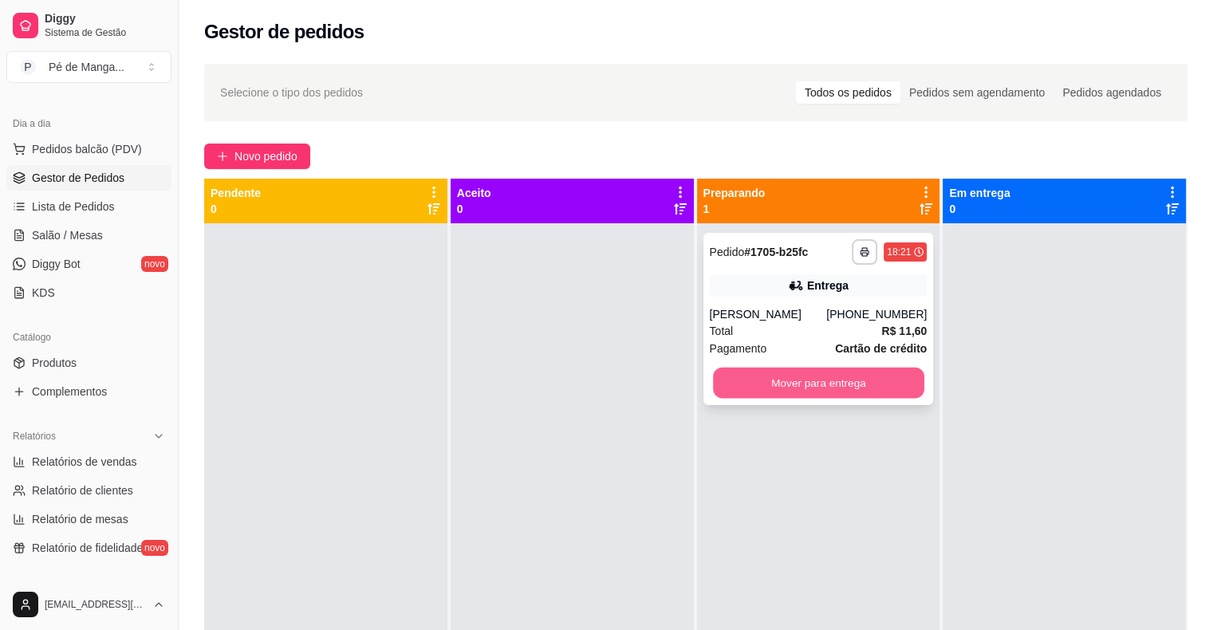
click at [772, 387] on button "Mover para entrega" at bounding box center [818, 383] width 211 height 31
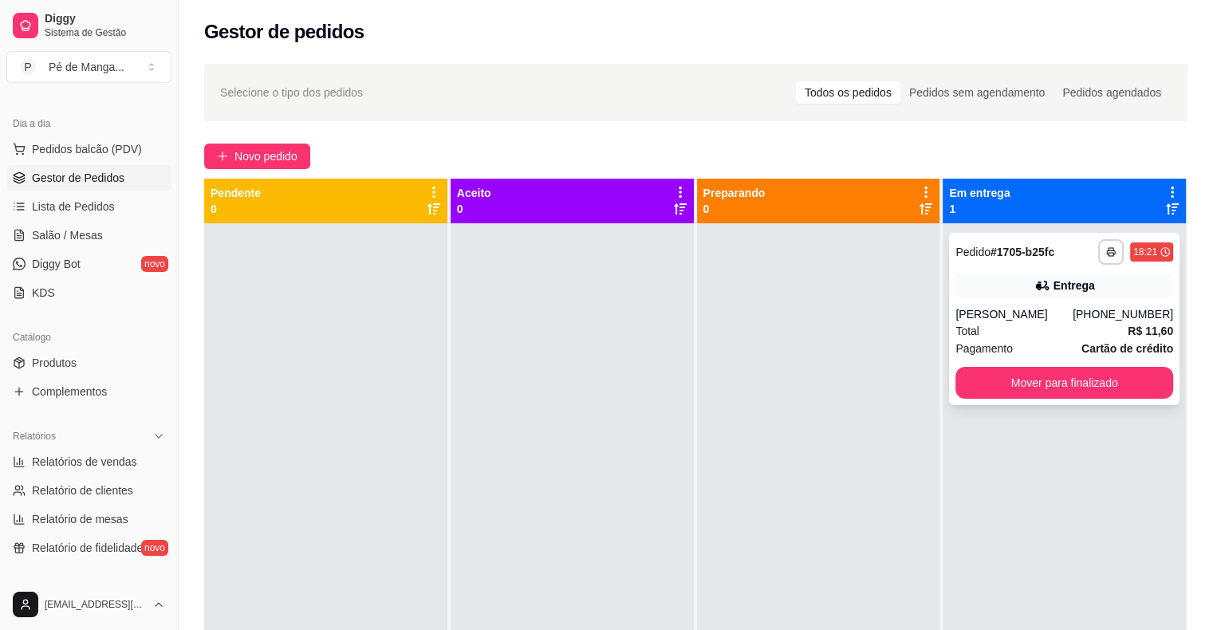
drag, startPoint x: 1018, startPoint y: 271, endPoint x: 1018, endPoint y: 293, distance: 21.5
click at [1018, 293] on div "**********" at bounding box center [1064, 319] width 230 height 172
click at [41, 233] on span "Salão / Mesas" at bounding box center [67, 235] width 71 height 16
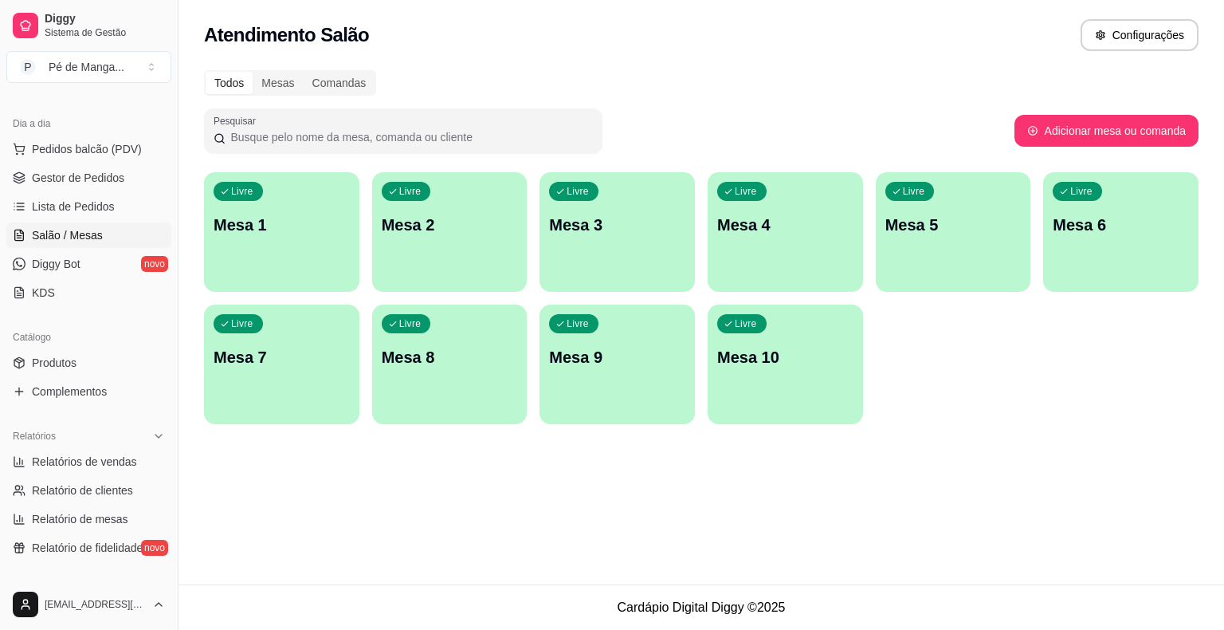
click at [236, 250] on div "Livre Mesa 1" at bounding box center [281, 222] width 155 height 100
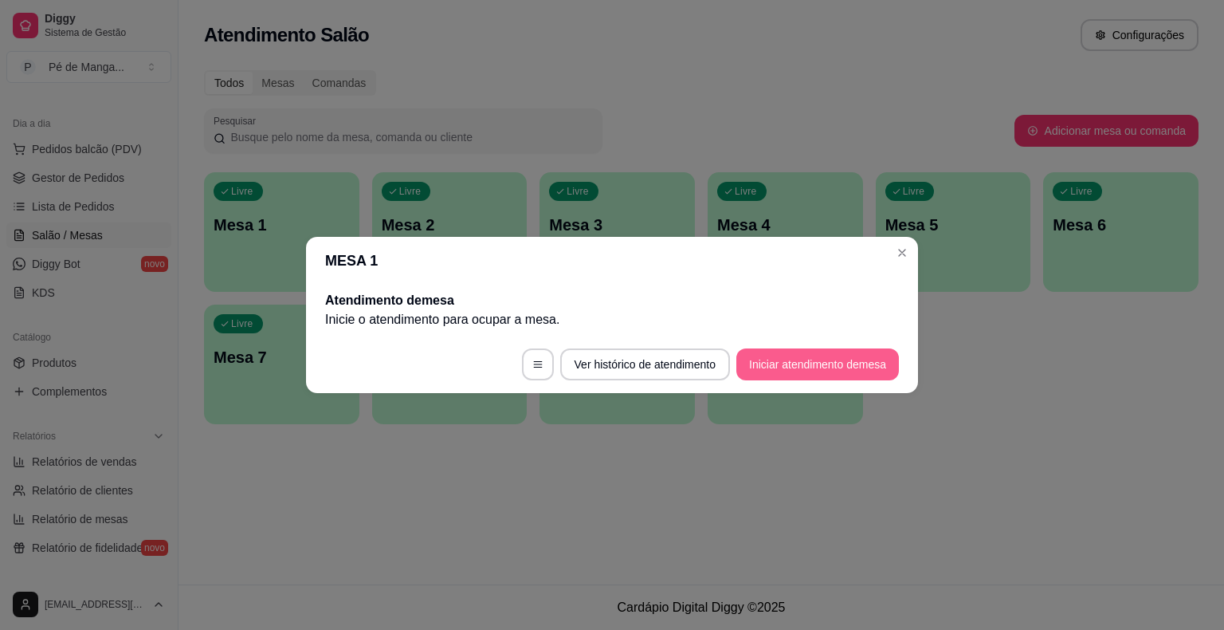
click at [801, 362] on button "Iniciar atendimento de mesa" at bounding box center [818, 364] width 163 height 32
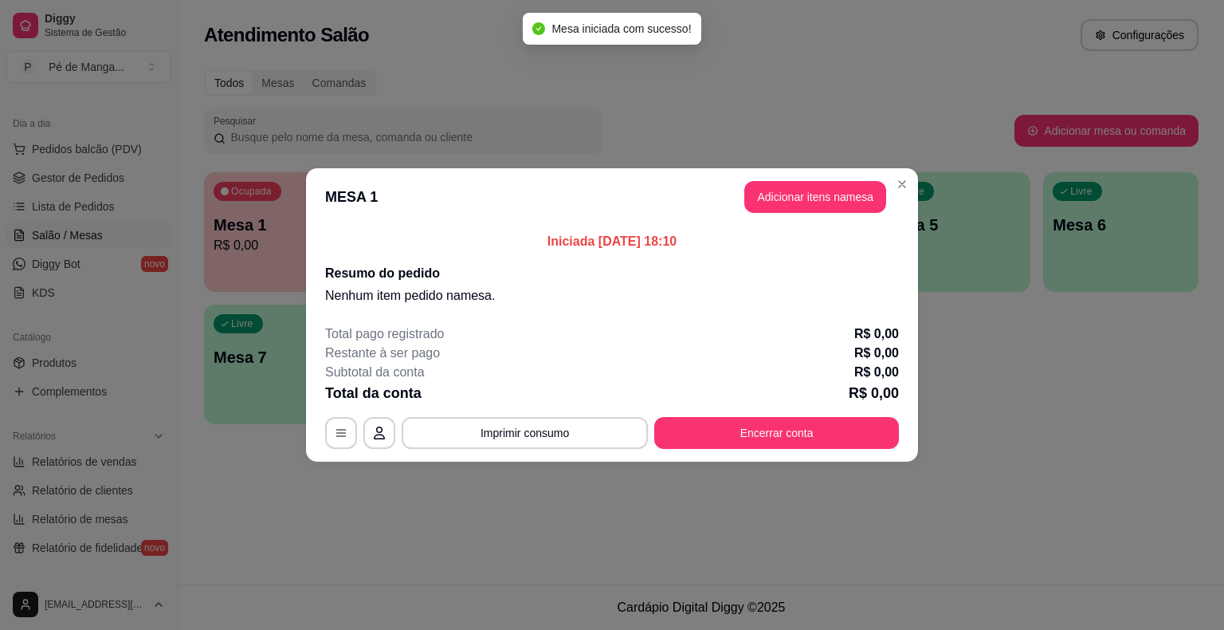
click at [780, 204] on button "Adicionar itens na mesa" at bounding box center [816, 197] width 142 height 32
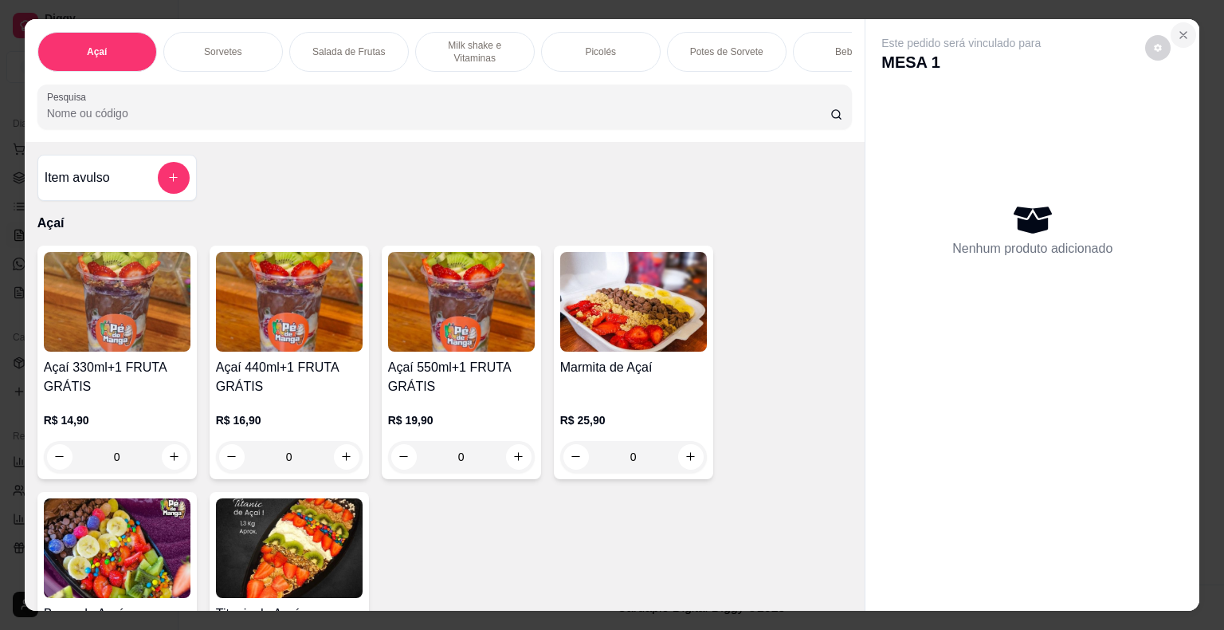
click at [1185, 28] on button "Close" at bounding box center [1184, 35] width 26 height 26
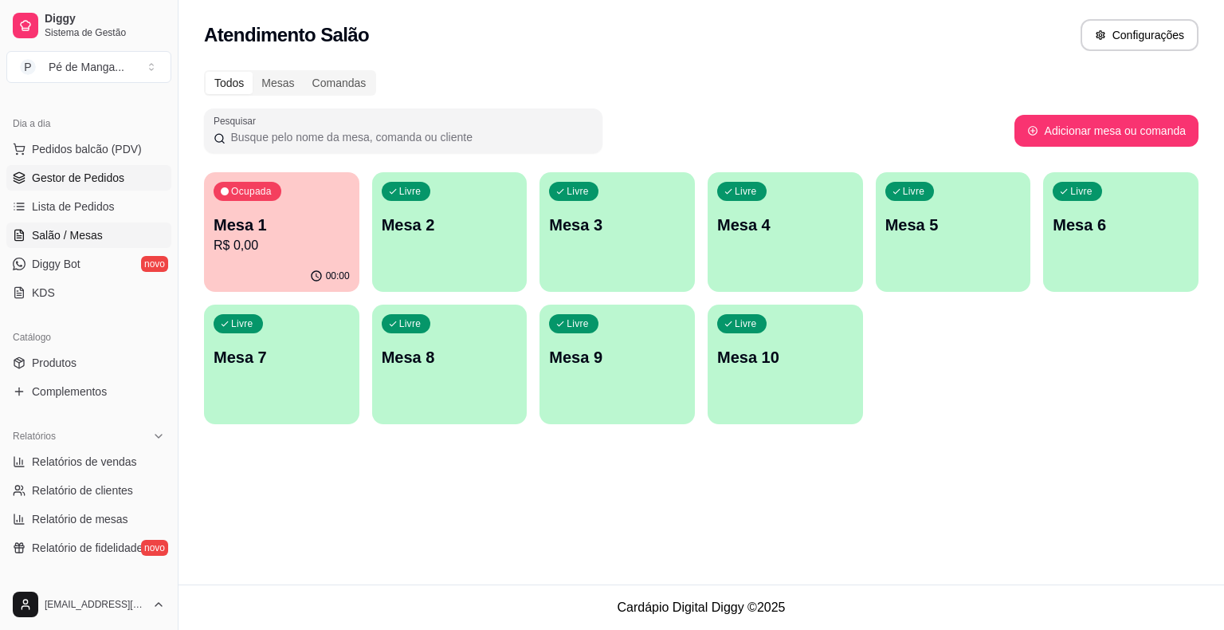
click at [80, 176] on span "Gestor de Pedidos" at bounding box center [78, 178] width 92 height 16
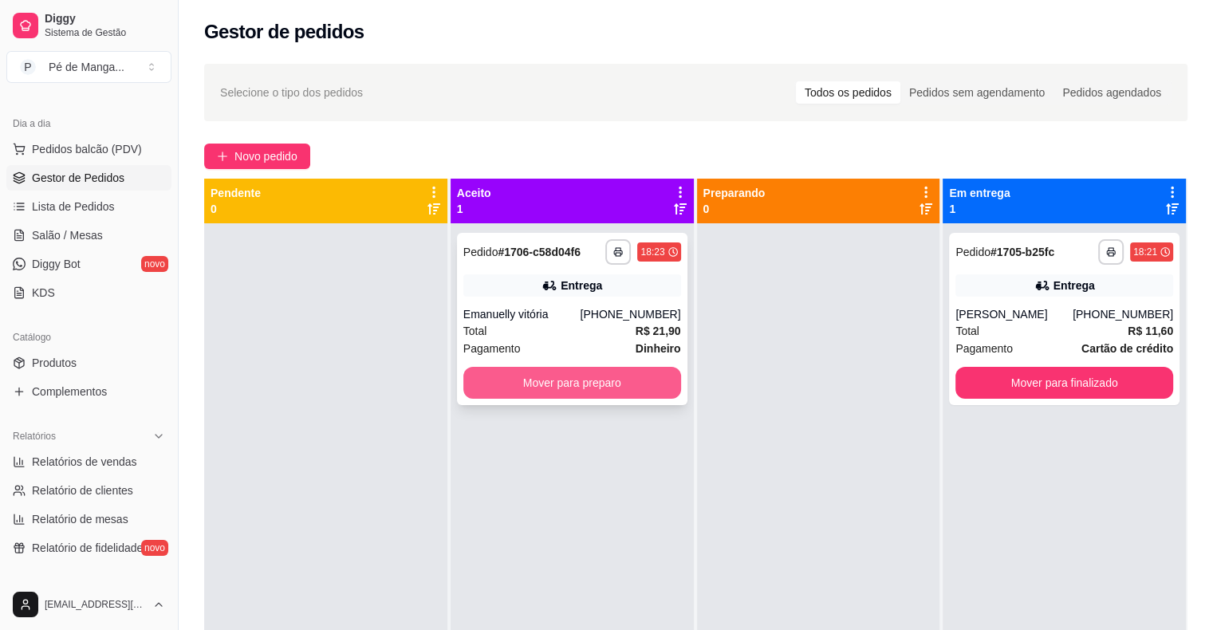
click at [537, 385] on button "Mover para preparo" at bounding box center [572, 383] width 218 height 32
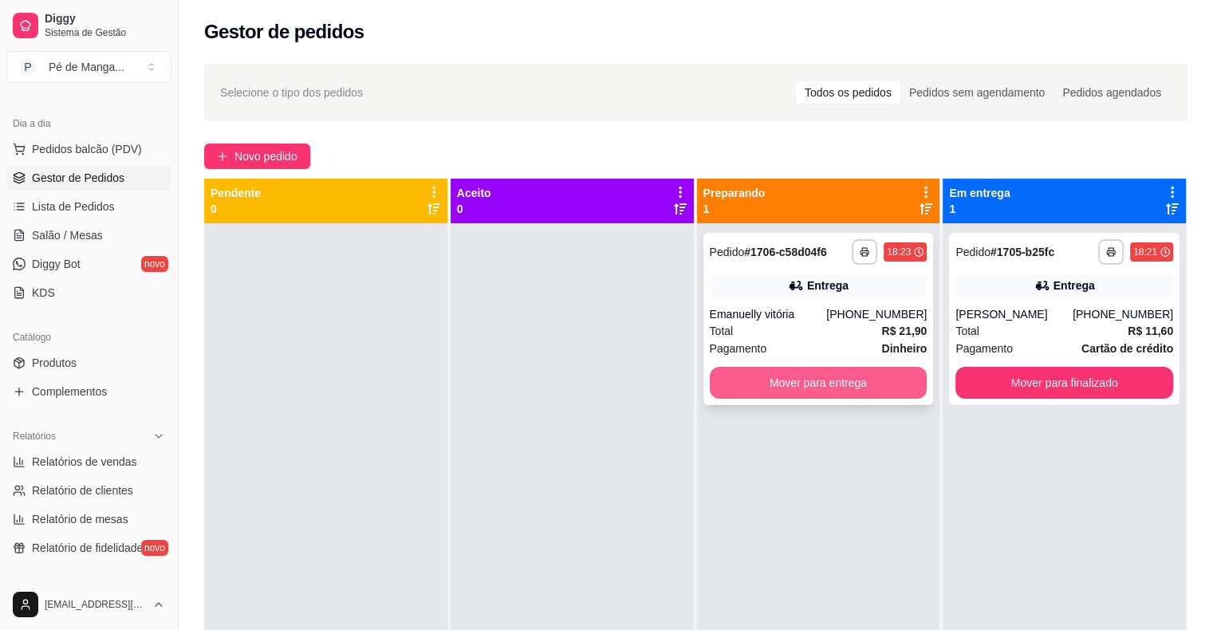
click at [863, 381] on button "Mover para entrega" at bounding box center [818, 383] width 218 height 32
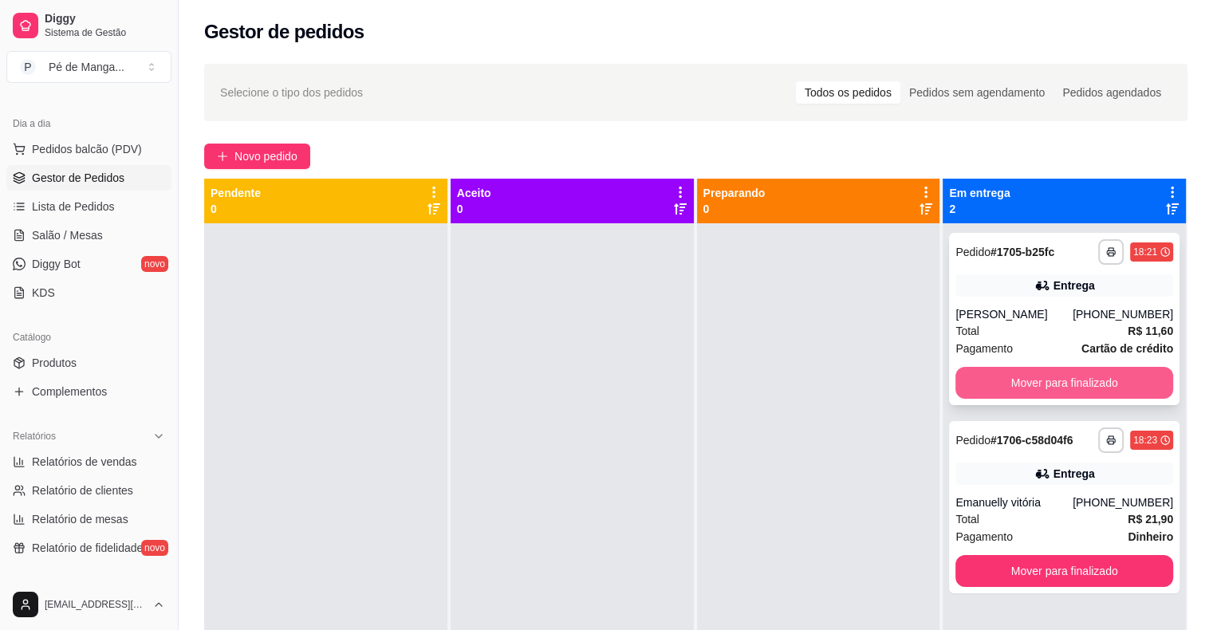
click at [994, 381] on button "Mover para finalizado" at bounding box center [1064, 383] width 218 height 32
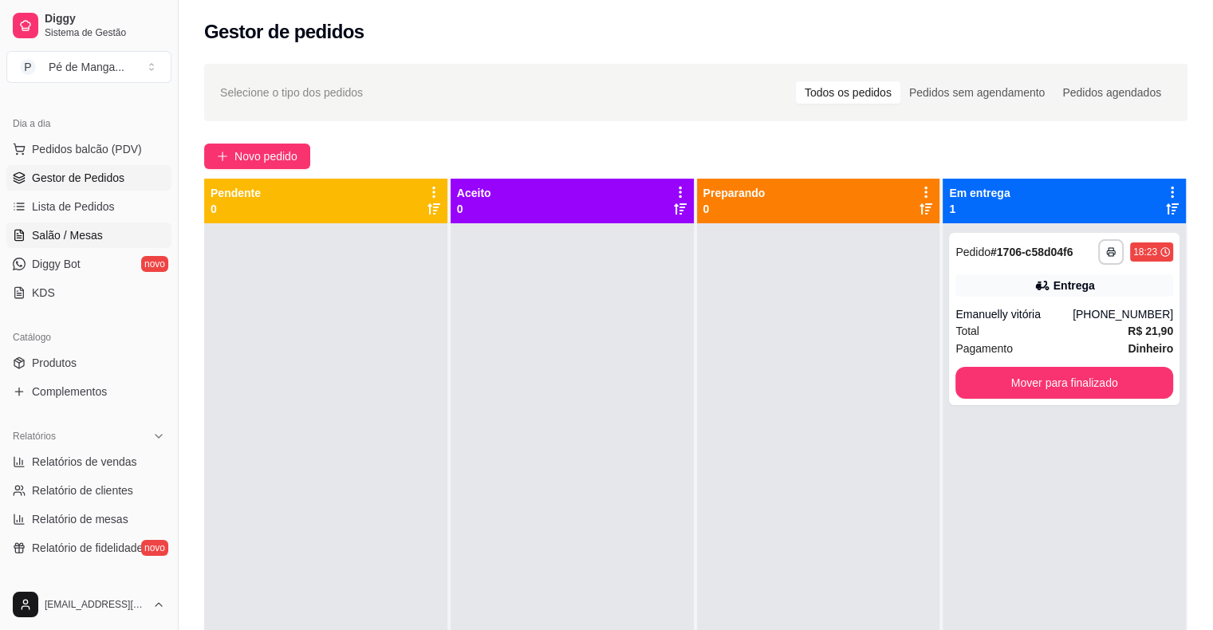
click at [86, 235] on span "Salão / Mesas" at bounding box center [67, 235] width 71 height 16
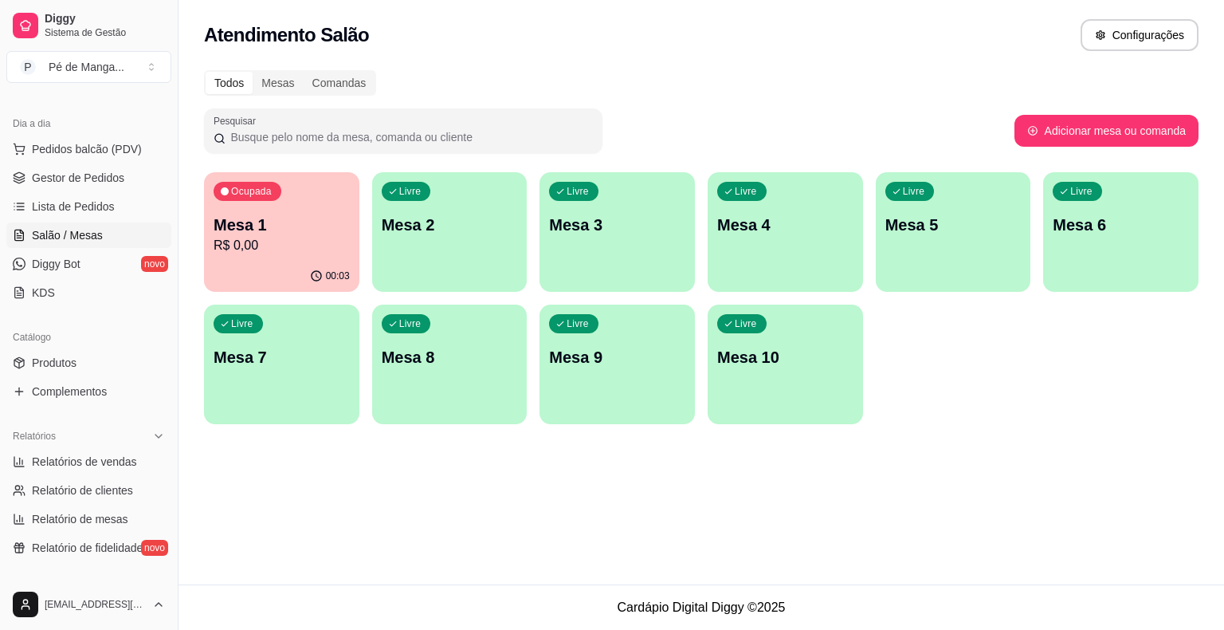
click at [301, 258] on div "Ocupada Mesa 1 R$ 0,00" at bounding box center [281, 216] width 155 height 88
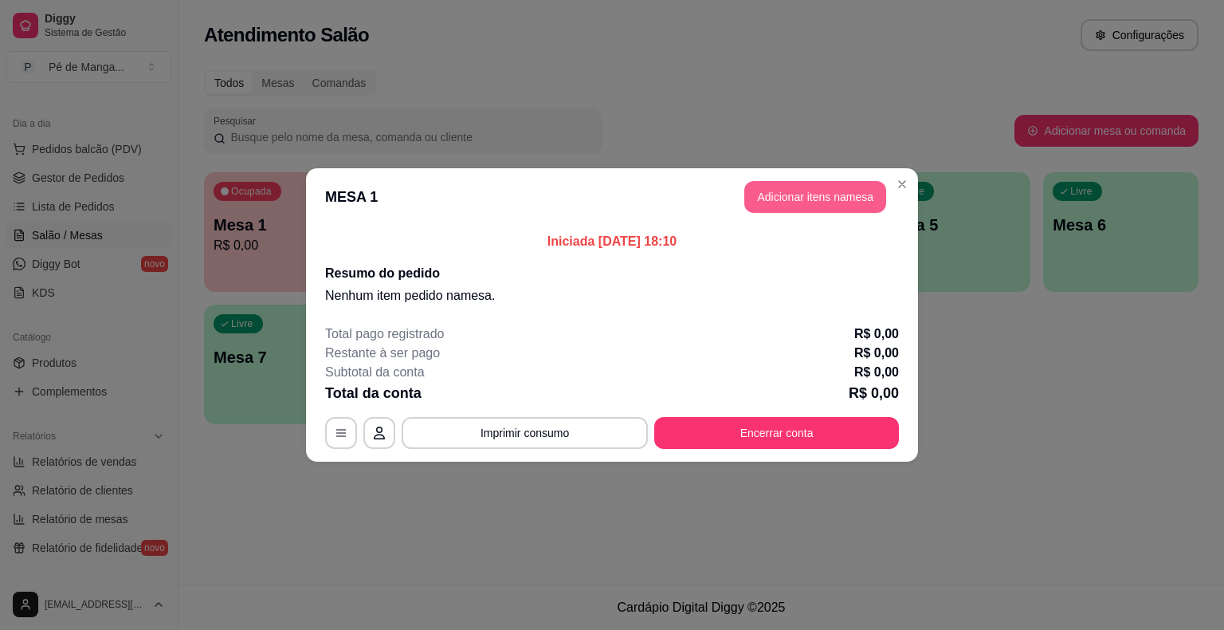
click at [806, 205] on button "Adicionar itens na mesa" at bounding box center [816, 197] width 142 height 32
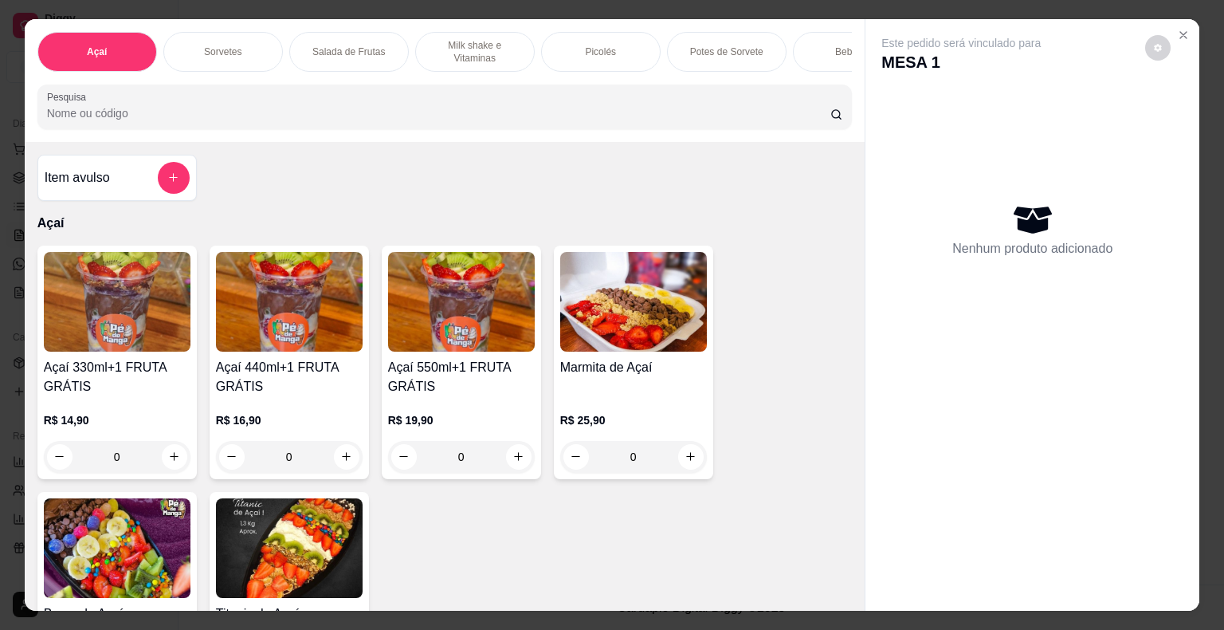
click at [561, 46] on div "Picolés" at bounding box center [601, 52] width 120 height 40
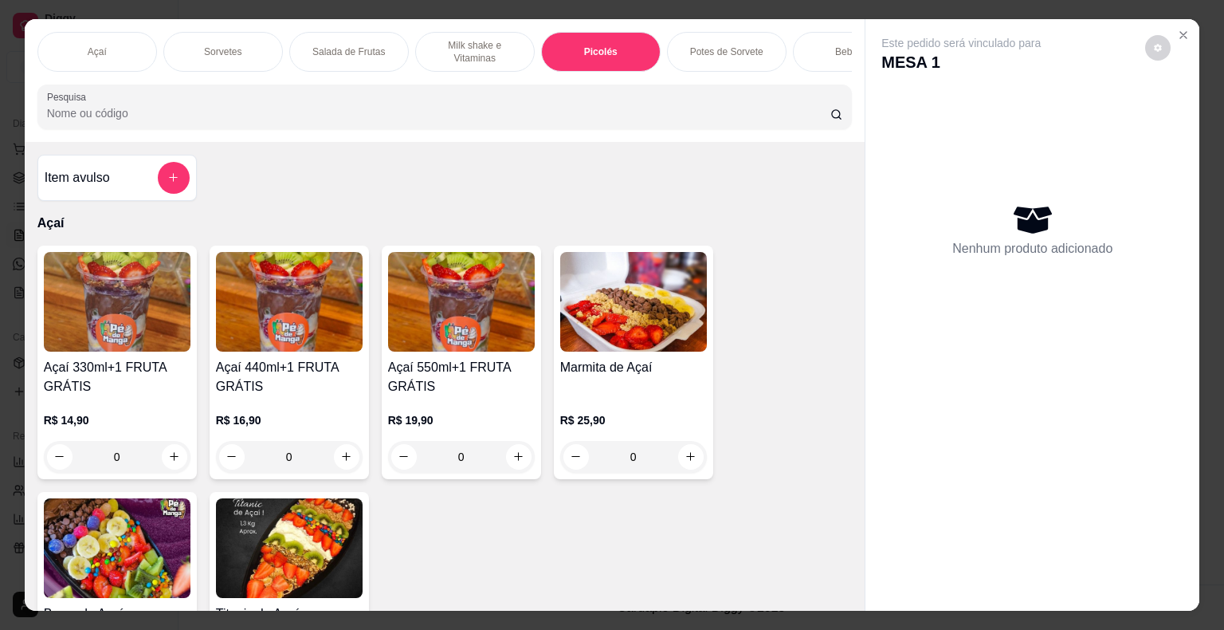
scroll to position [38, 0]
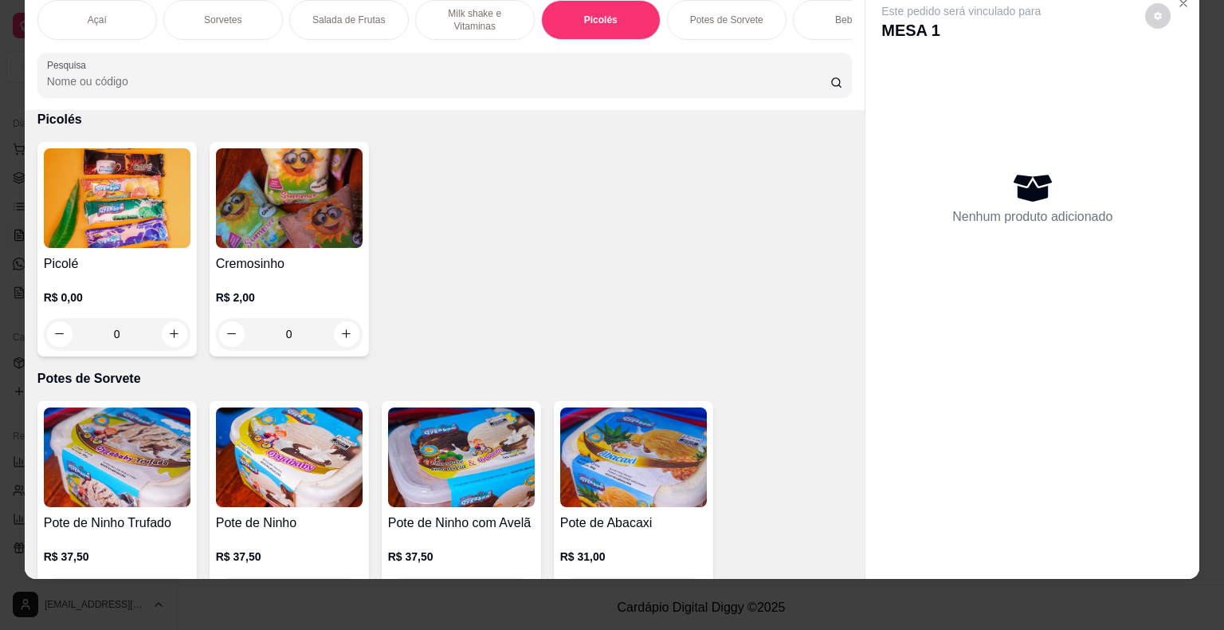
click at [170, 329] on div "0" at bounding box center [117, 334] width 147 height 32
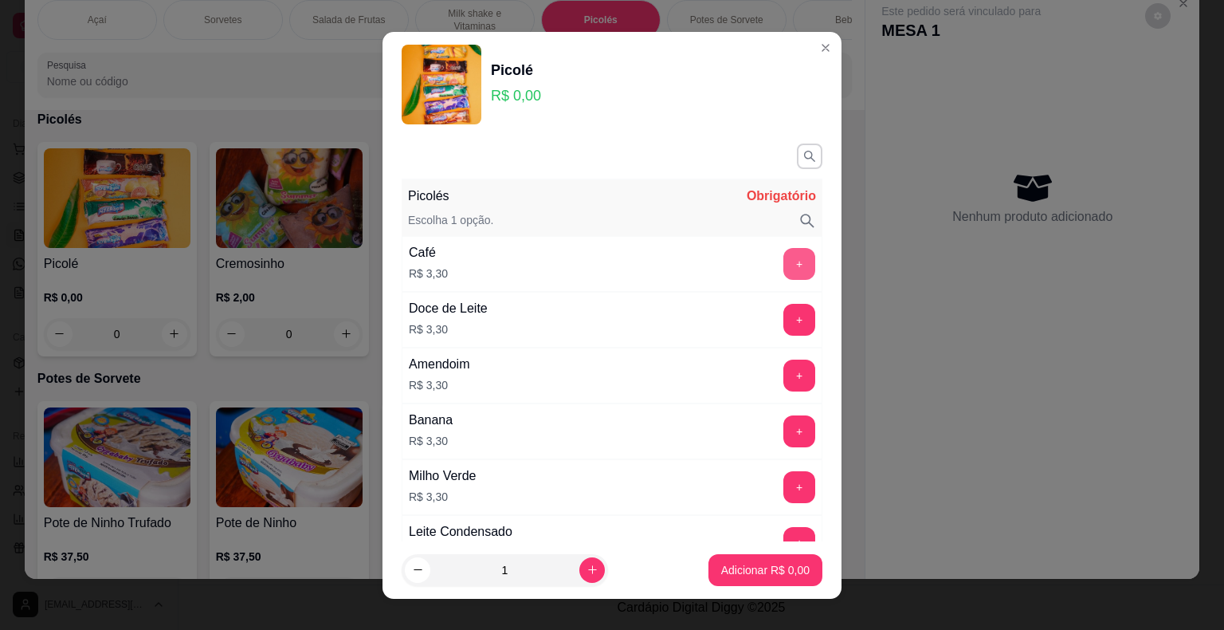
click at [784, 276] on button "+" at bounding box center [800, 264] width 32 height 32
click at [784, 275] on button "+" at bounding box center [799, 263] width 31 height 31
click at [784, 274] on button "+" at bounding box center [800, 264] width 32 height 32
click at [784, 273] on button "+" at bounding box center [800, 264] width 32 height 32
click at [740, 555] on button "Adicionar R$ 13,20" at bounding box center [762, 569] width 117 height 31
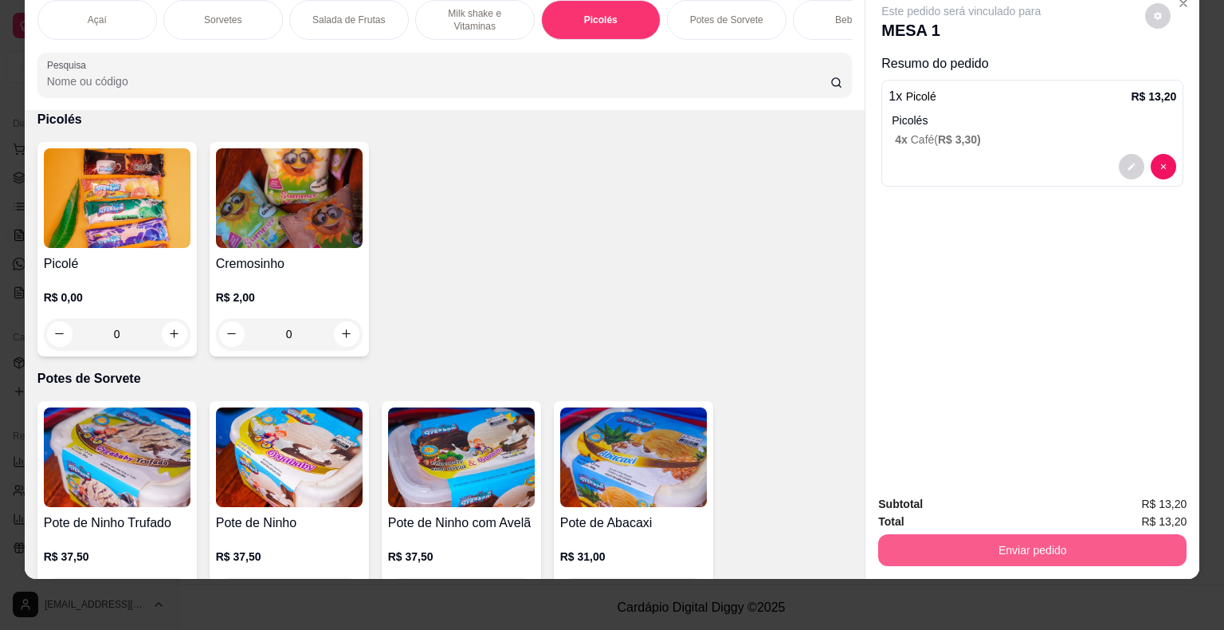
click at [957, 537] on button "Enviar pedido" at bounding box center [1033, 550] width 309 height 32
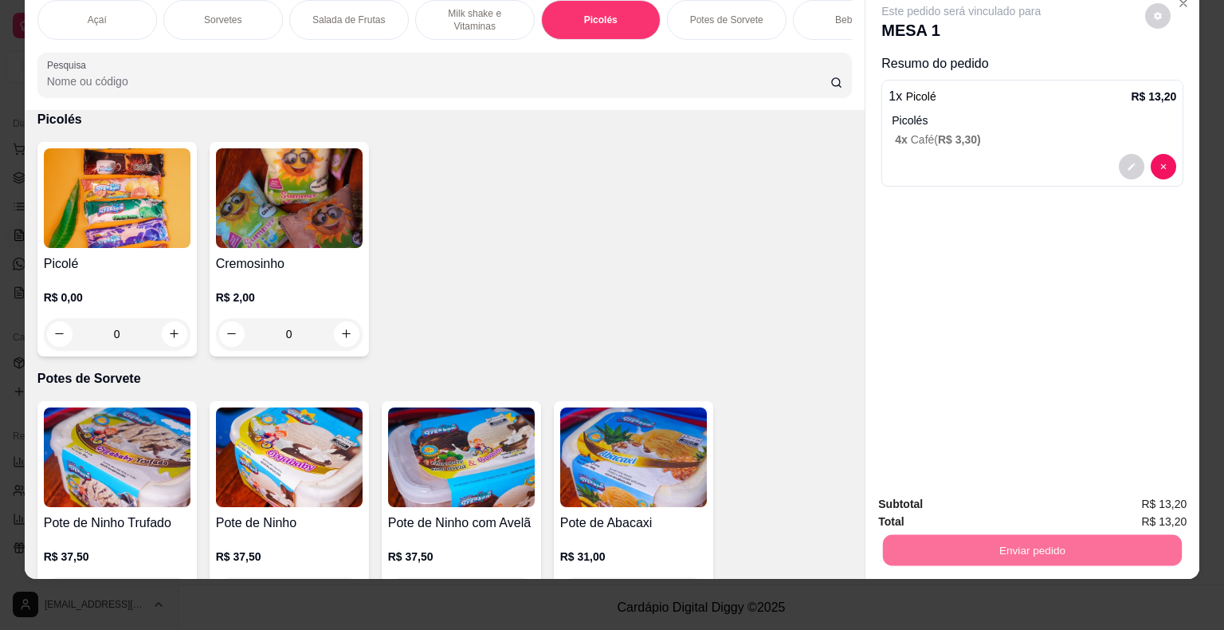
click at [1144, 499] on button "Enviar pedido" at bounding box center [1146, 498] width 88 height 29
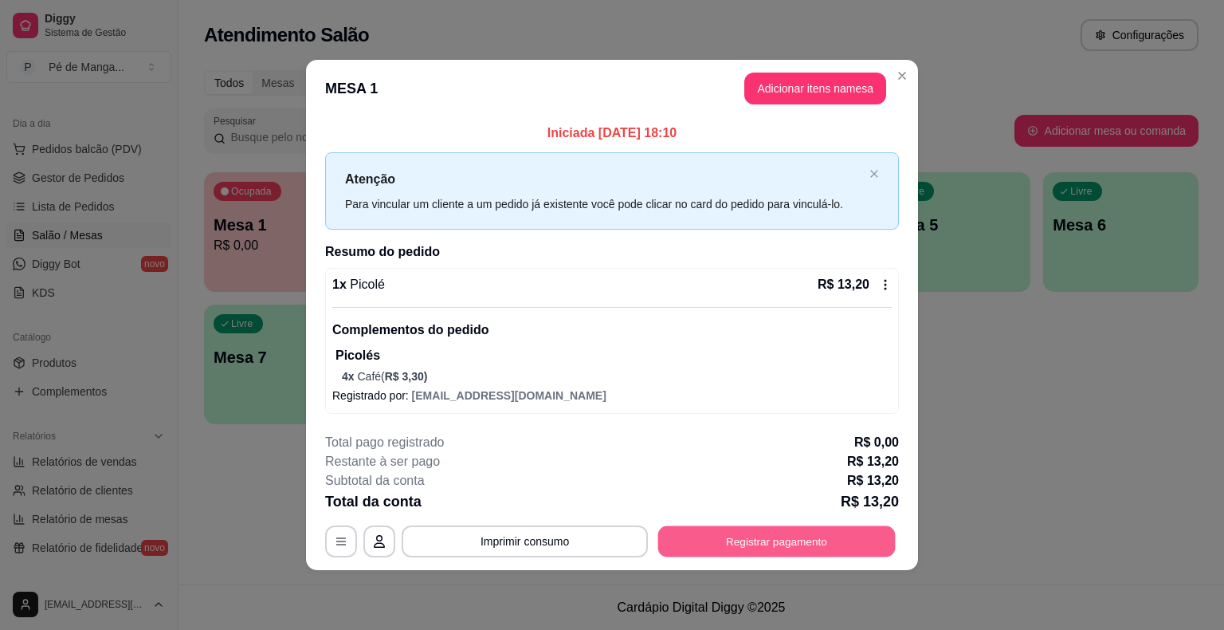
click at [733, 550] on button "Registrar pagamento" at bounding box center [777, 541] width 238 height 31
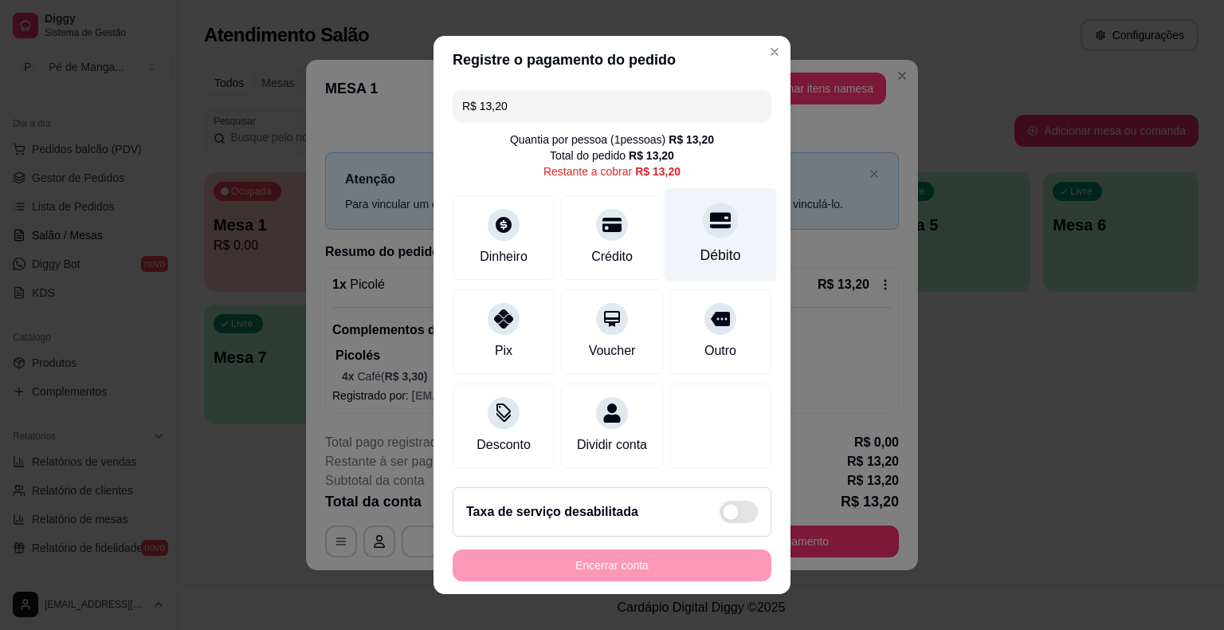
click at [726, 241] on div "Débito" at bounding box center [721, 234] width 112 height 93
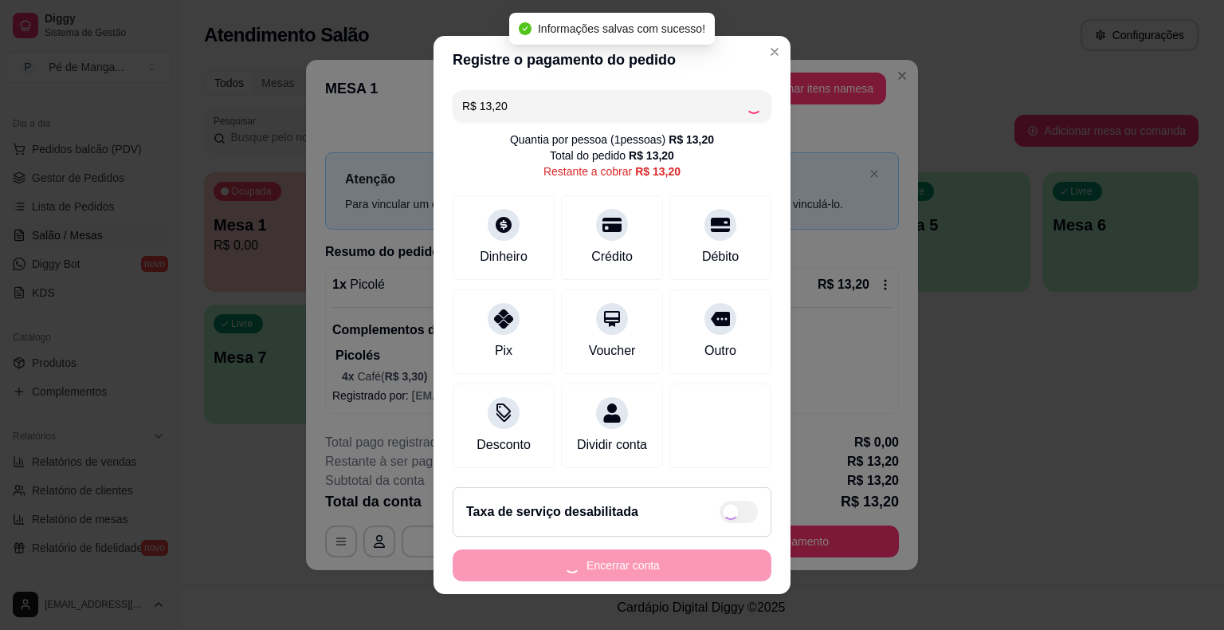
type input "R$ 0,00"
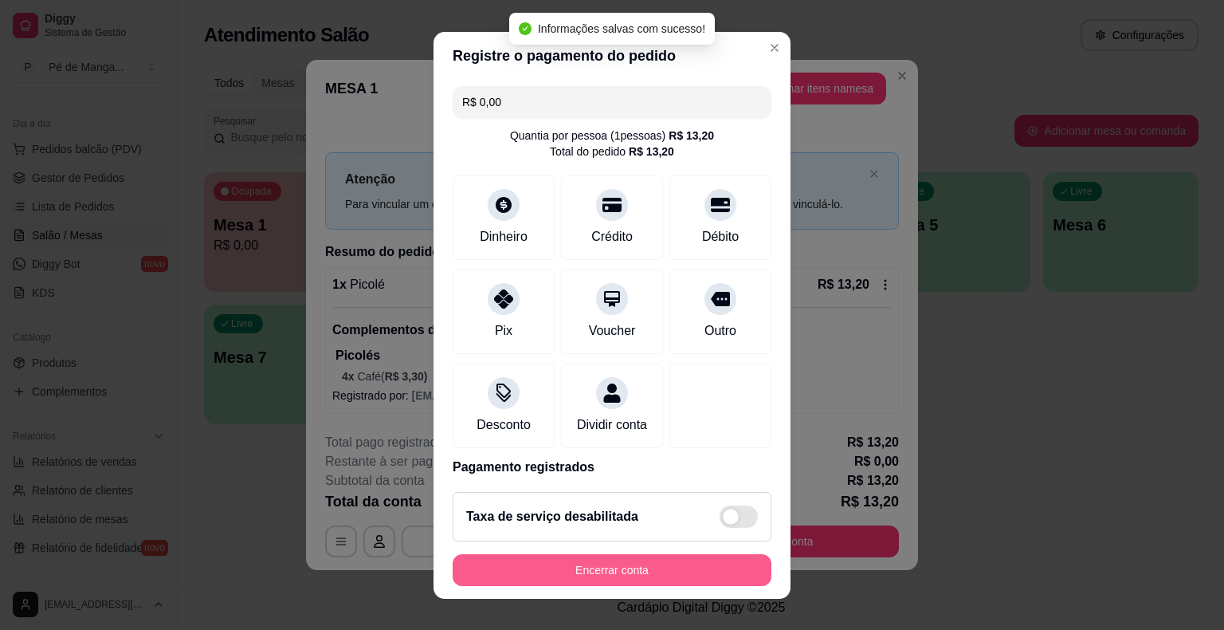
click at [722, 559] on button "Encerrar conta" at bounding box center [612, 570] width 319 height 32
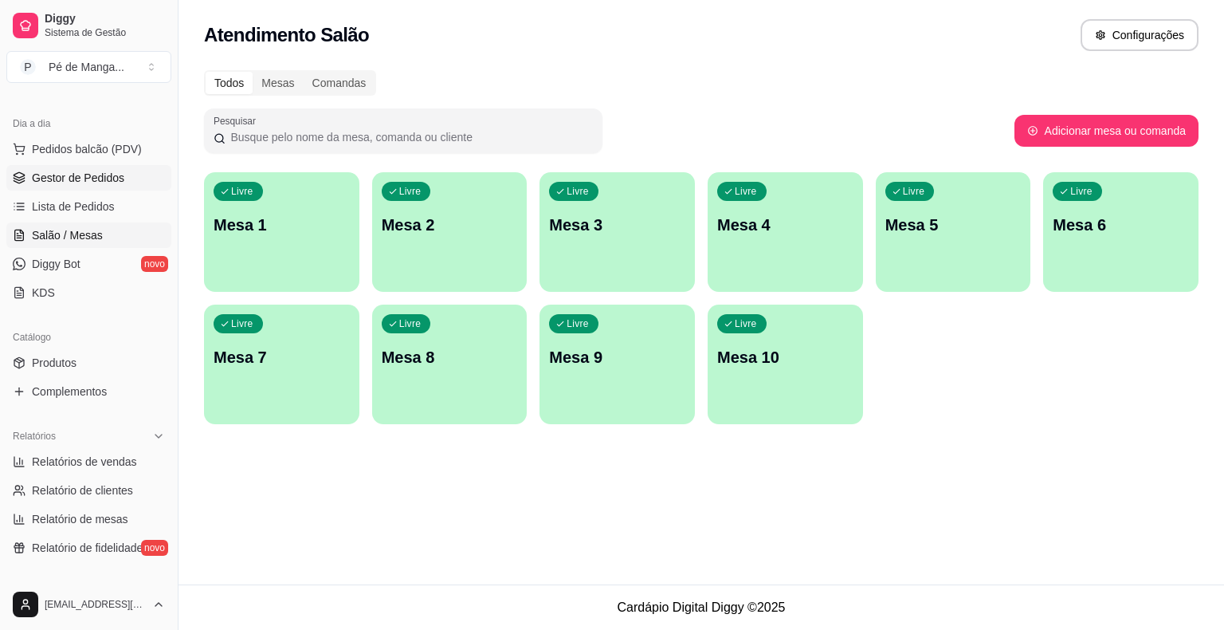
click at [106, 175] on span "Gestor de Pedidos" at bounding box center [78, 178] width 92 height 16
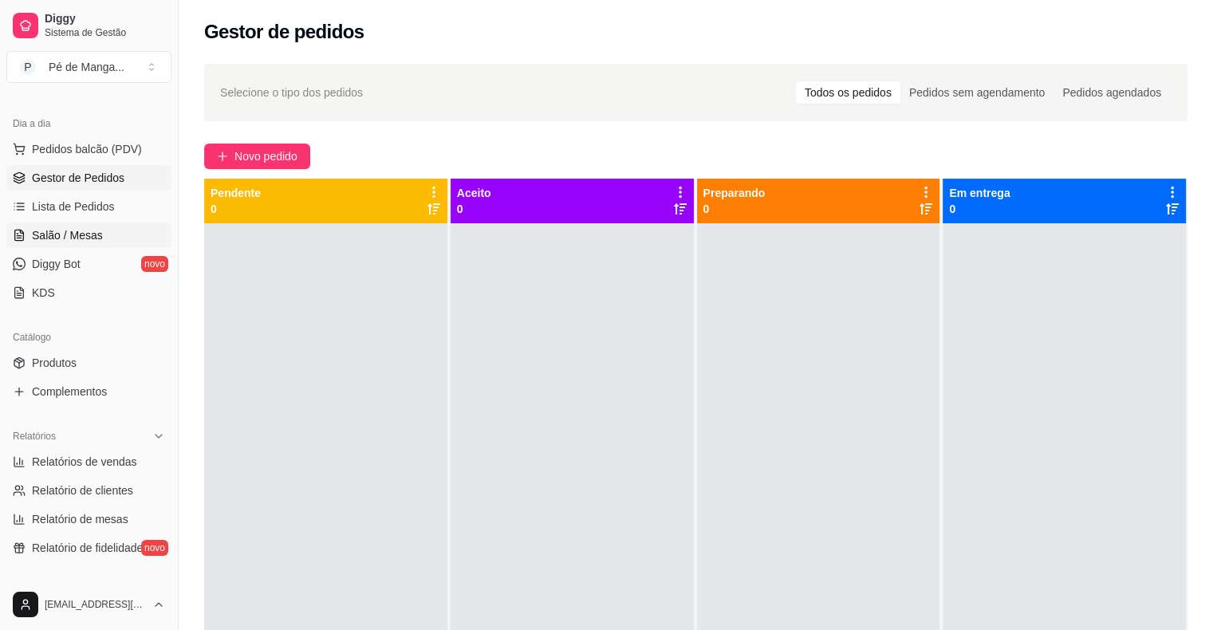
click at [57, 222] on link "Salão / Mesas" at bounding box center [88, 235] width 165 height 26
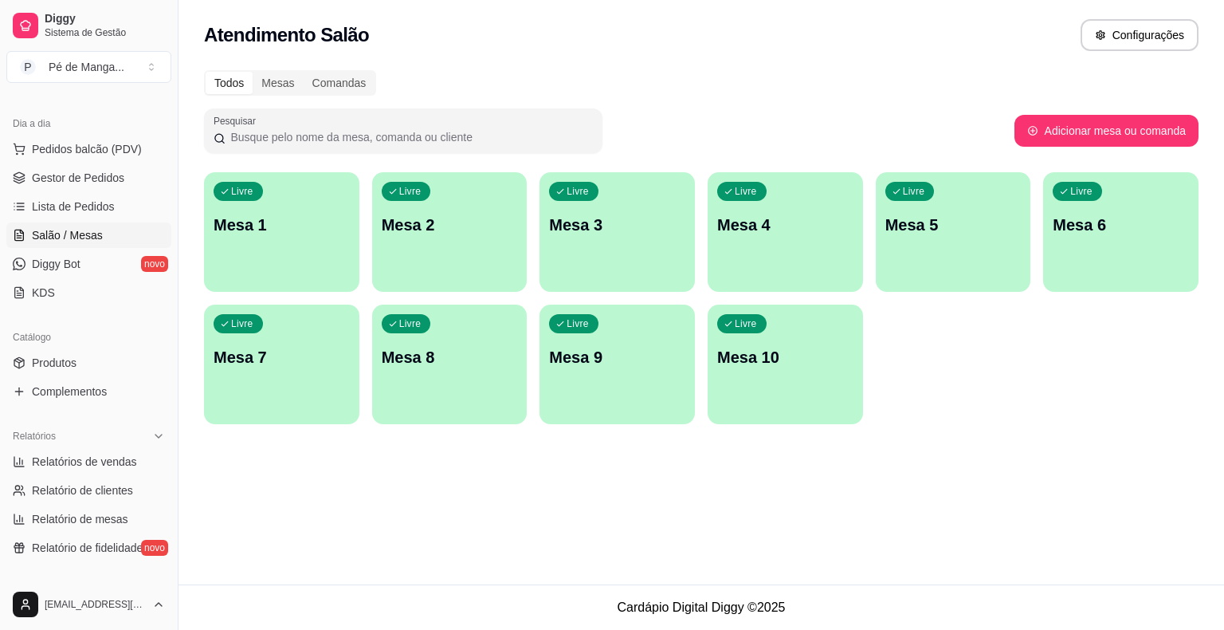
click at [305, 253] on div "Livre Mesa 1" at bounding box center [281, 222] width 155 height 100
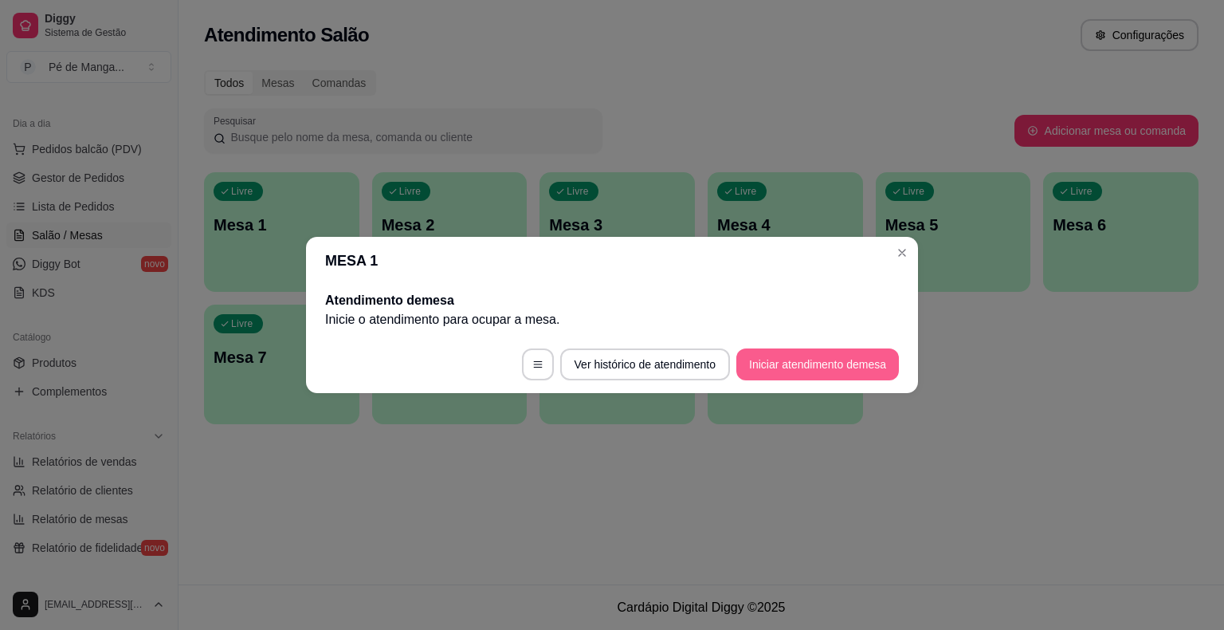
click at [779, 371] on button "Iniciar atendimento de mesa" at bounding box center [818, 364] width 163 height 32
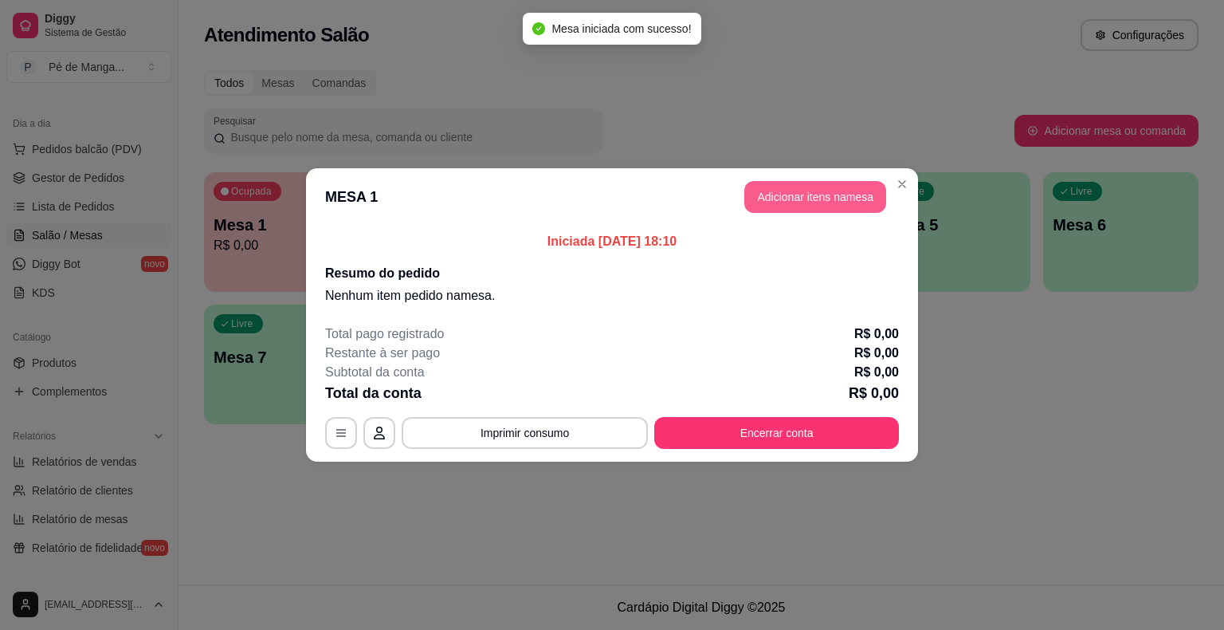
click at [817, 206] on button "Adicionar itens na mesa" at bounding box center [816, 197] width 142 height 32
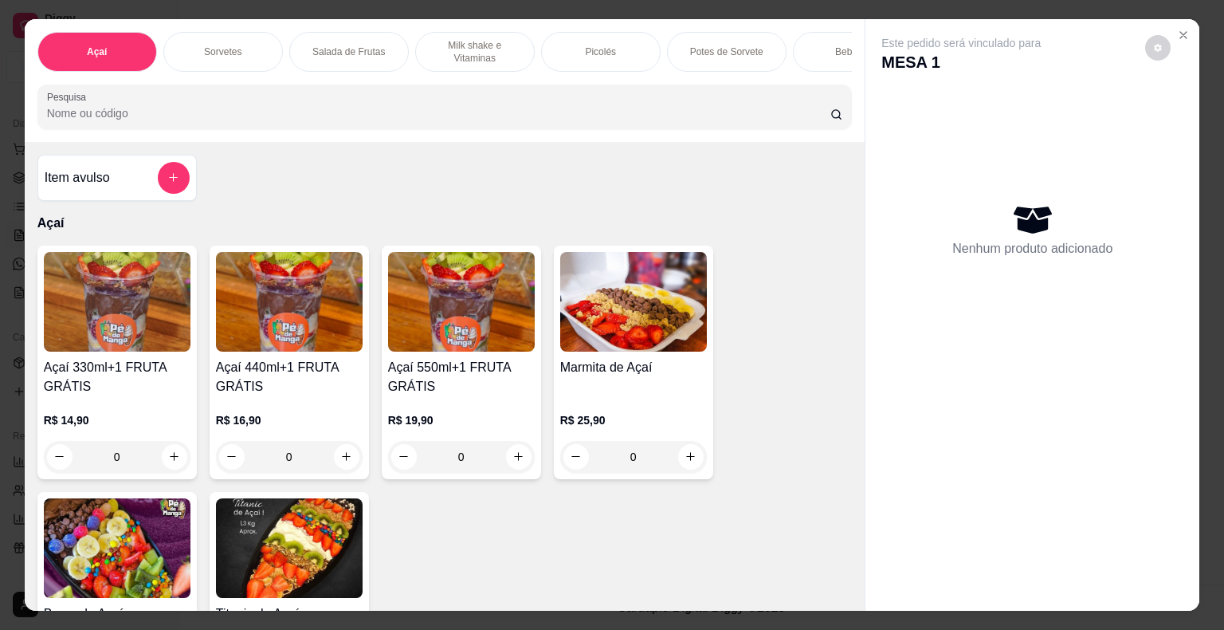
click at [794, 43] on div "Bebidas" at bounding box center [853, 52] width 120 height 40
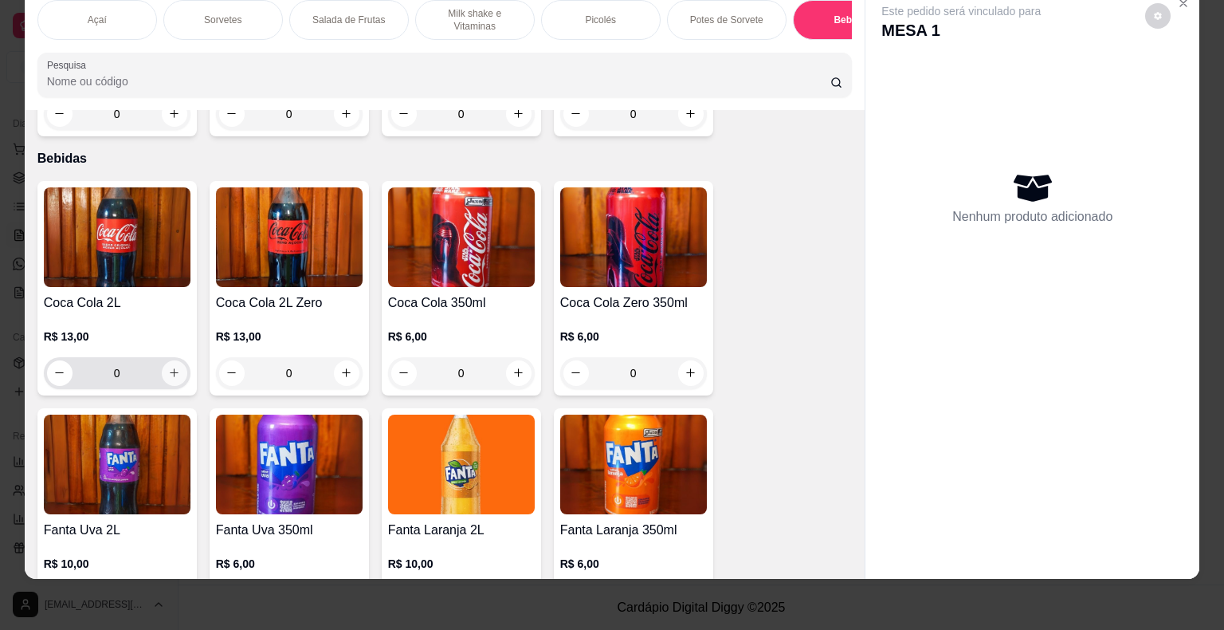
click at [173, 367] on icon "increase-product-quantity" at bounding box center [174, 373] width 12 height 12
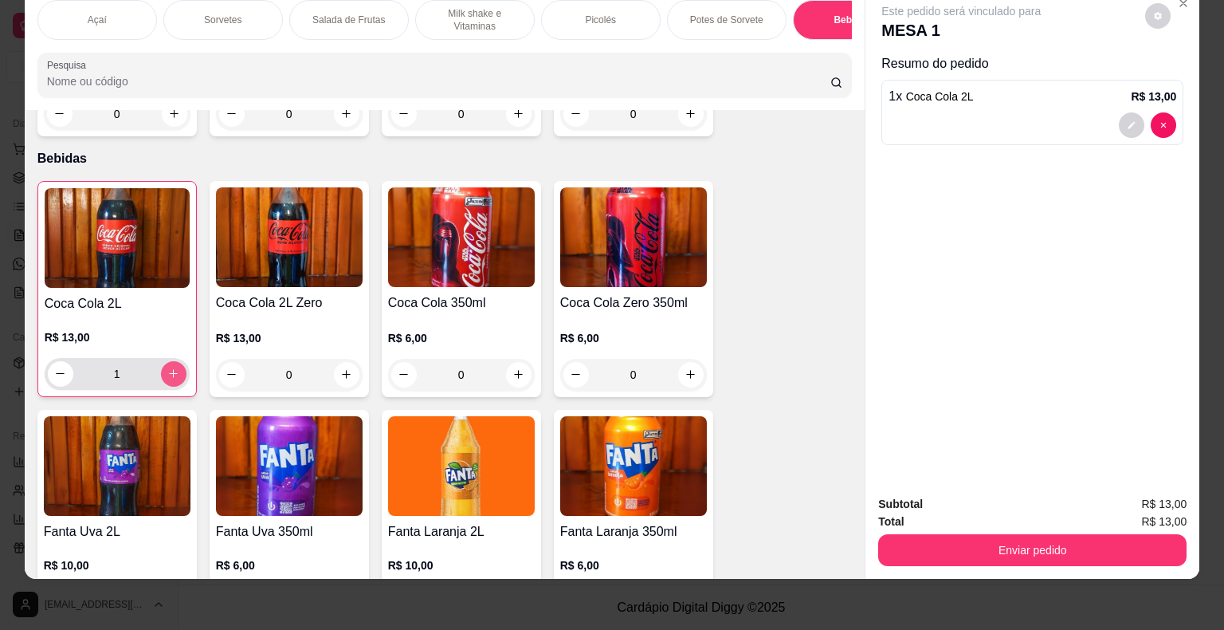
type input "1"
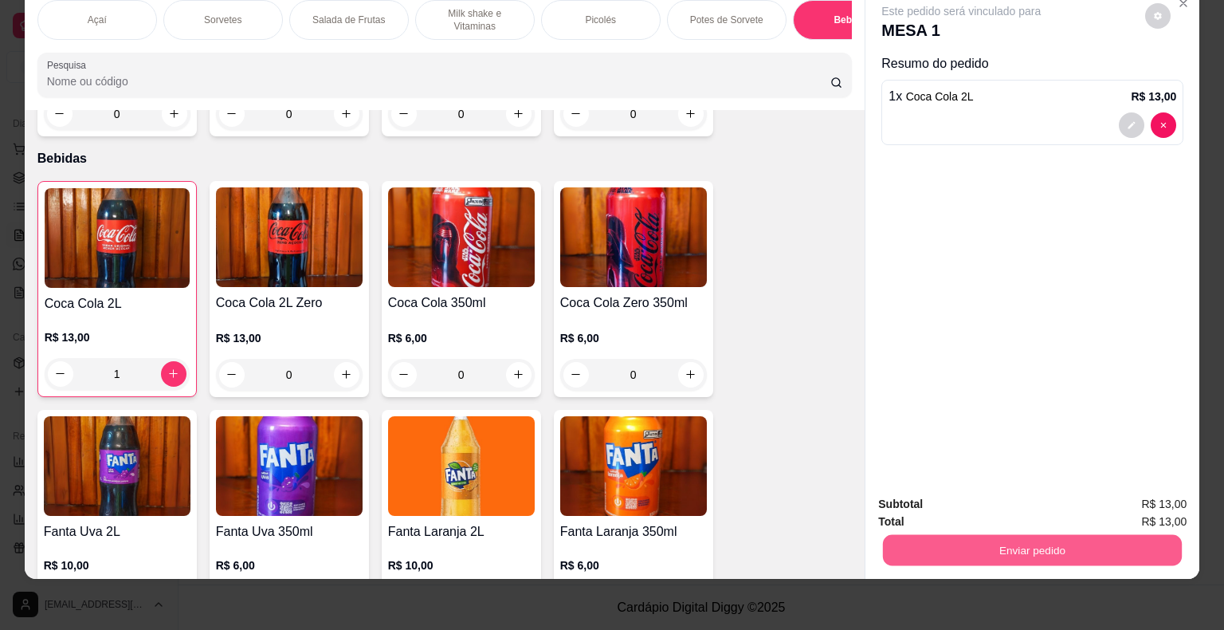
click at [1061, 542] on button "Enviar pedido" at bounding box center [1032, 550] width 299 height 31
click at [1153, 489] on button "Enviar pedido" at bounding box center [1146, 499] width 90 height 30
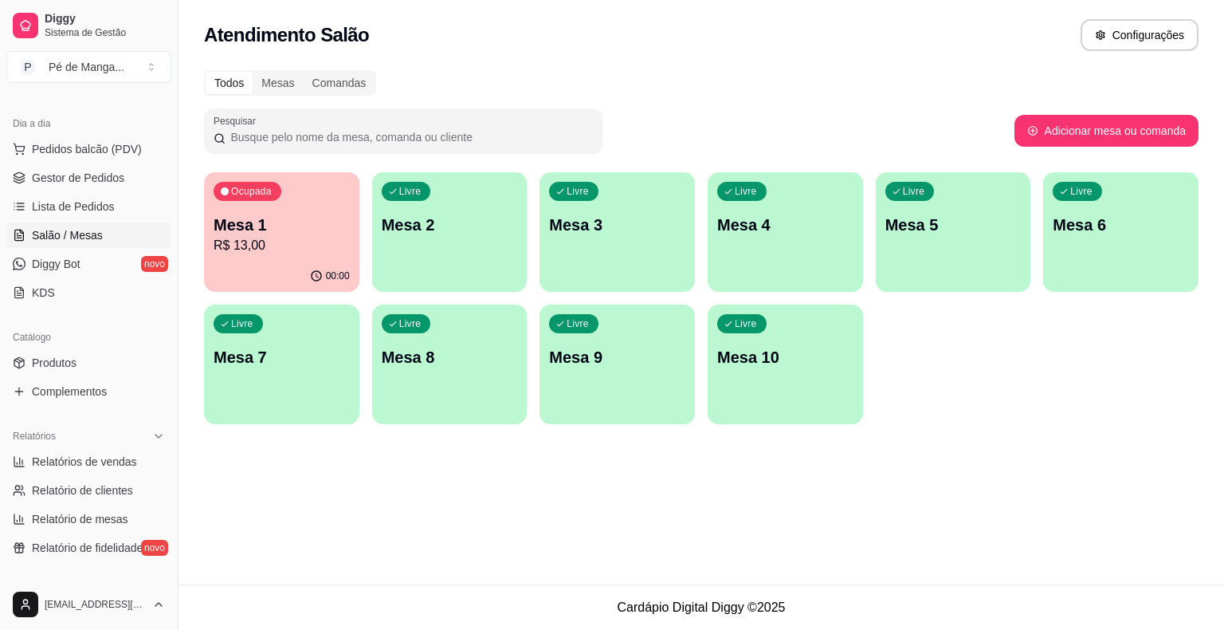
click at [314, 262] on div "00:00" at bounding box center [281, 276] width 155 height 31
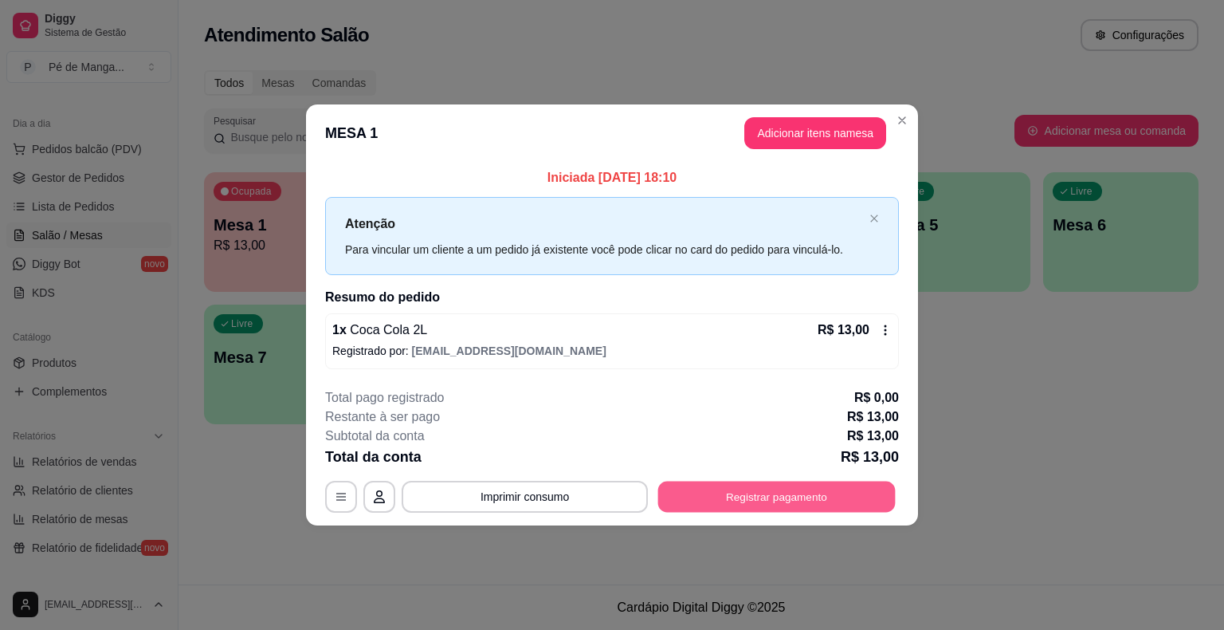
click at [721, 486] on button "Registrar pagamento" at bounding box center [777, 496] width 238 height 31
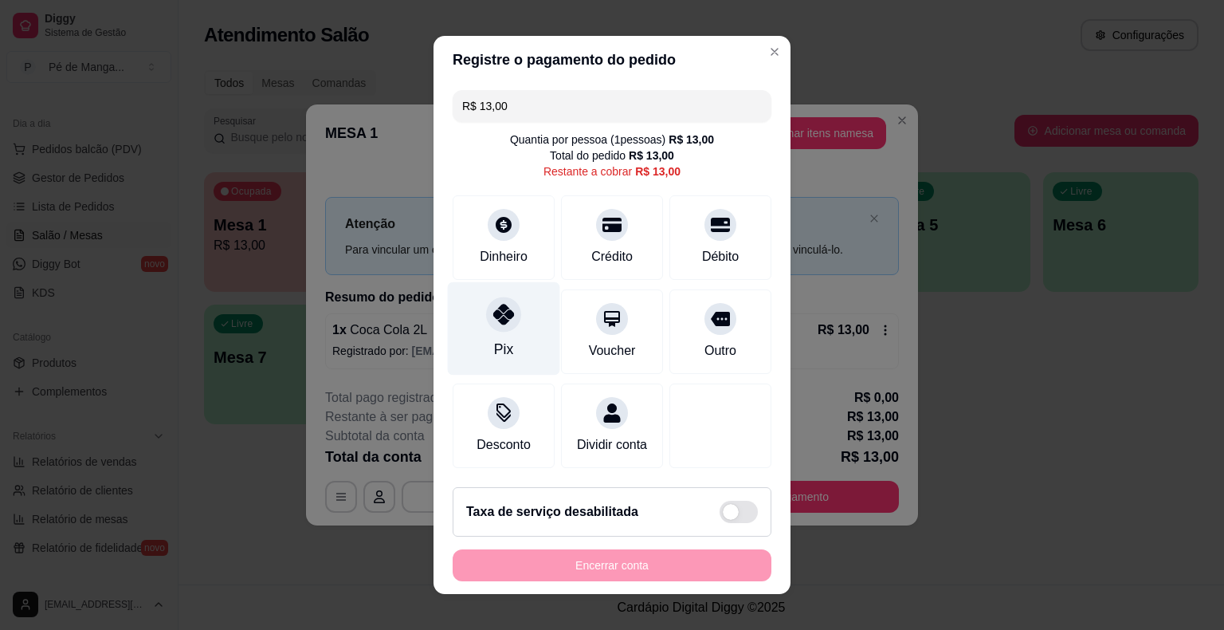
click at [493, 322] on icon at bounding box center [503, 314] width 21 height 21
type input "R$ 0,00"
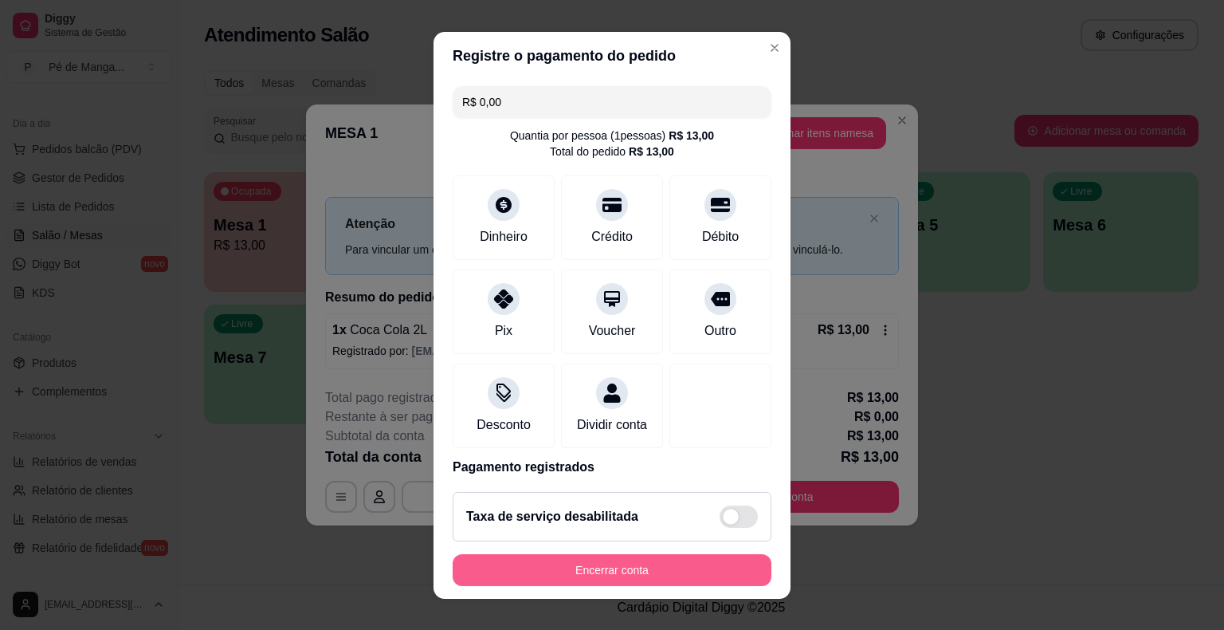
click at [580, 563] on button "Encerrar conta" at bounding box center [612, 570] width 319 height 32
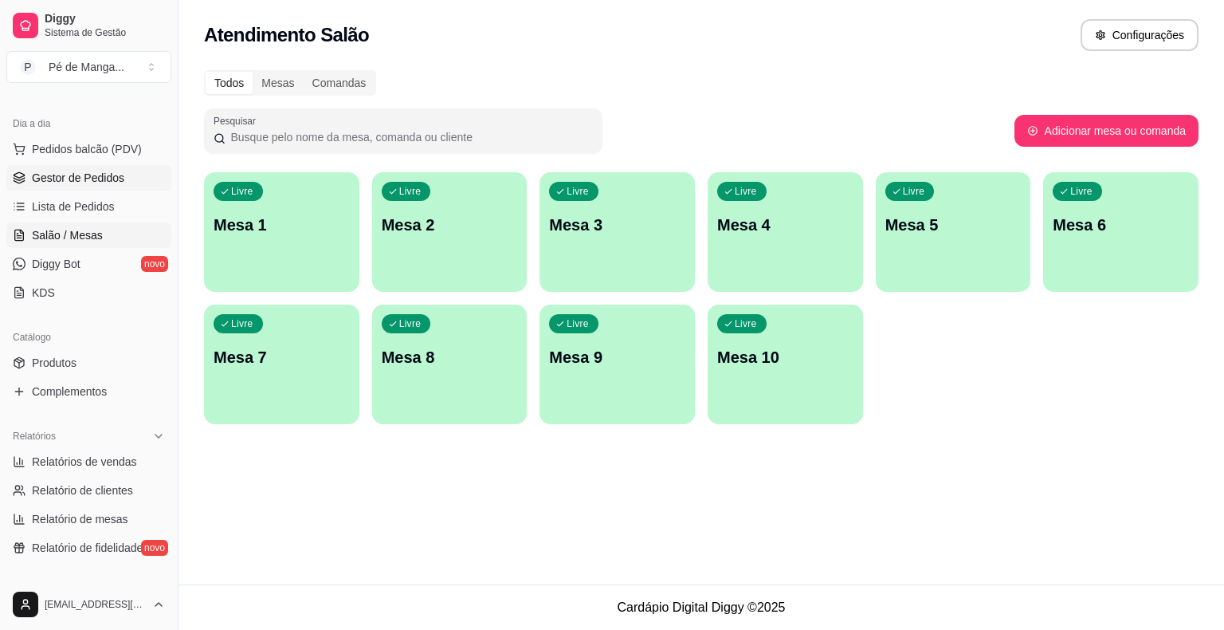
click at [107, 177] on span "Gestor de Pedidos" at bounding box center [78, 178] width 92 height 16
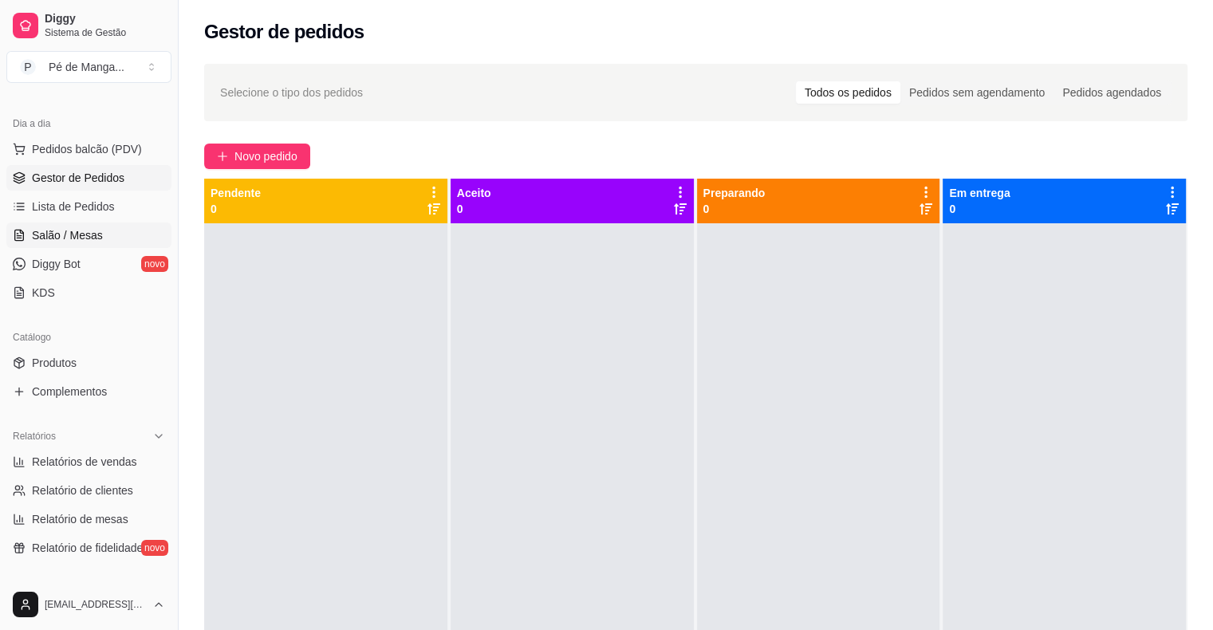
click at [98, 227] on span "Salão / Mesas" at bounding box center [67, 235] width 71 height 16
